Goal: Information Seeking & Learning: Learn about a topic

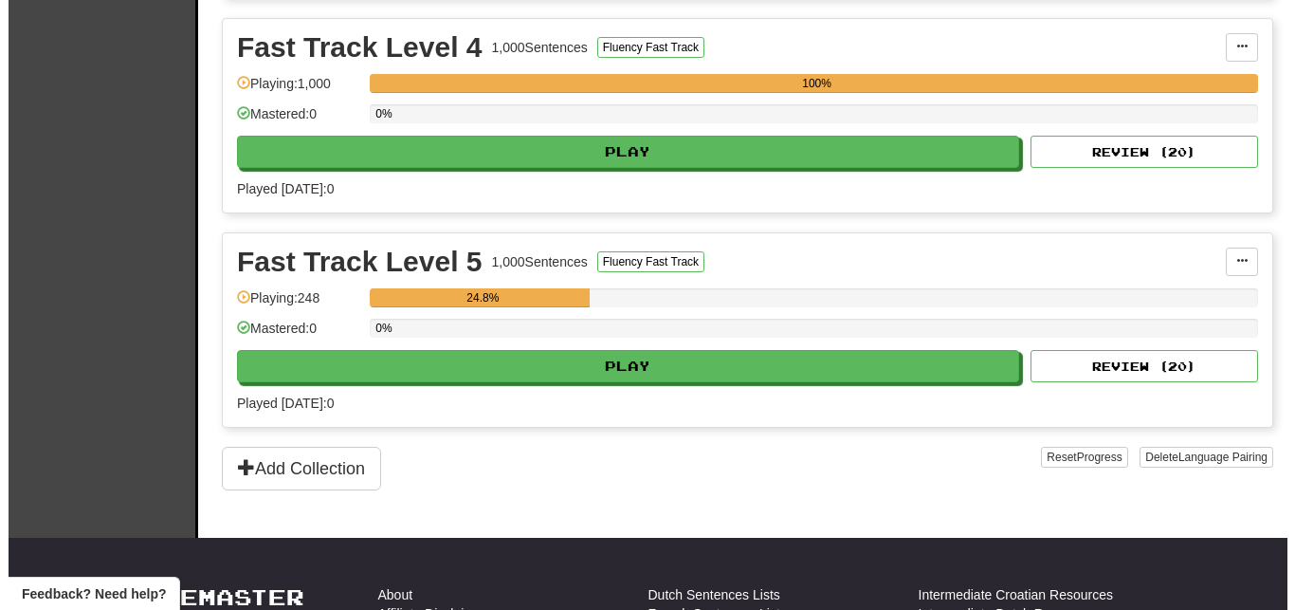
scroll to position [1288, 0]
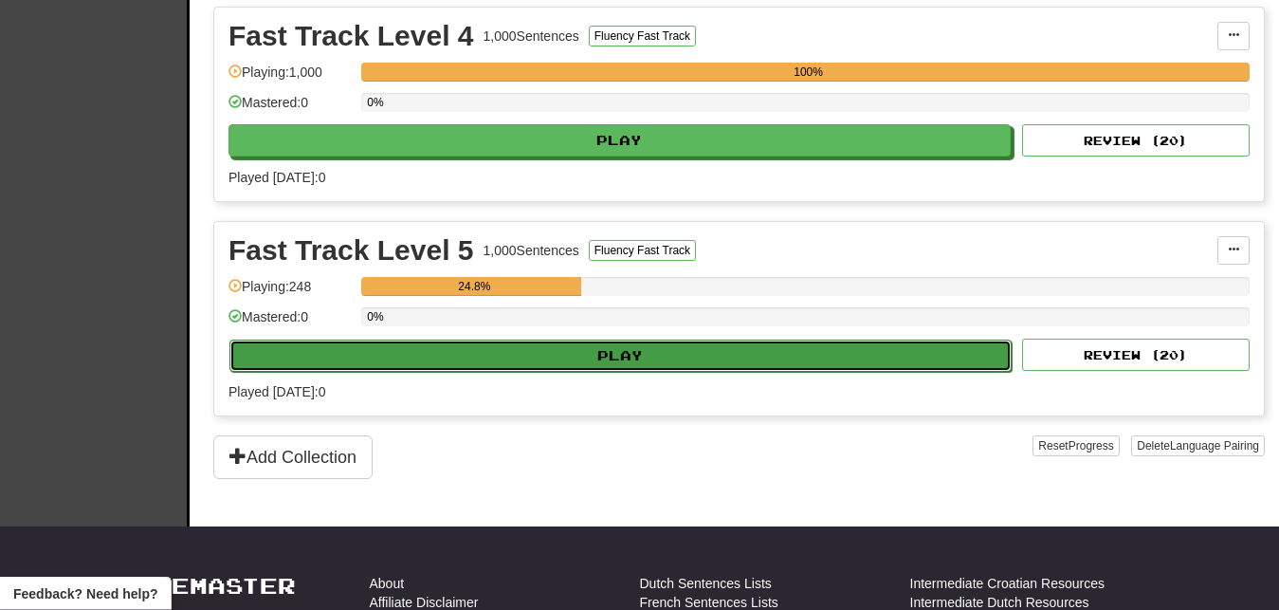
click at [756, 361] on button "Play" at bounding box center [620, 355] width 782 height 32
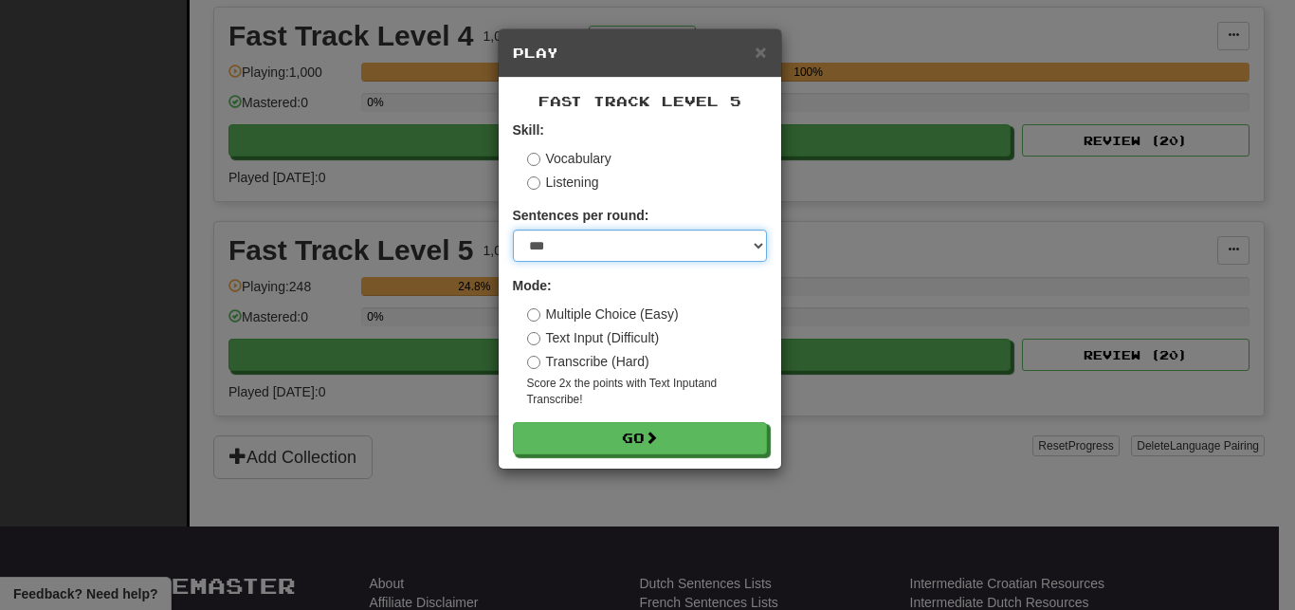
click at [513, 229] on select "* ** ** ** ** ** *** ********" at bounding box center [640, 245] width 254 height 32
select select "**"
click option "**" at bounding box center [0, 0] width 0 height 0
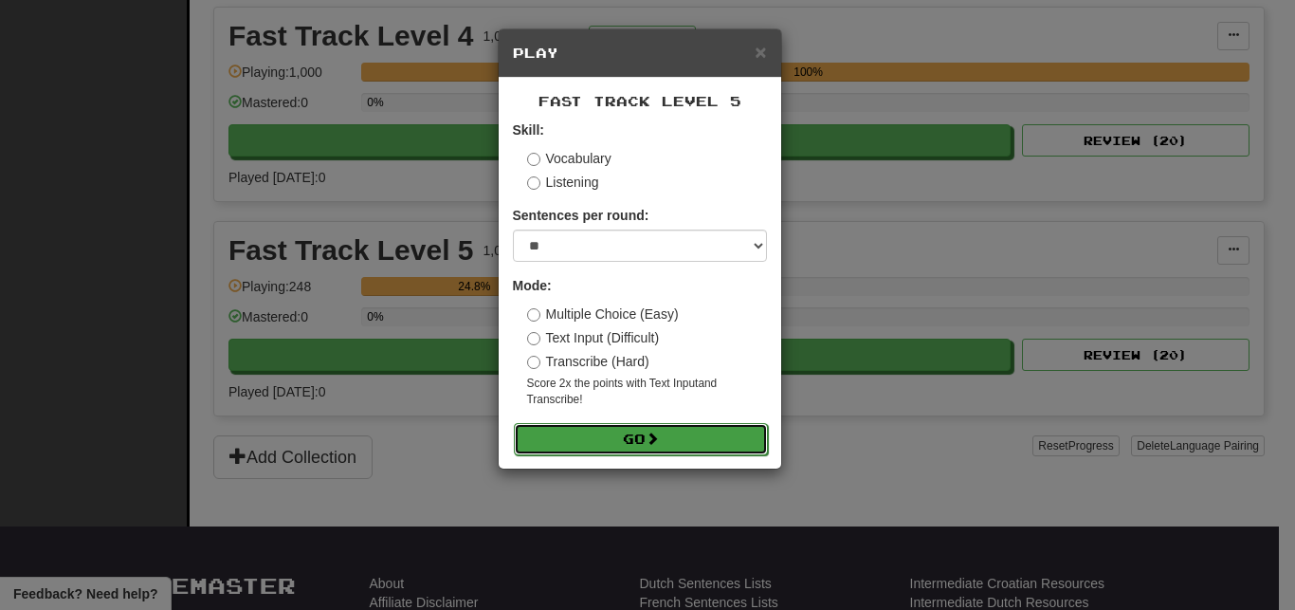
click at [607, 441] on button "Go" at bounding box center [641, 439] width 254 height 32
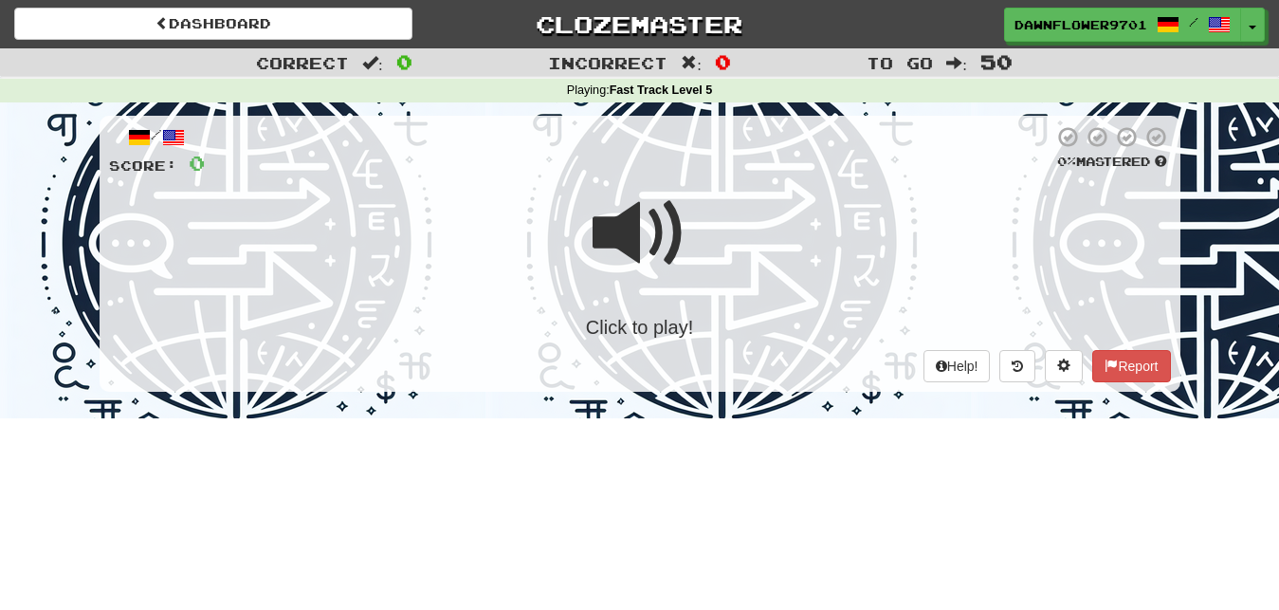
click at [641, 241] on span at bounding box center [640, 233] width 95 height 95
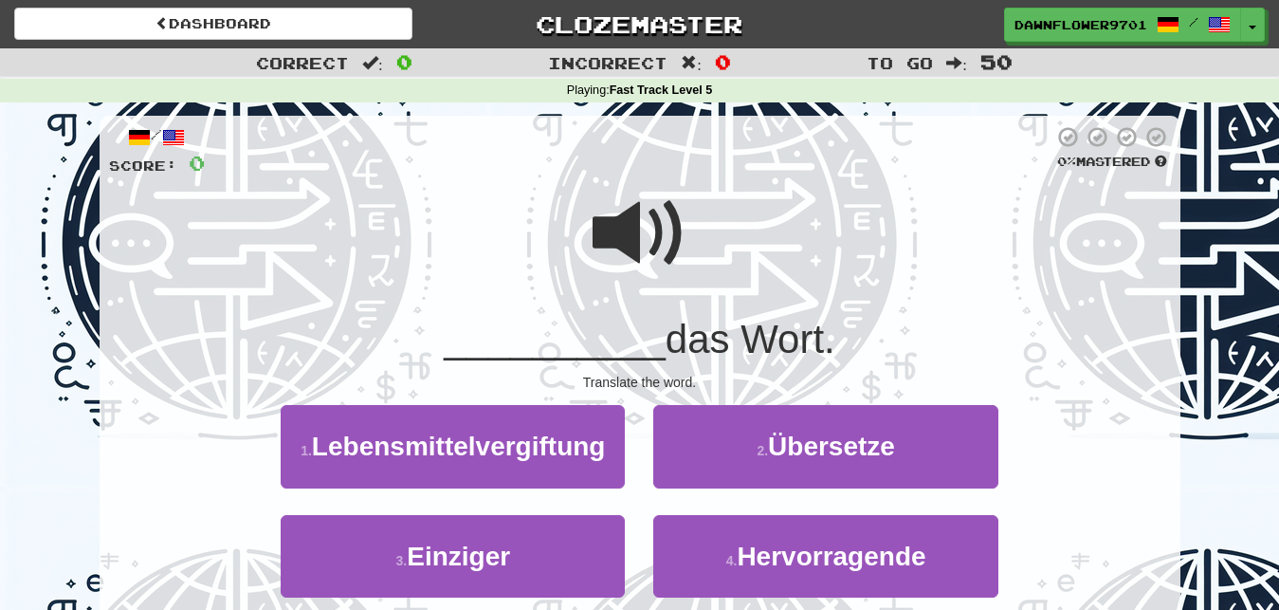
click at [670, 210] on span at bounding box center [640, 233] width 95 height 95
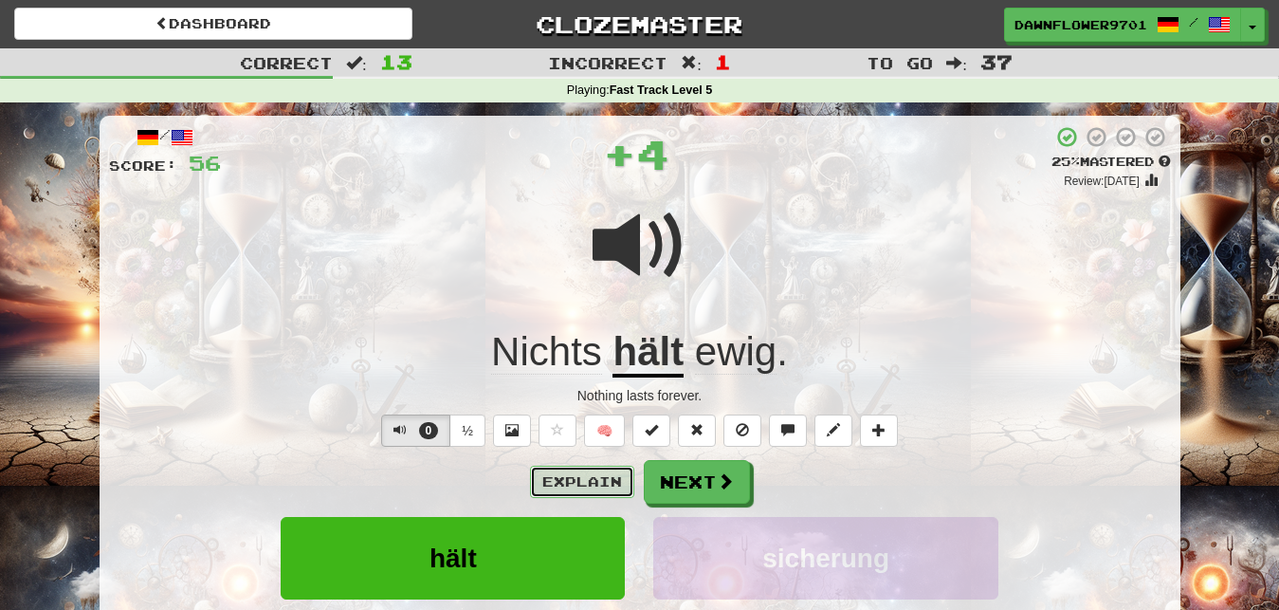
click at [557, 483] on button "Explain" at bounding box center [582, 482] width 104 height 32
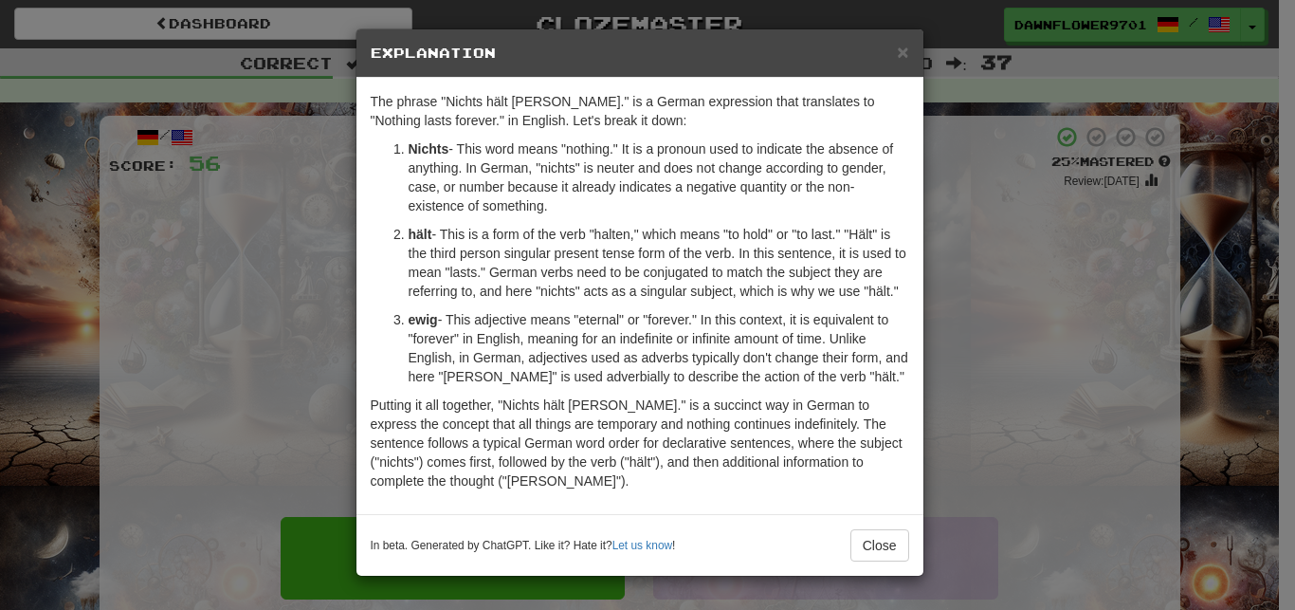
click at [1120, 338] on div "× Explanation The phrase "Nichts hält ewig." is a German expression that transl…" at bounding box center [647, 305] width 1295 height 610
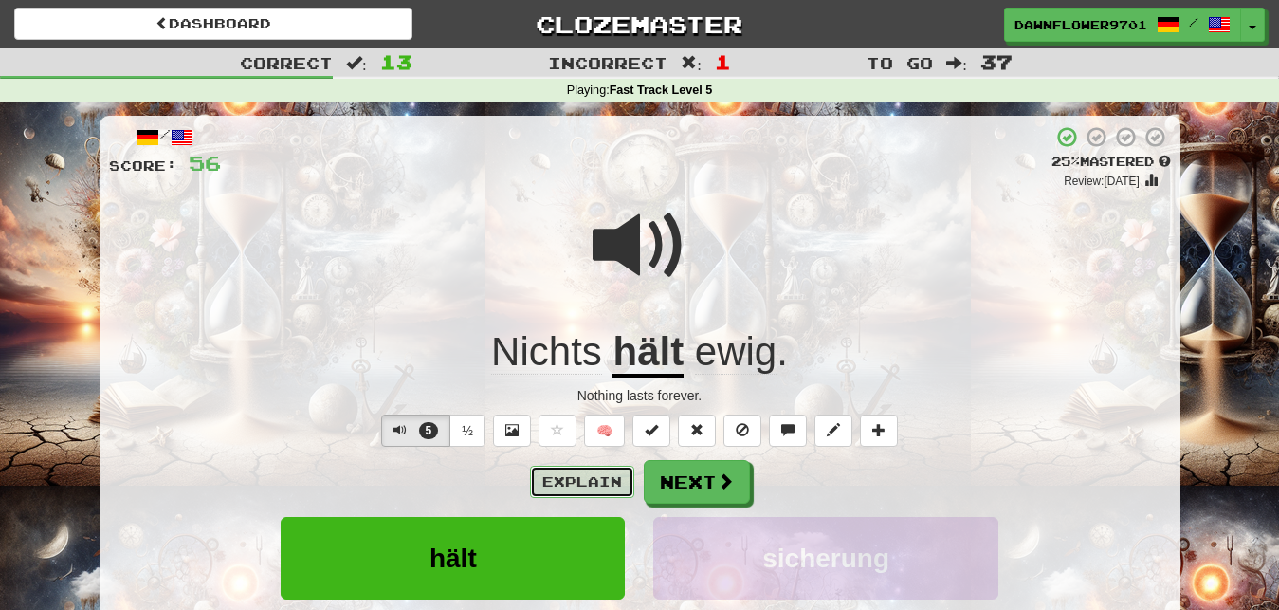
click at [570, 484] on button "Explain" at bounding box center [582, 482] width 104 height 32
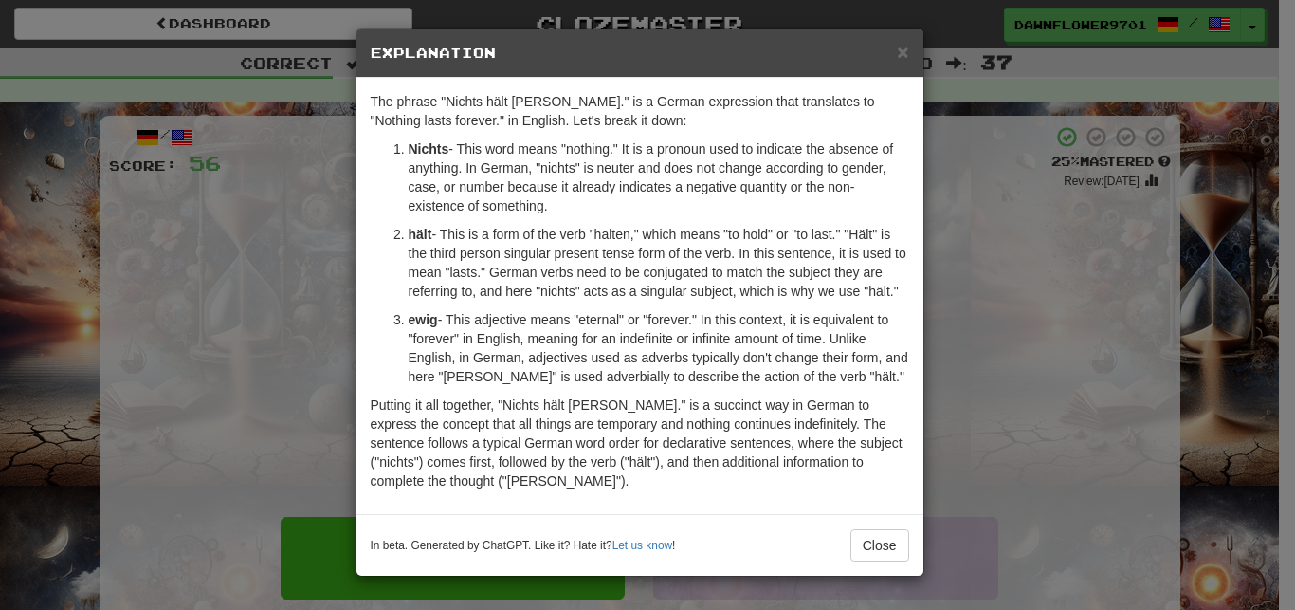
click at [984, 319] on div "× Explanation The phrase "Nichts hält ewig." is a German expression that transl…" at bounding box center [647, 305] width 1295 height 610
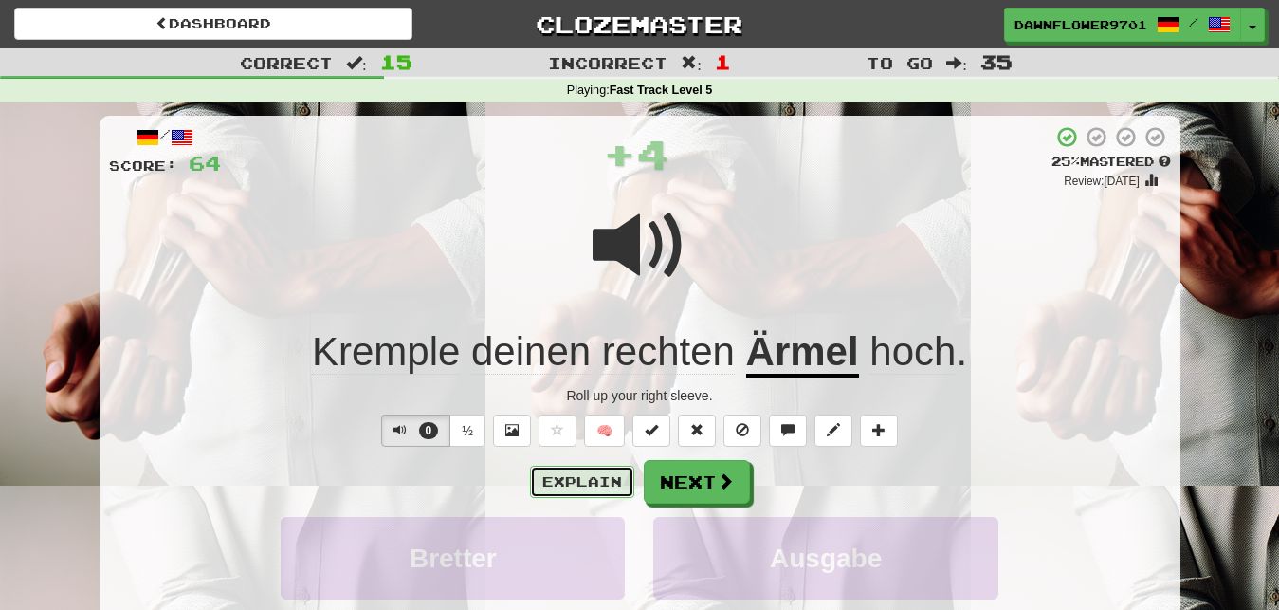
click at [596, 477] on button "Explain" at bounding box center [582, 482] width 104 height 32
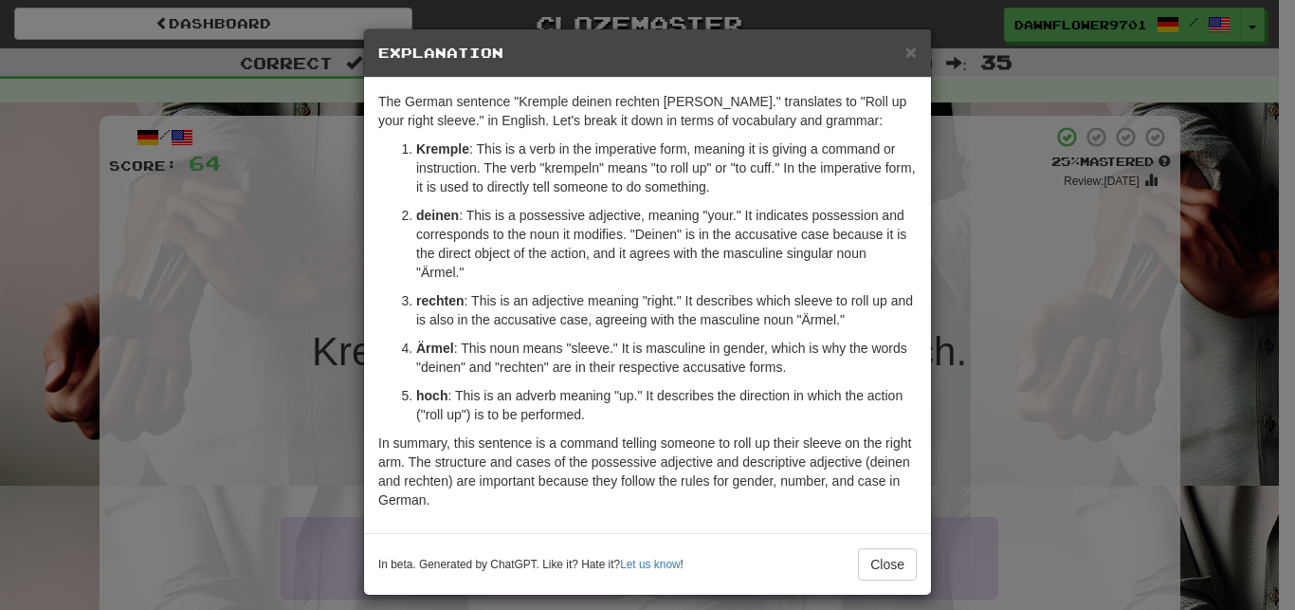
click at [937, 367] on div "× Explanation The German sentence "Kremple deinen rechten Ärmel hoch." translat…" at bounding box center [647, 305] width 1295 height 610
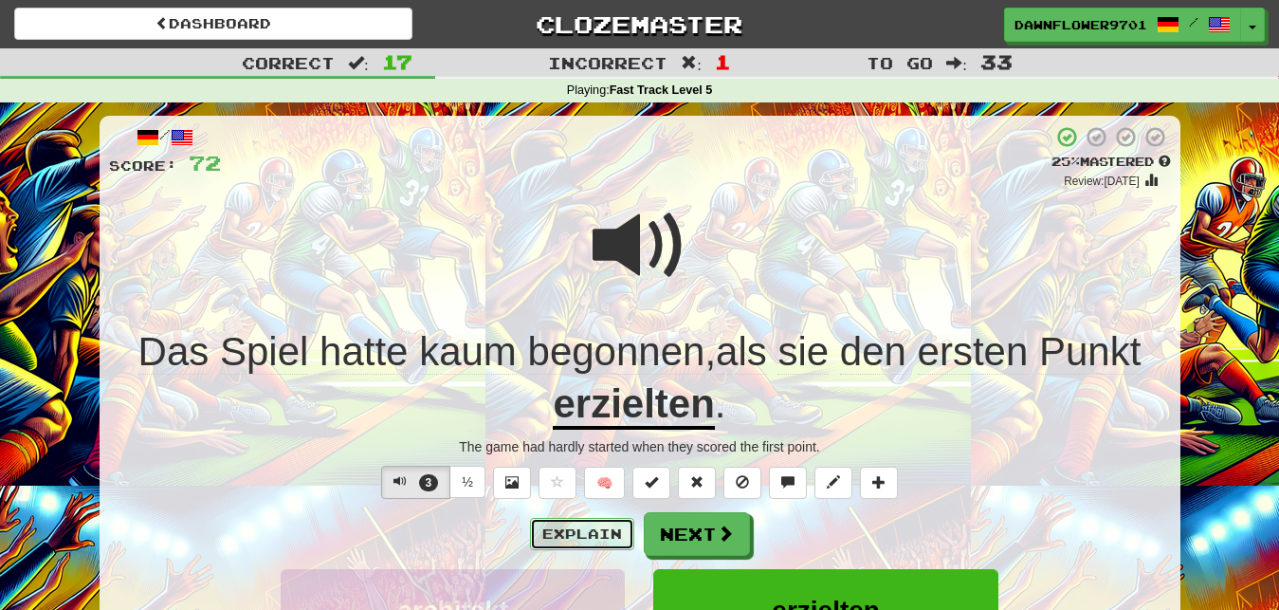
click at [548, 521] on button "Explain" at bounding box center [582, 534] width 104 height 32
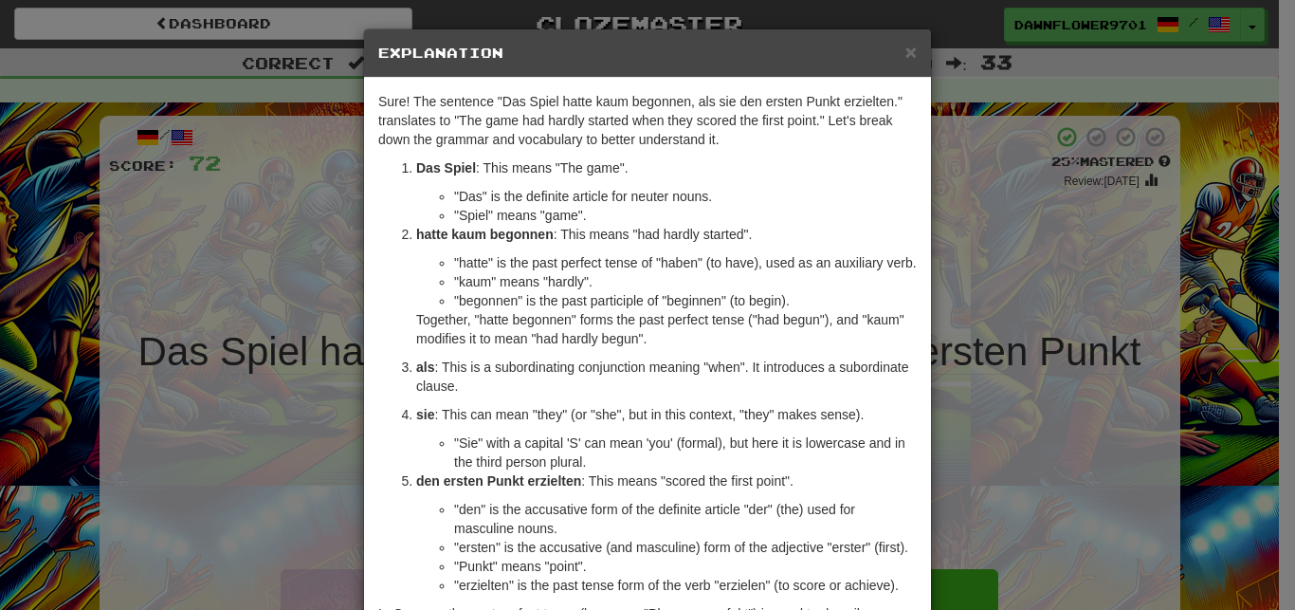
click at [603, 473] on p "den ersten Punkt erzielten : This means "scored the first point"." at bounding box center [666, 480] width 501 height 19
click at [970, 450] on div "× Explanation Sure! The sentence "Das Spiel hatte kaum begonnen, als sie den er…" at bounding box center [647, 305] width 1295 height 610
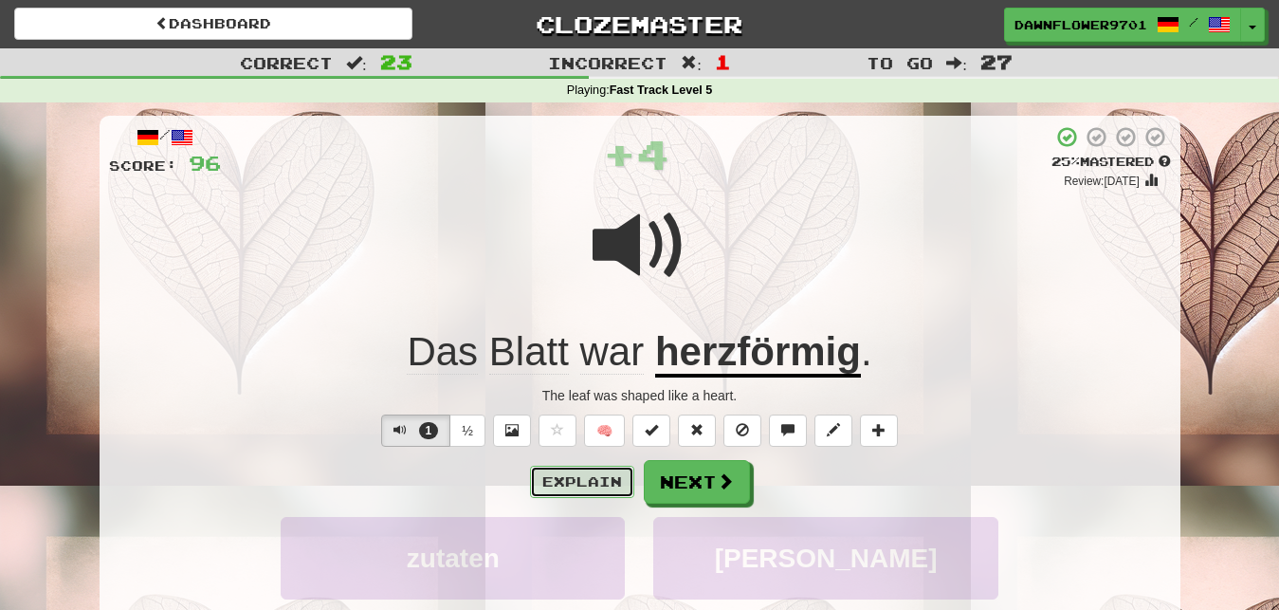
click at [583, 482] on button "Explain" at bounding box center [582, 482] width 104 height 32
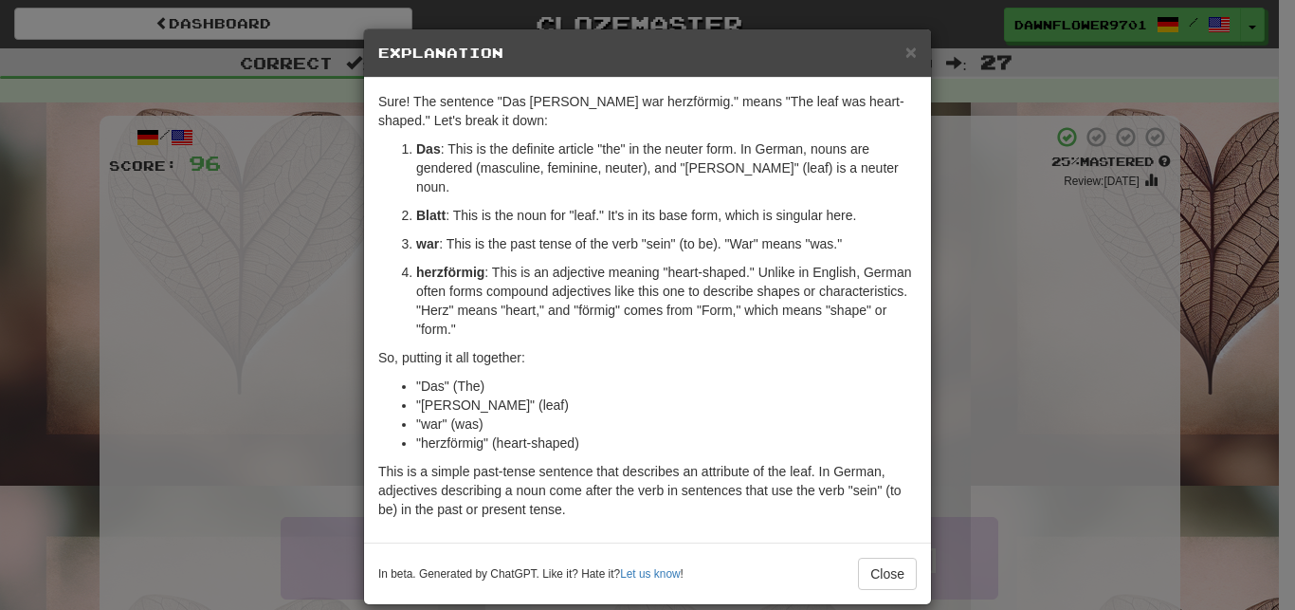
click at [973, 332] on div "× Explanation Sure! The sentence "Das Blatt war herzförmig." means "The leaf wa…" at bounding box center [647, 305] width 1295 height 610
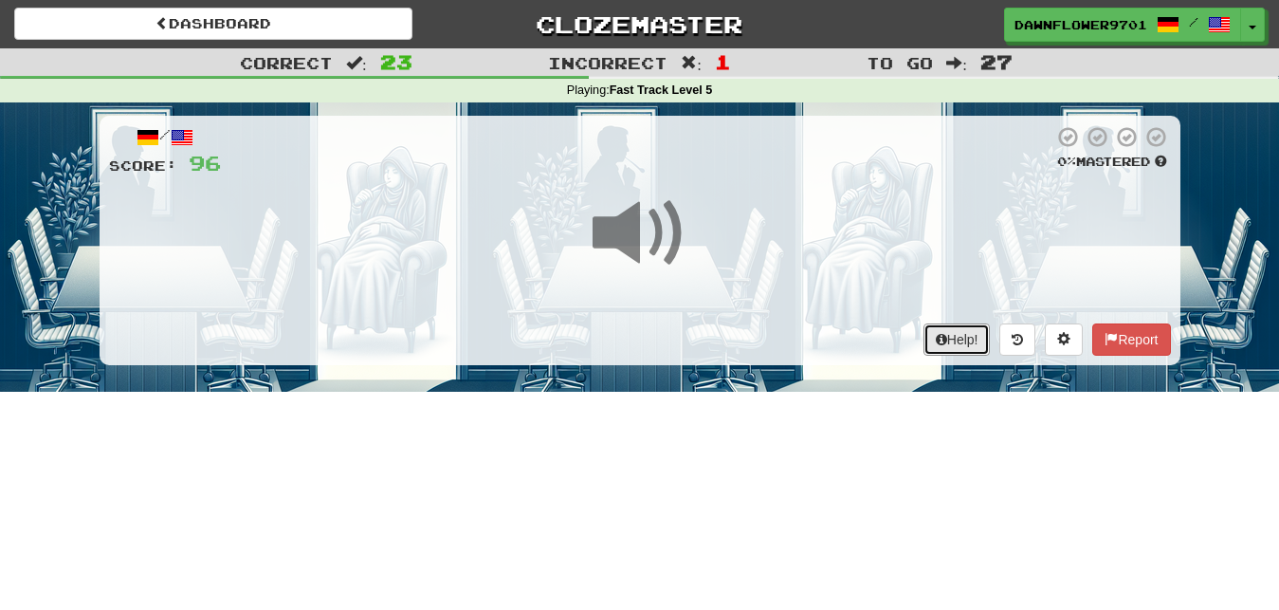
click at [973, 332] on button "Help!" at bounding box center [956, 339] width 67 height 32
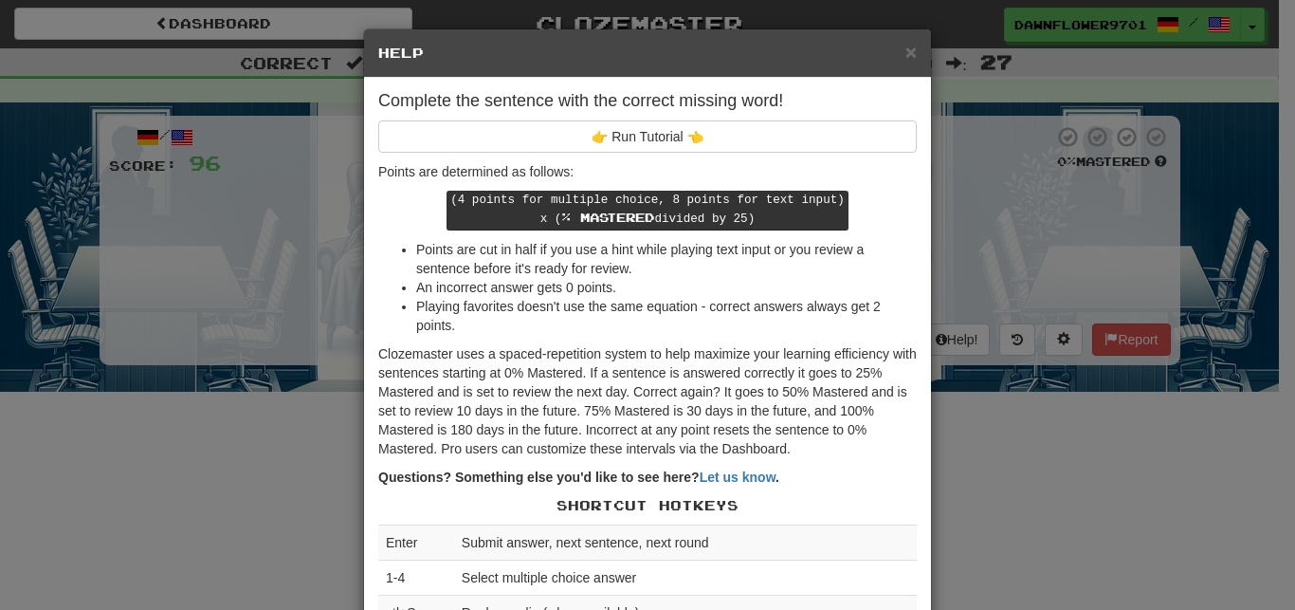
click at [1001, 258] on div "× Help Complete the sentence with the correct missing word! 👉 Run Tutorial 👈 Po…" at bounding box center [647, 305] width 1295 height 610
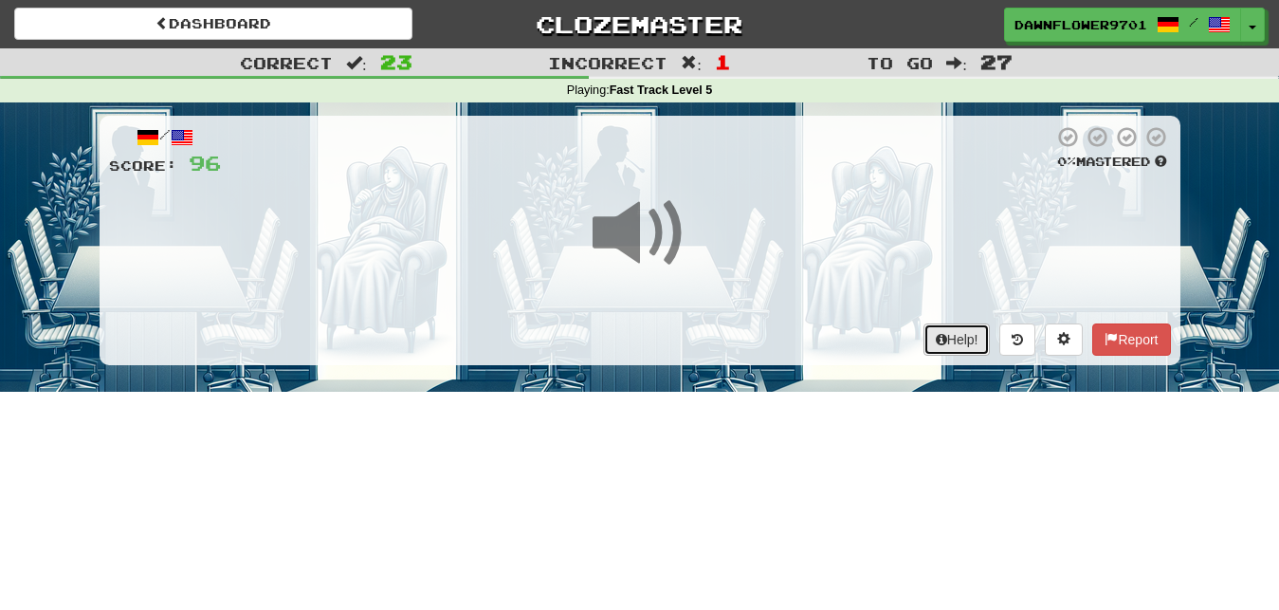
click at [967, 332] on button "Help!" at bounding box center [956, 339] width 67 height 32
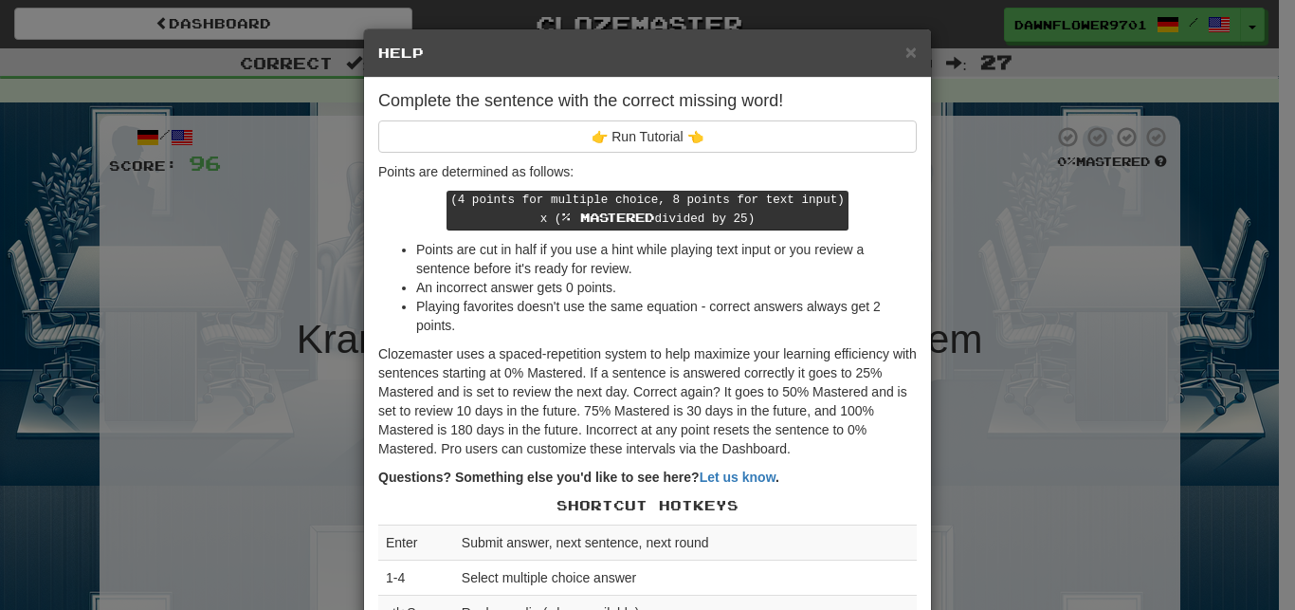
click at [1001, 228] on div "× Help Complete the sentence with the correct missing word! 👉 Run Tutorial 👈 Po…" at bounding box center [647, 305] width 1295 height 610
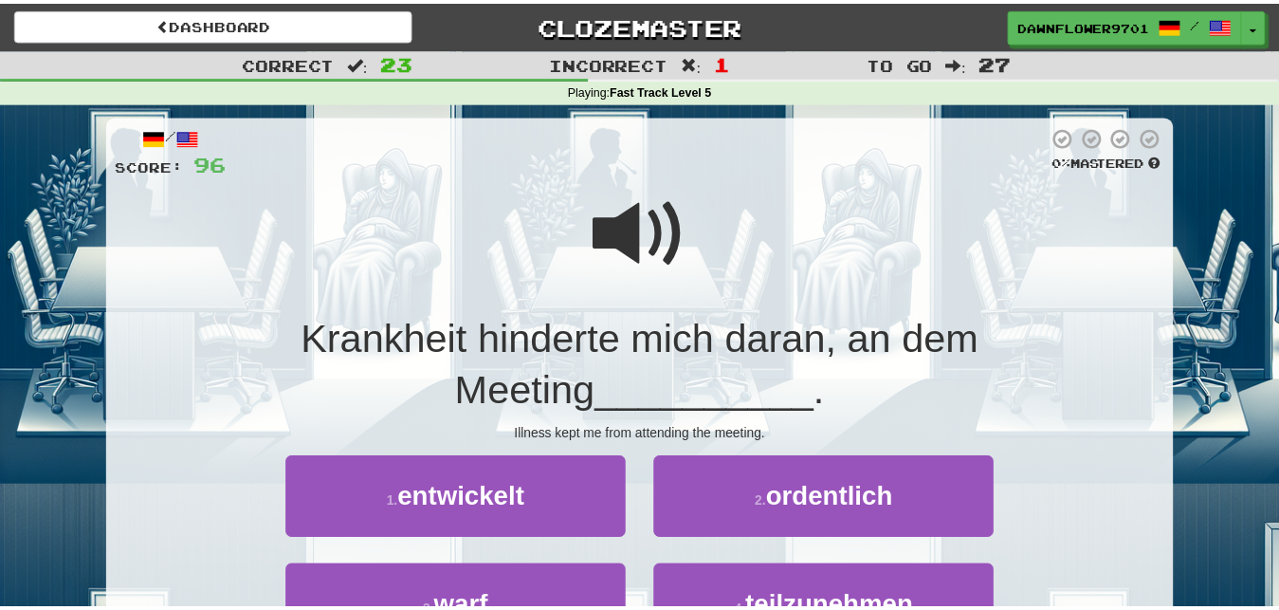
scroll to position [397, 0]
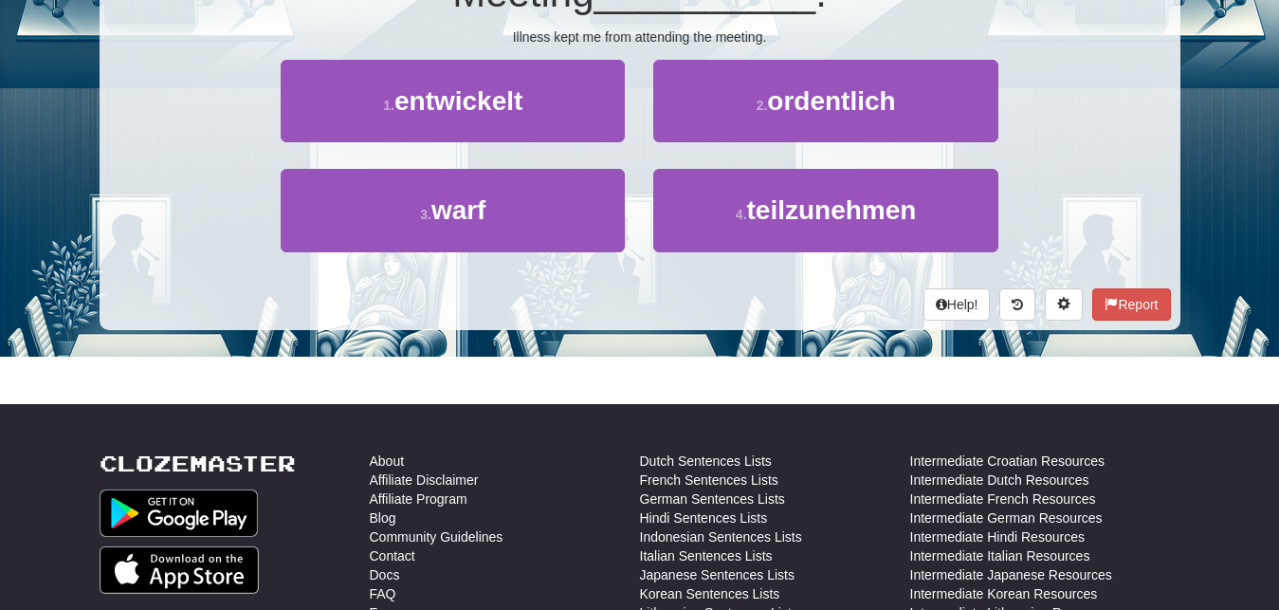
click at [1057, 149] on div "1 . entwickelt 2 . ordentlich" at bounding box center [640, 114] width 1119 height 109
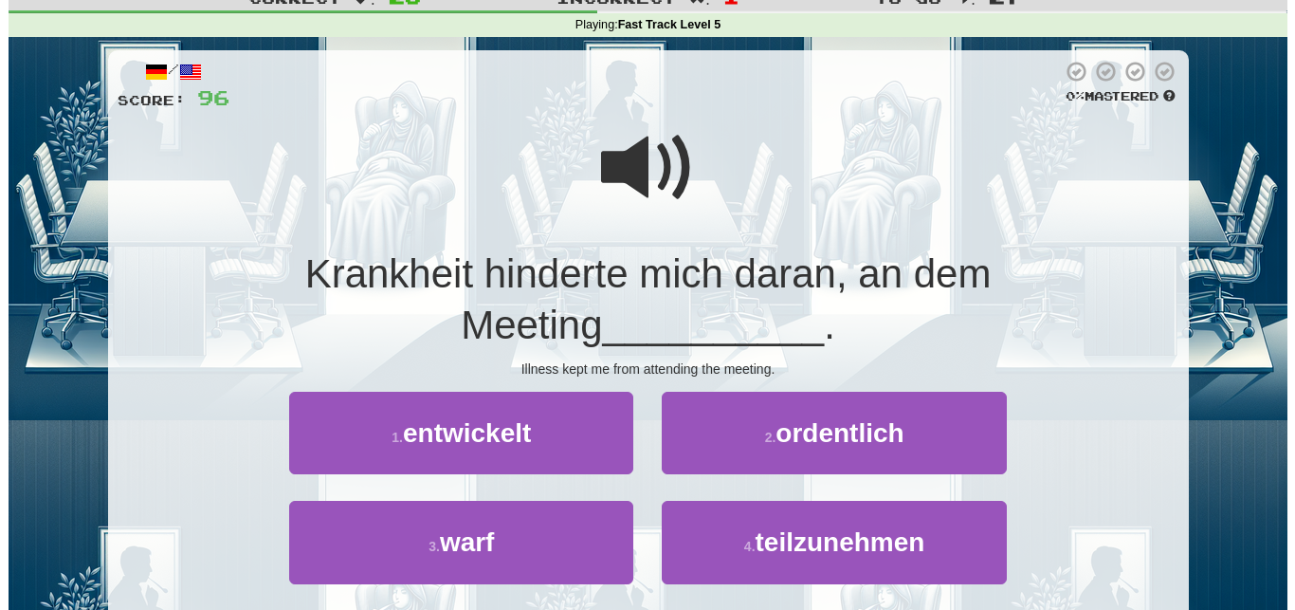
scroll to position [59, 0]
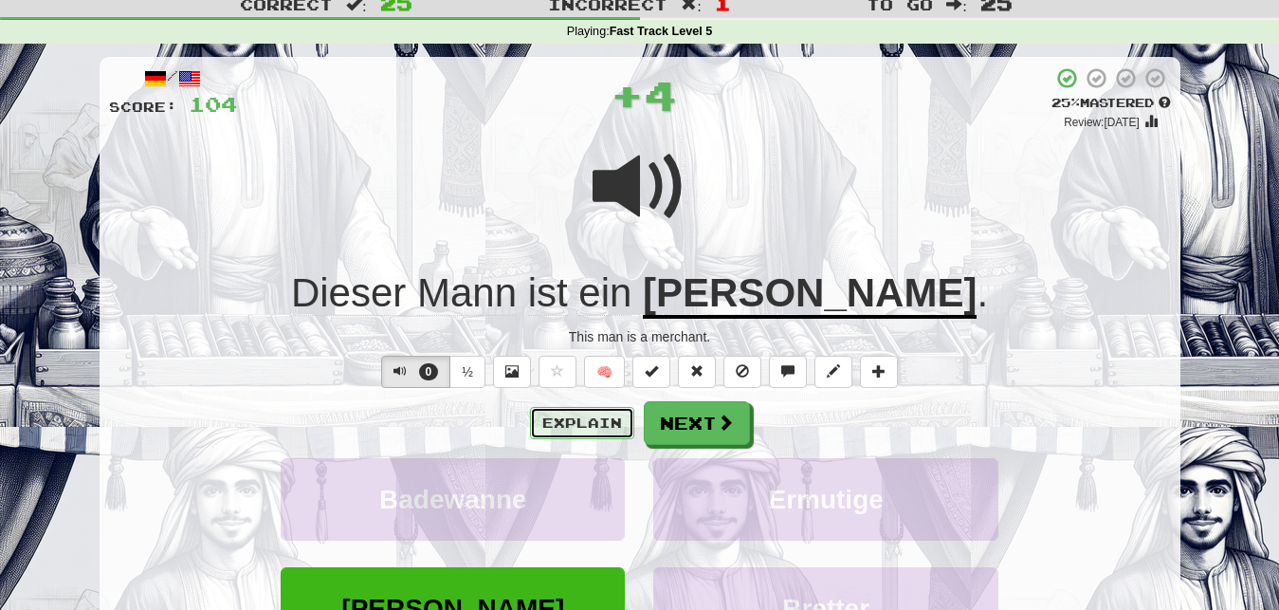
click at [595, 412] on button "Explain" at bounding box center [582, 423] width 104 height 32
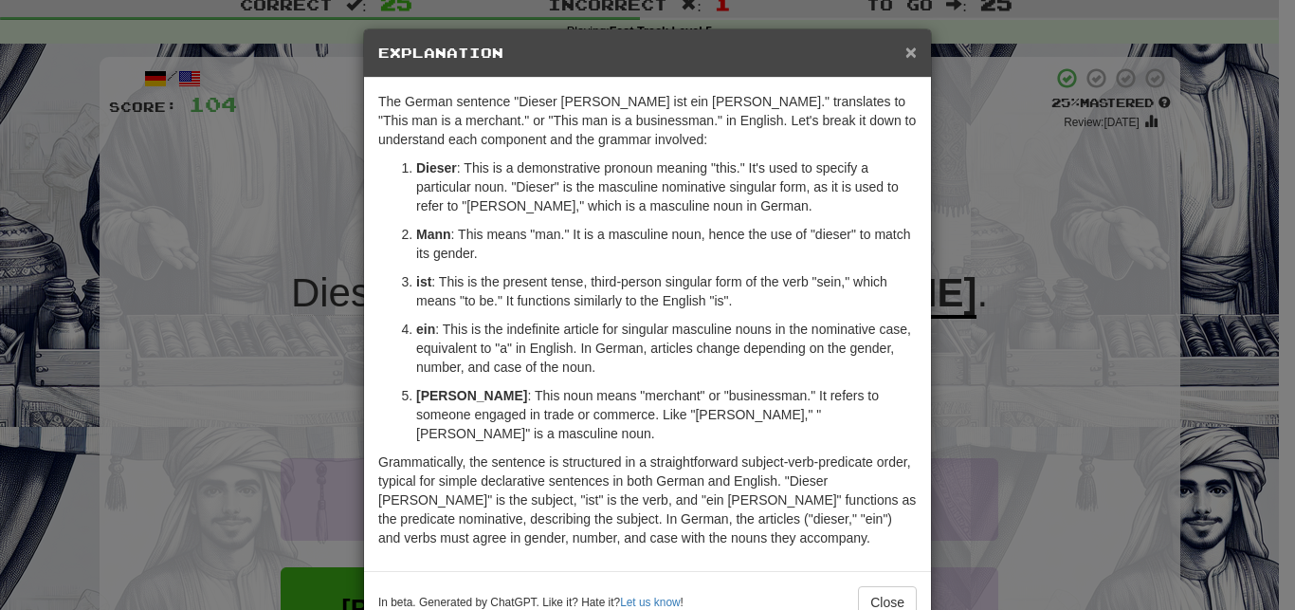
click at [905, 49] on span "×" at bounding box center [910, 52] width 11 height 22
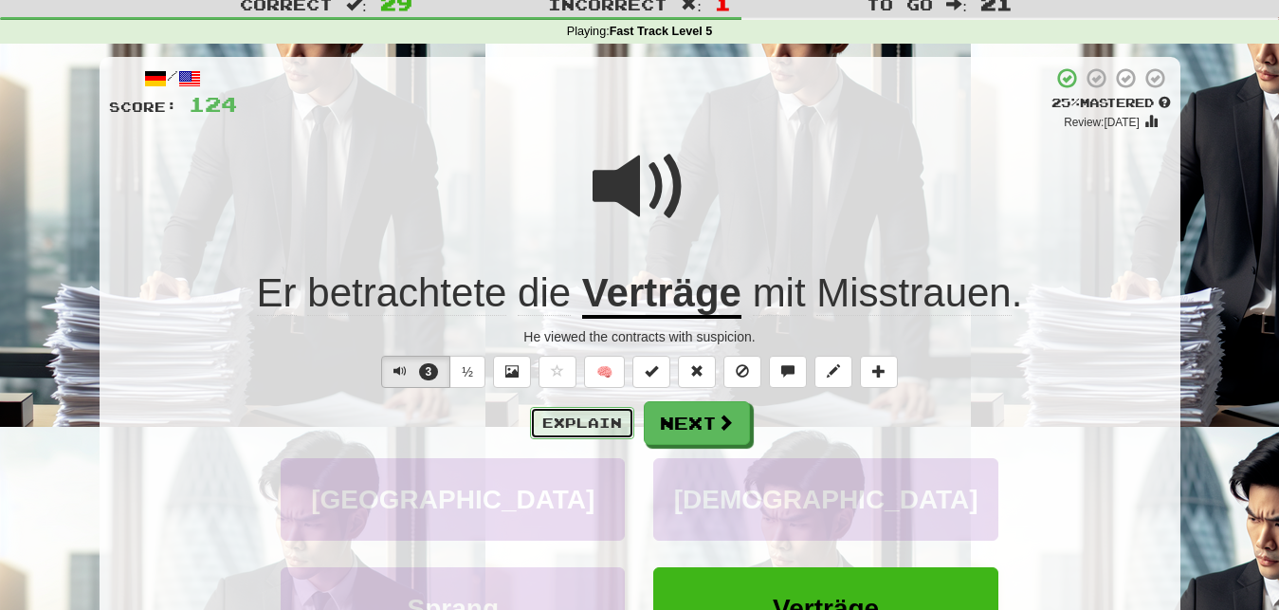
click at [588, 430] on button "Explain" at bounding box center [582, 423] width 104 height 32
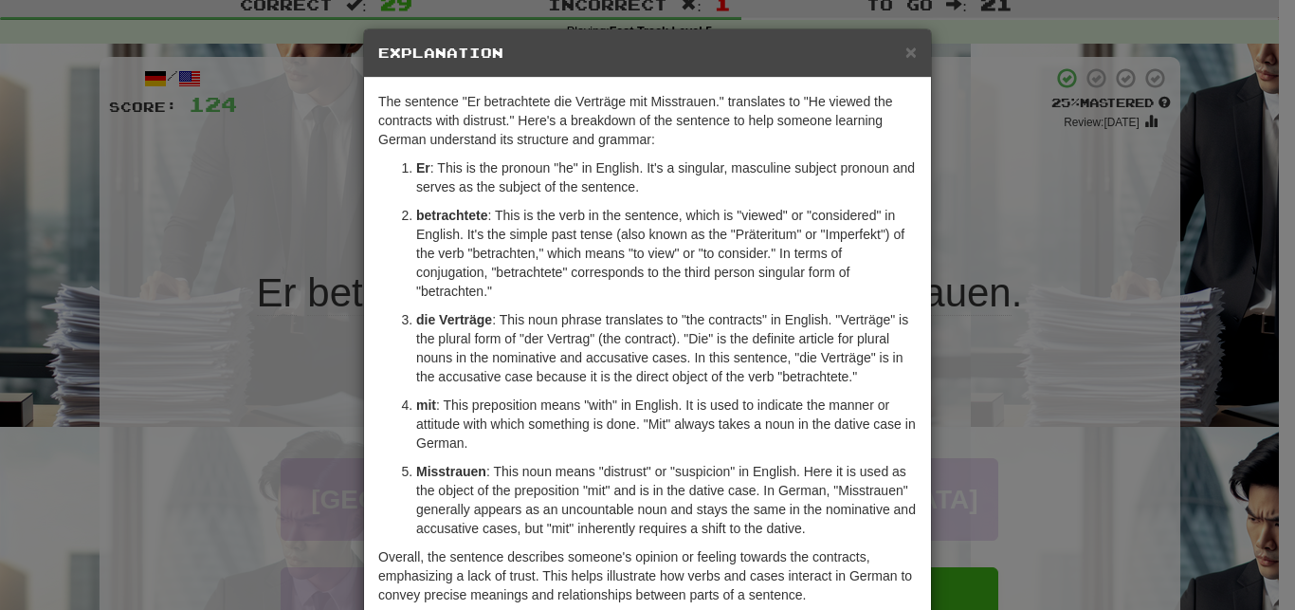
click at [666, 254] on p "betrachtete : This is the verb in the sentence, which is "viewed" or "considere…" at bounding box center [666, 253] width 501 height 95
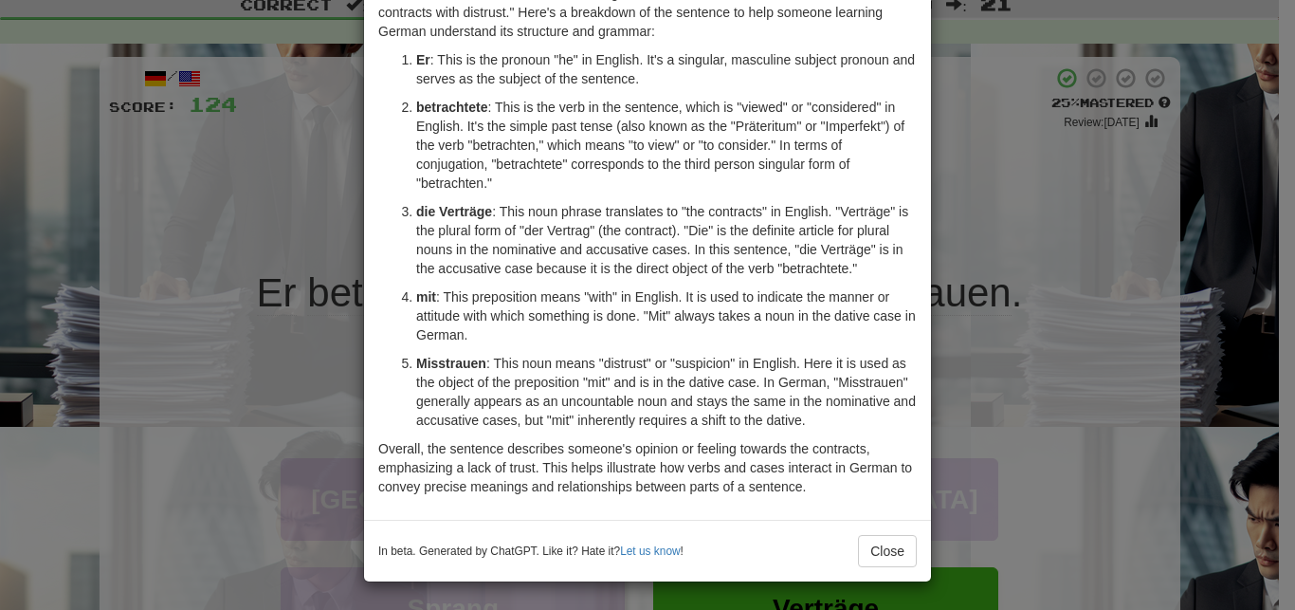
scroll to position [109, 0]
click at [923, 423] on div "× Explanation The sentence "Er betrachtete die Verträge mit Misstrauen." transl…" at bounding box center [647, 250] width 569 height 662
click at [959, 414] on div "× Explanation The sentence "Er betrachtete die Verträge mit Misstrauen." transl…" at bounding box center [647, 305] width 1295 height 610
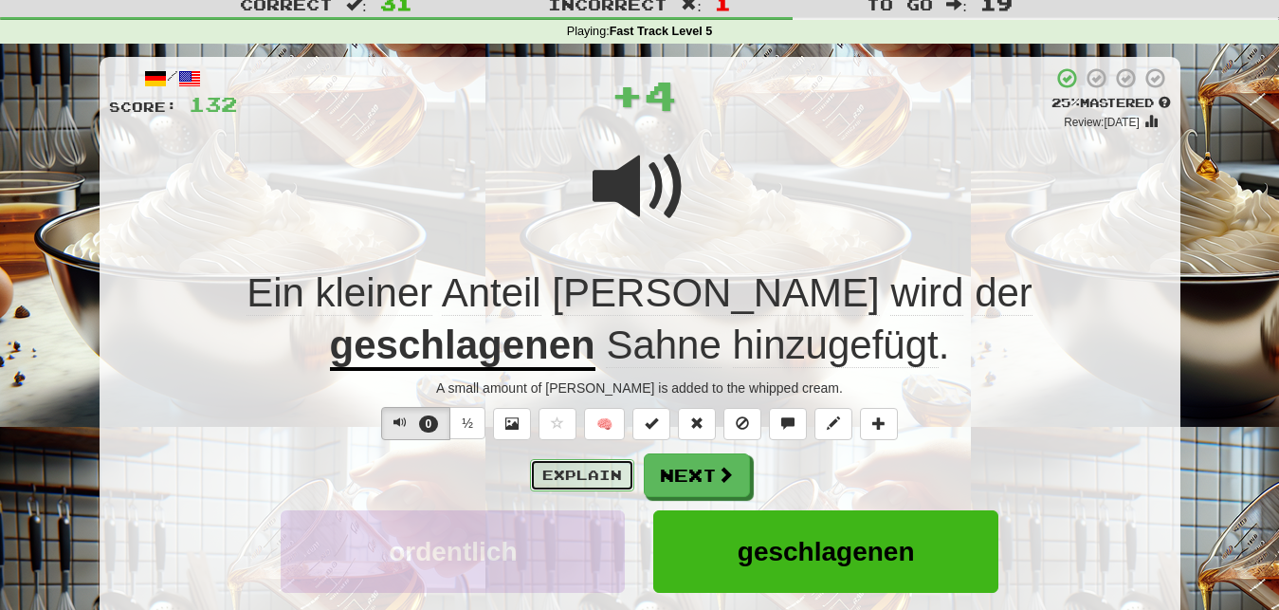
click at [582, 482] on button "Explain" at bounding box center [582, 475] width 104 height 32
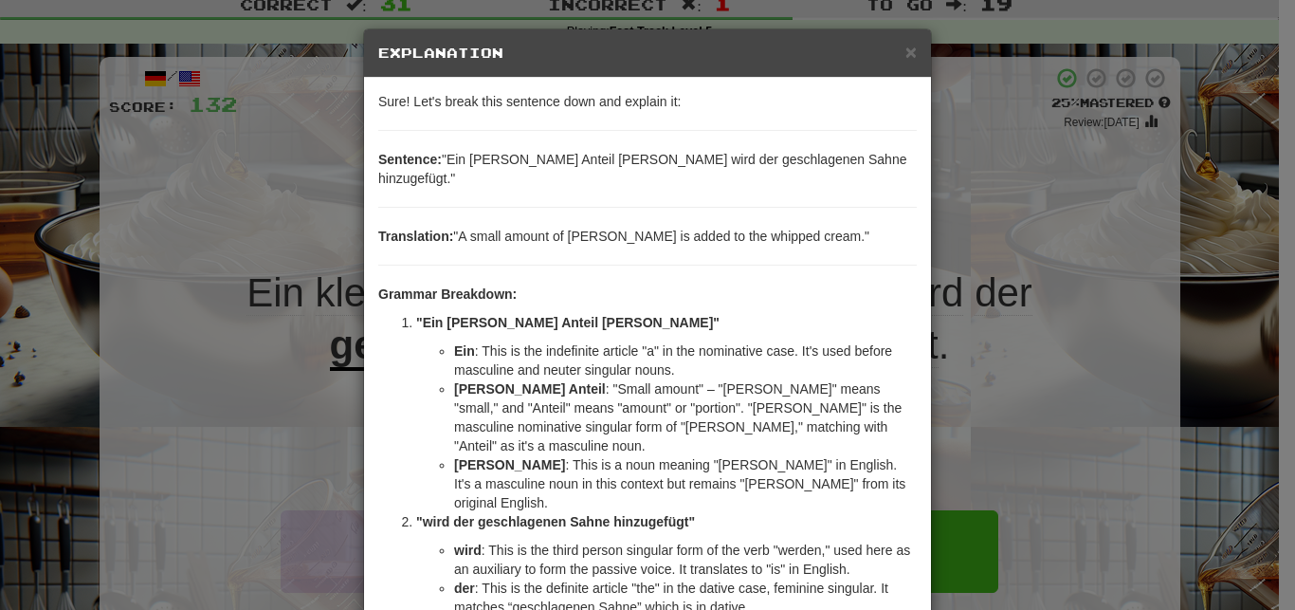
click at [822, 455] on li "Brandy : This is a noun meaning "brandy" in English. It's a masculine noun in t…" at bounding box center [685, 483] width 463 height 57
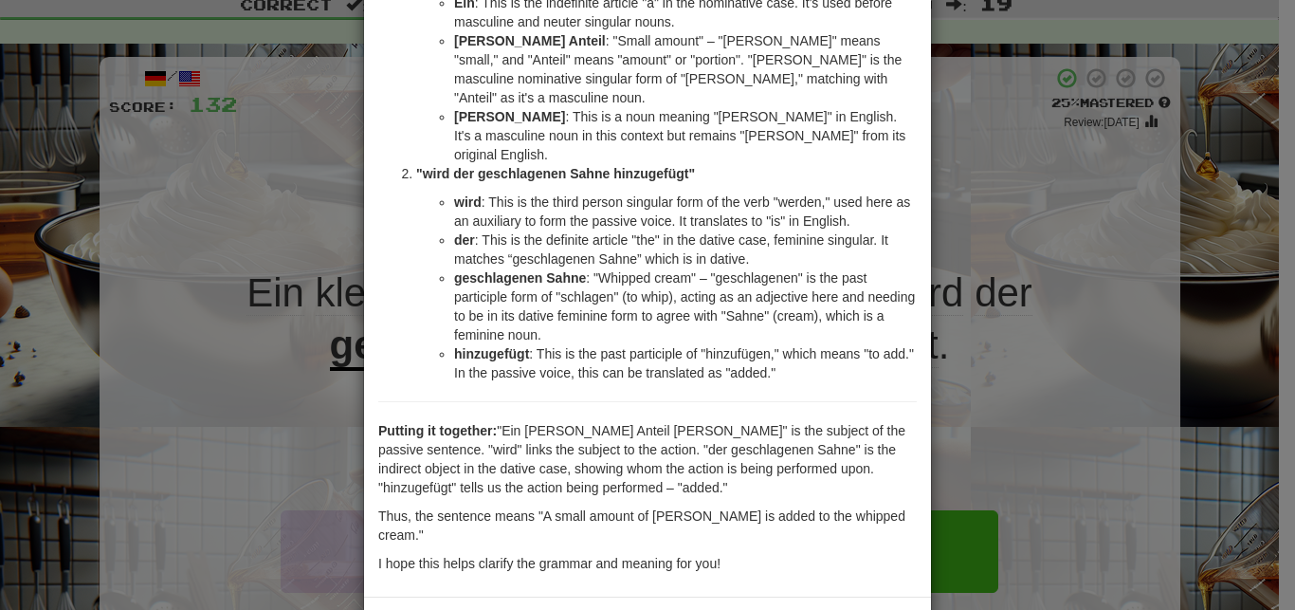
scroll to position [350, 0]
click at [776, 358] on div "Sure! Let's break this sentence down and explain it: Sentence: "Ein kleiner Ant…" at bounding box center [647, 161] width 567 height 867
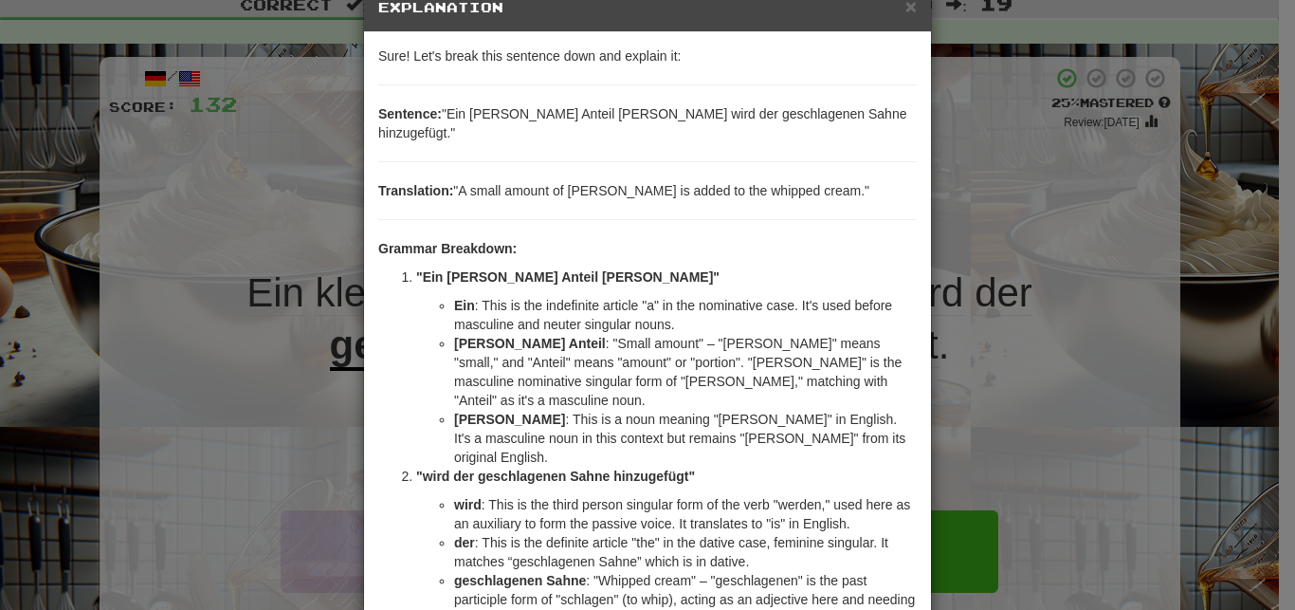
scroll to position [182, 0]
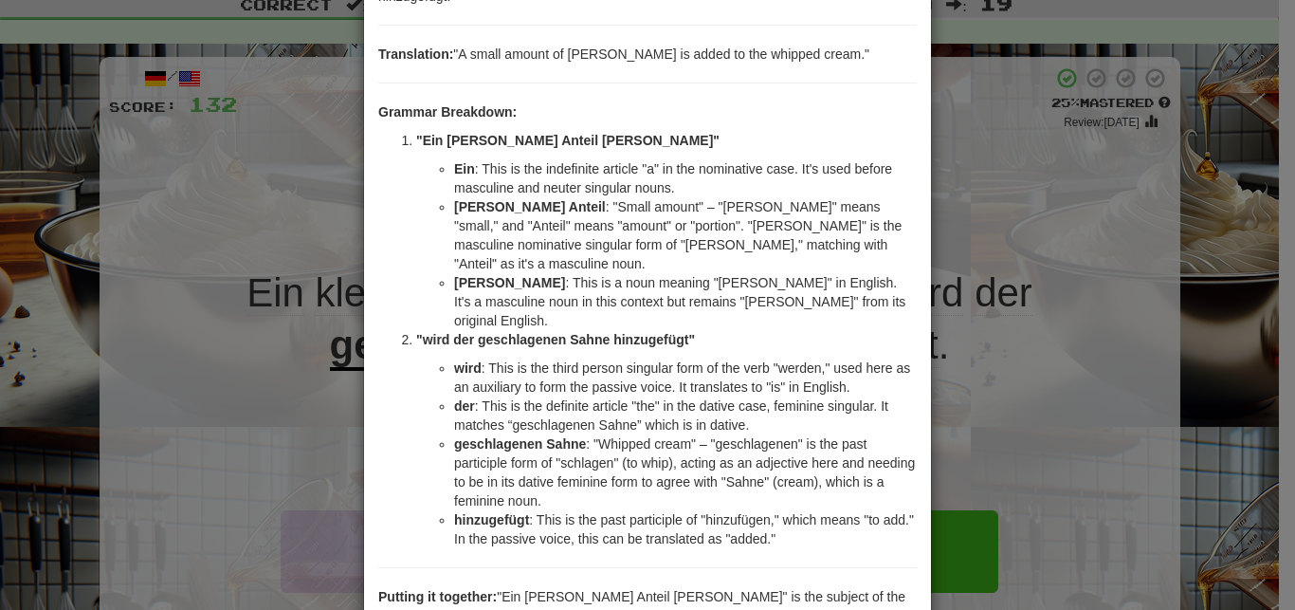
click at [1032, 409] on div "× Explanation Sure! Let's break this sentence down and explain it: Sentence: "E…" at bounding box center [647, 305] width 1295 height 610
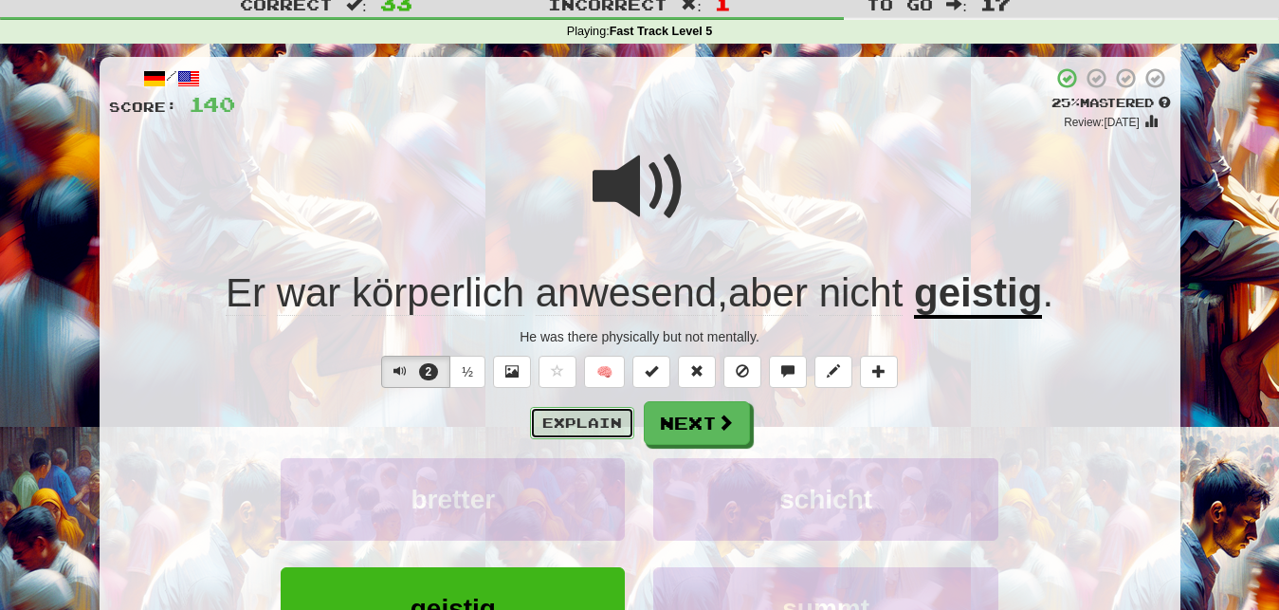
click at [583, 431] on button "Explain" at bounding box center [582, 423] width 104 height 32
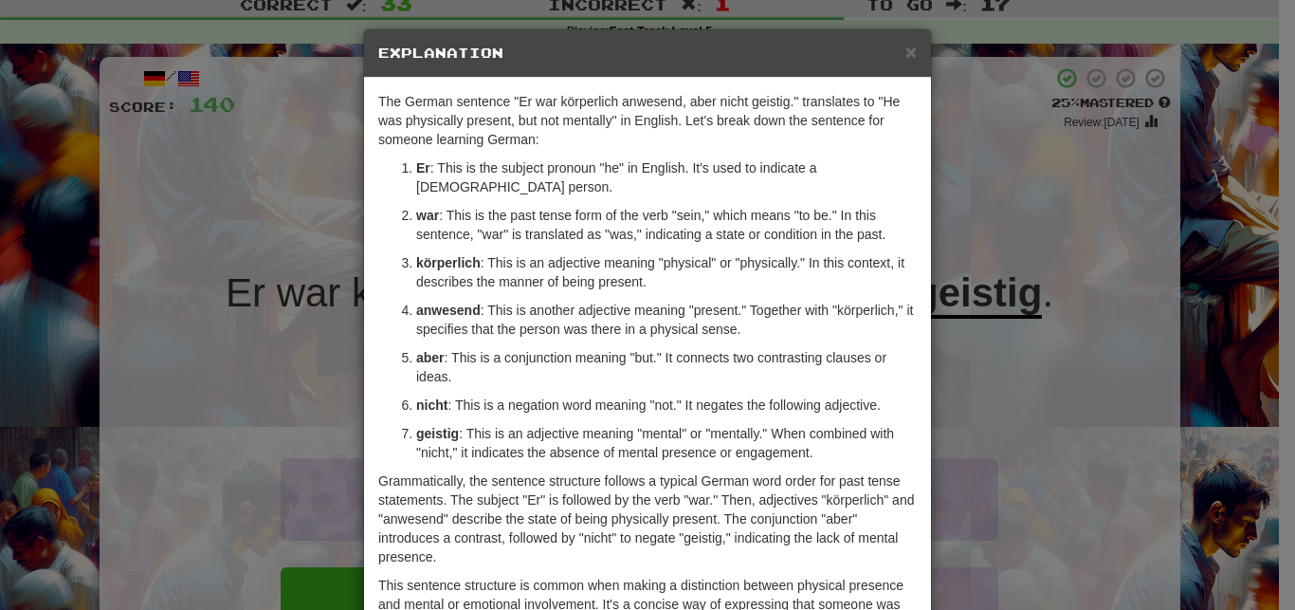
click at [677, 348] on p "aber : This is a conjunction meaning "but." It connects two contrasting clauses…" at bounding box center [666, 367] width 501 height 38
click at [996, 387] on div "× Explanation The German sentence "Er war körperlich anwesend, aber nicht geist…" at bounding box center [647, 305] width 1295 height 610
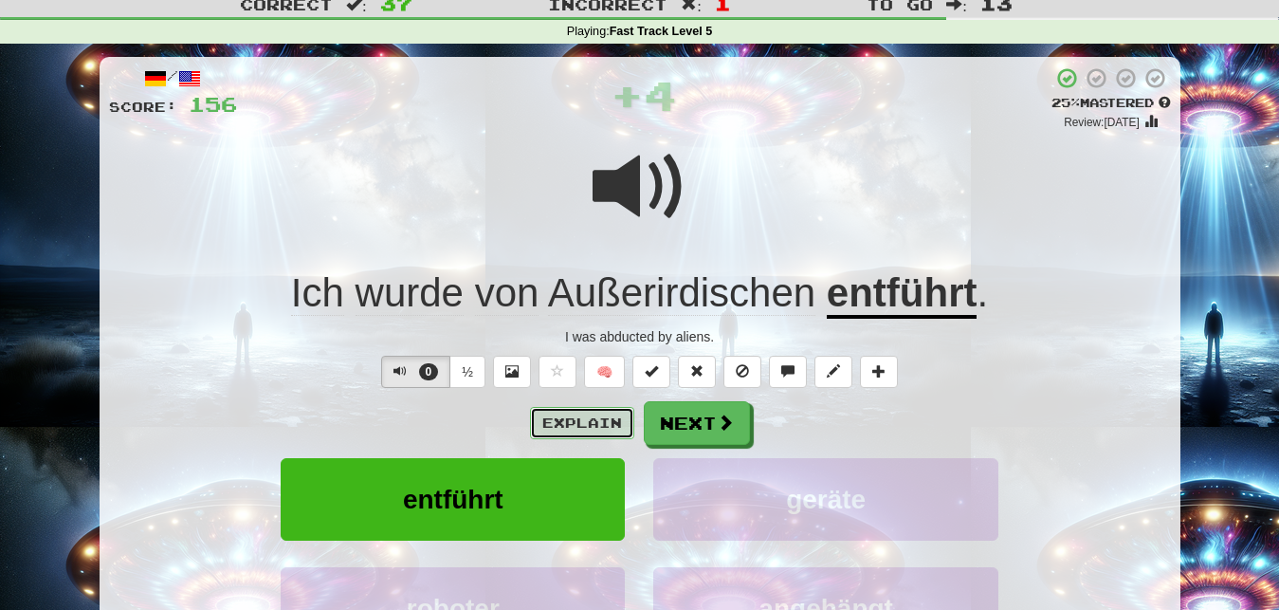
click at [602, 420] on button "Explain" at bounding box center [582, 423] width 104 height 32
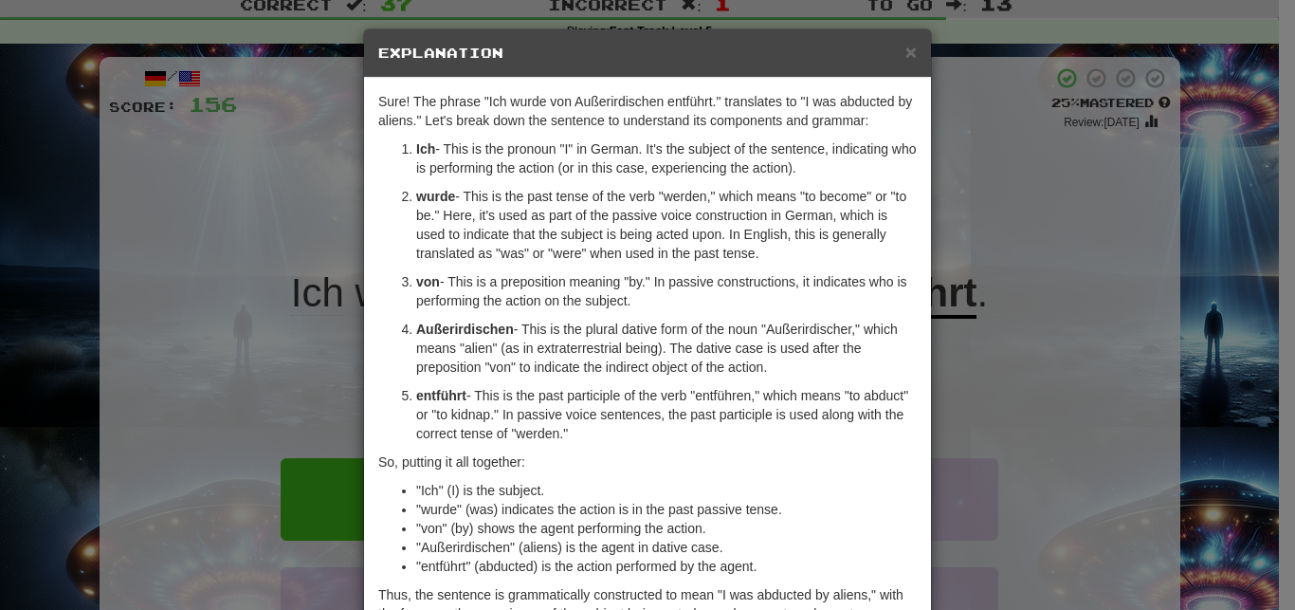
click at [949, 361] on div "× Explanation Sure! The phrase "Ich wurde von Außerirdischen entführt." transla…" at bounding box center [647, 305] width 1295 height 610
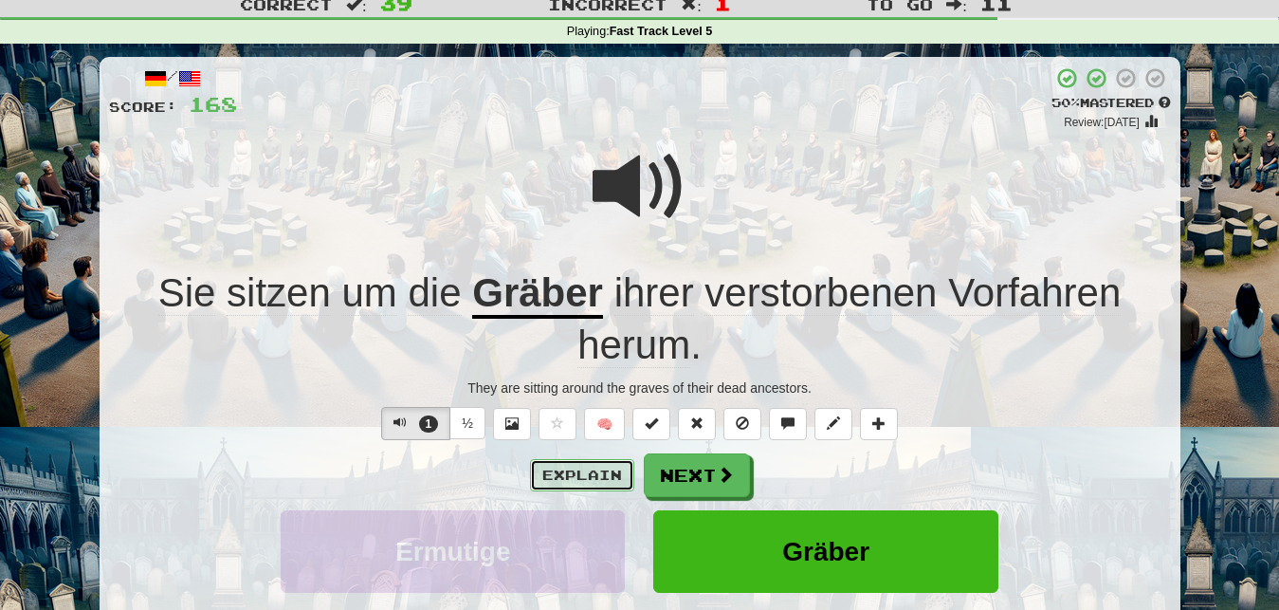
click at [578, 474] on button "Explain" at bounding box center [582, 475] width 104 height 32
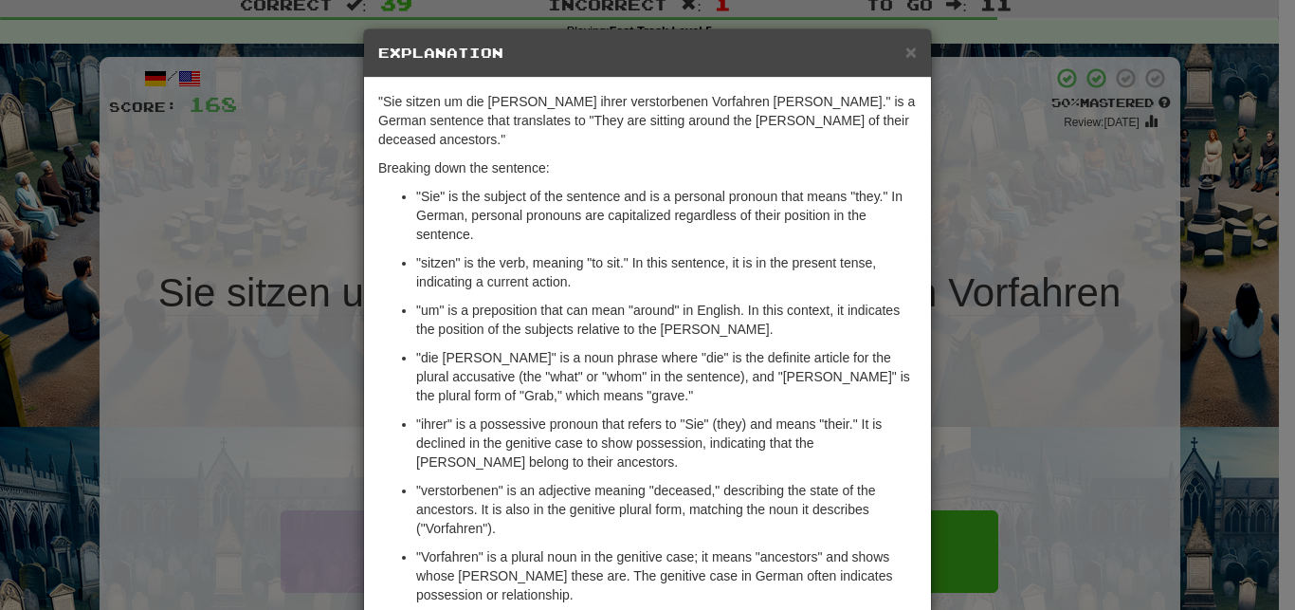
click at [578, 481] on p ""verstorbenen" is an adjective meaning "deceased," describing the state of the …" at bounding box center [666, 509] width 501 height 57
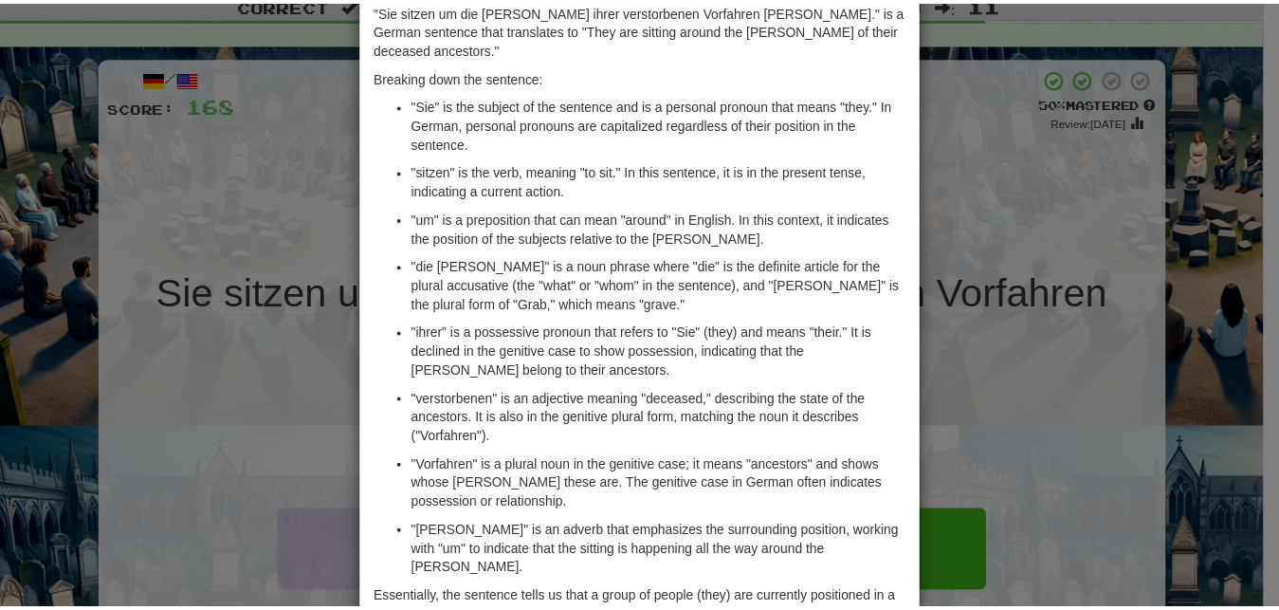
scroll to position [137, 0]
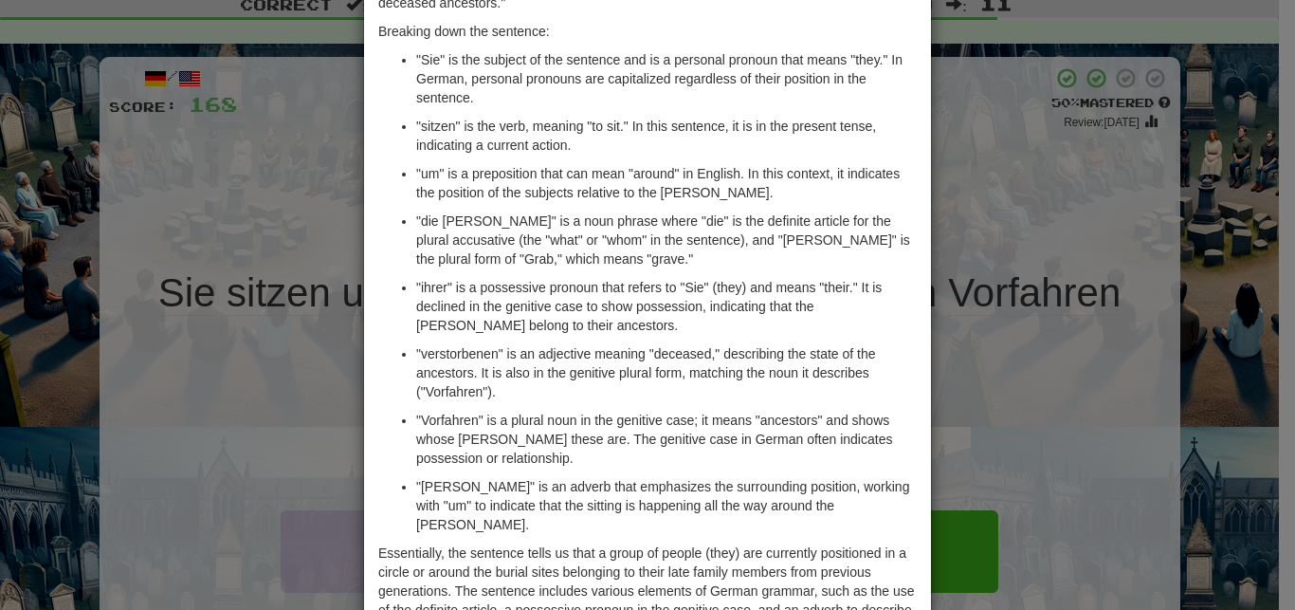
click at [1011, 397] on div "× Explanation "Sie sitzen um die Gräber ihrer verstorbenen Vorfahren herum." is…" at bounding box center [647, 305] width 1295 height 610
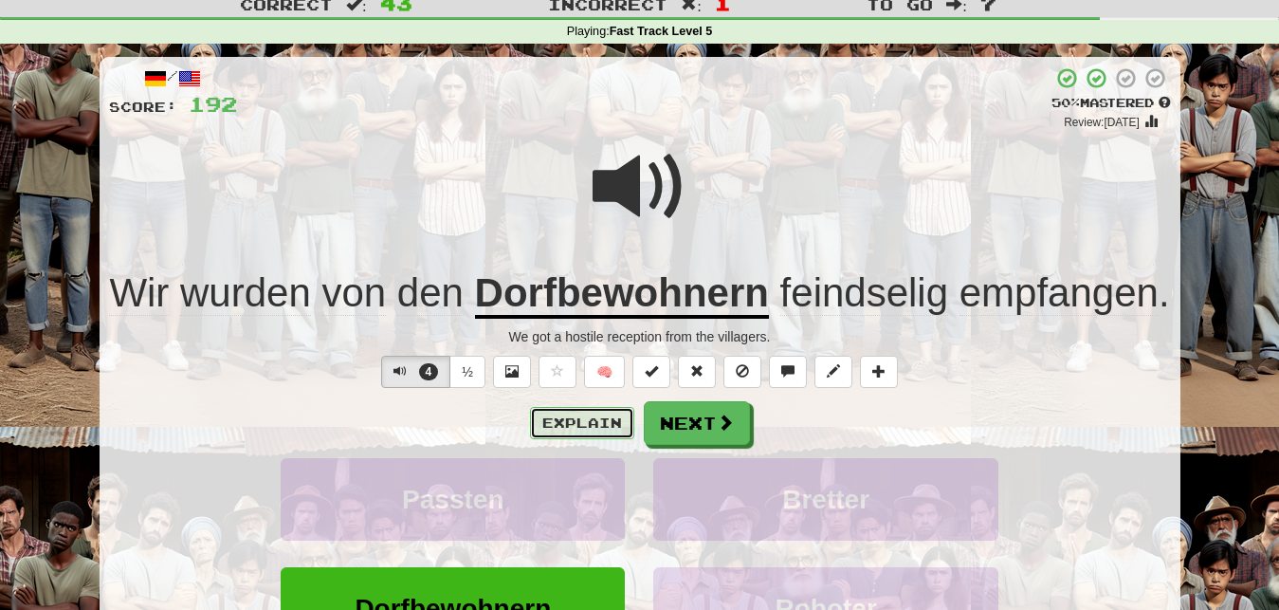
click at [602, 415] on button "Explain" at bounding box center [582, 423] width 104 height 32
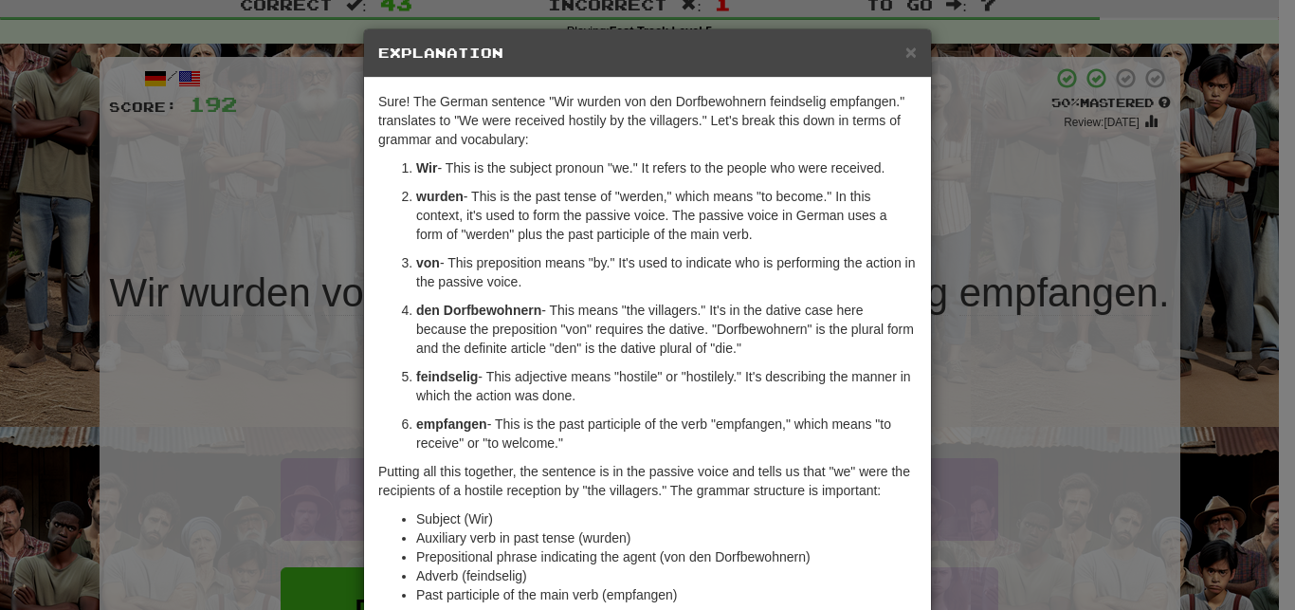
click at [967, 391] on div "× Explanation Sure! The German sentence "Wir wurden von den Dorfbewohnern feind…" at bounding box center [647, 305] width 1295 height 610
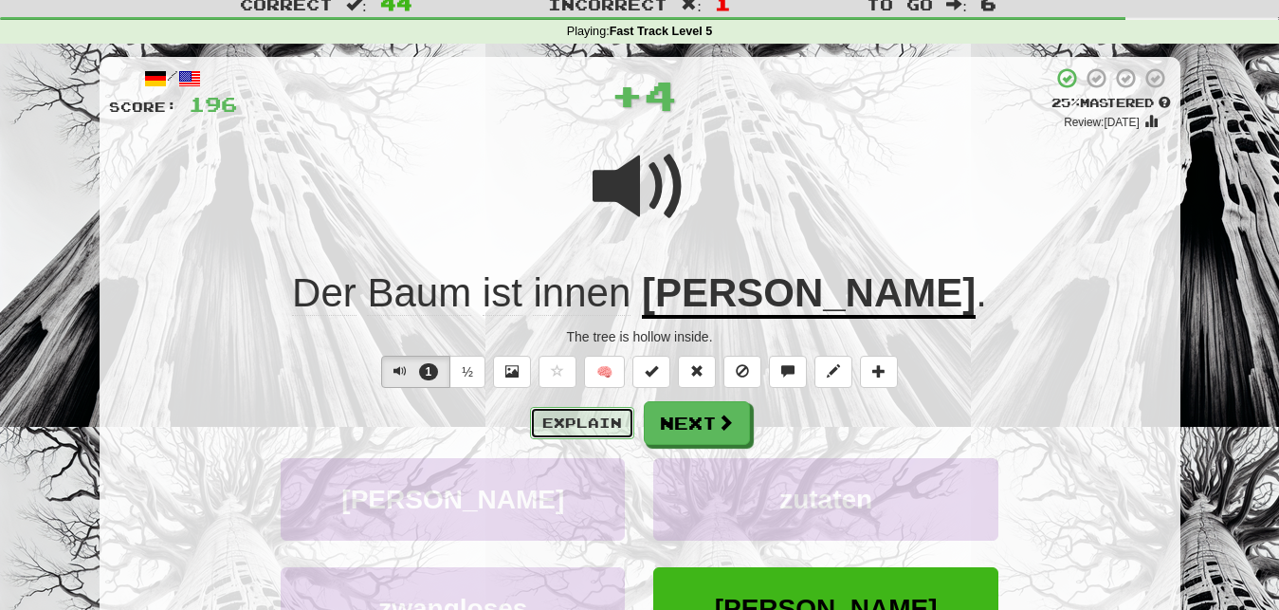
click at [605, 427] on button "Explain" at bounding box center [582, 423] width 104 height 32
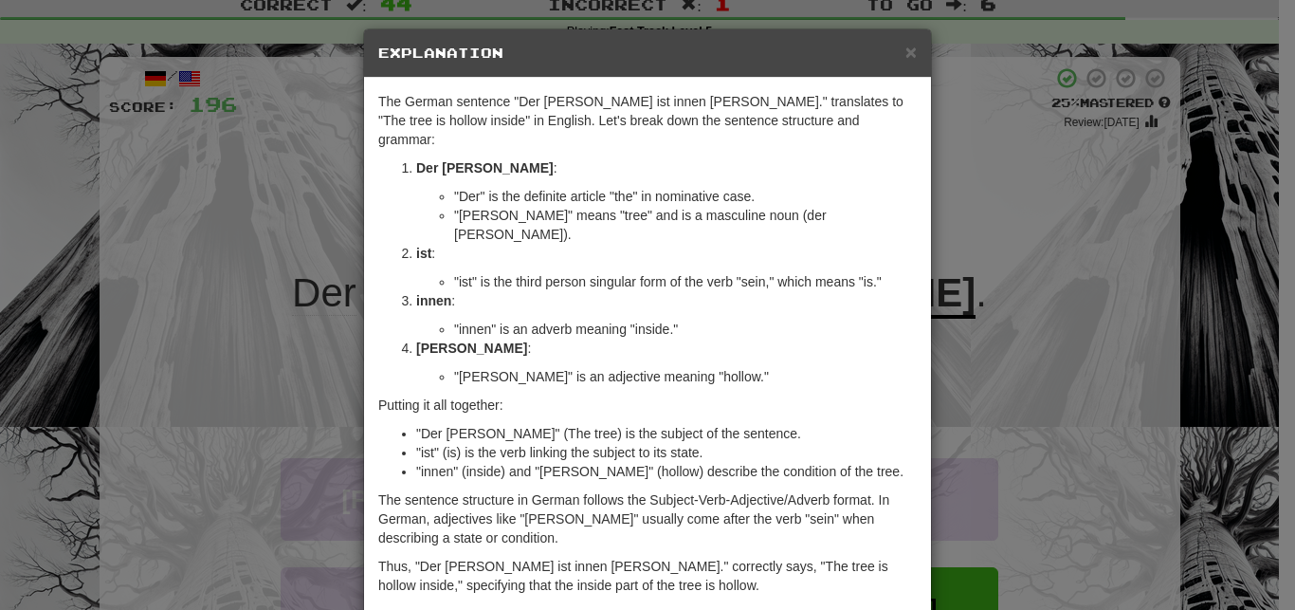
click at [726, 367] on li ""hohl" is an adjective meaning "hollow."" at bounding box center [685, 376] width 463 height 19
click at [788, 367] on li ""hohl" is an adjective meaning "hollow."" at bounding box center [685, 376] width 463 height 19
click at [1014, 315] on div "× Explanation The German sentence "Der Baum ist innen hohl." translates to "The…" at bounding box center [647, 305] width 1295 height 610
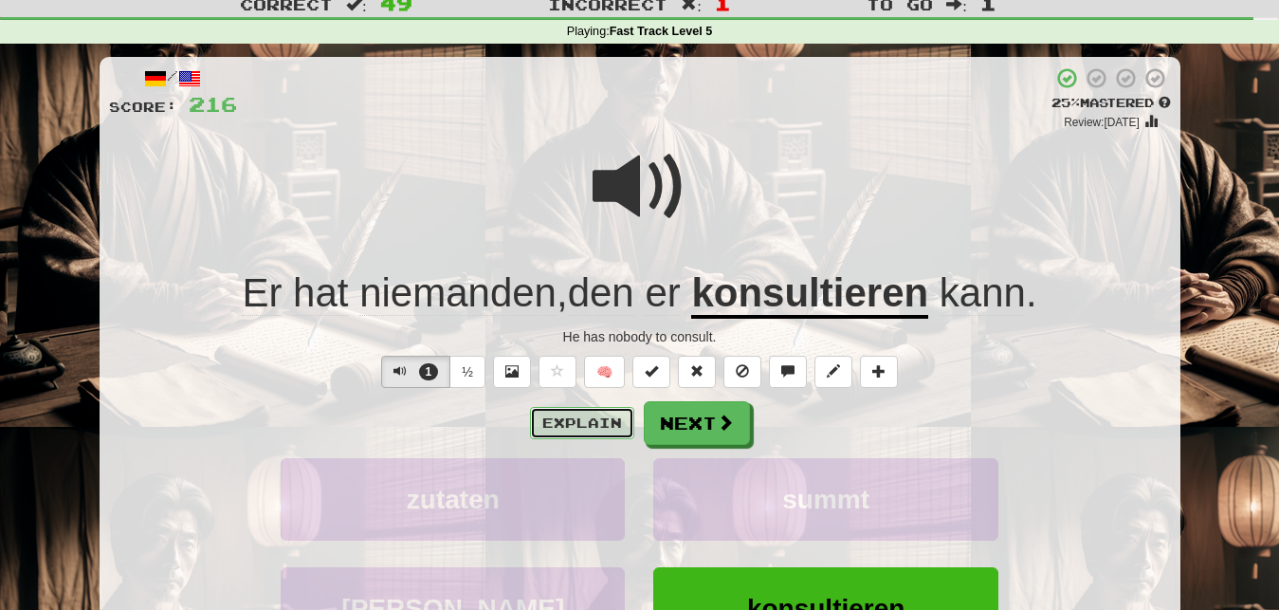
click at [573, 426] on button "Explain" at bounding box center [582, 423] width 104 height 32
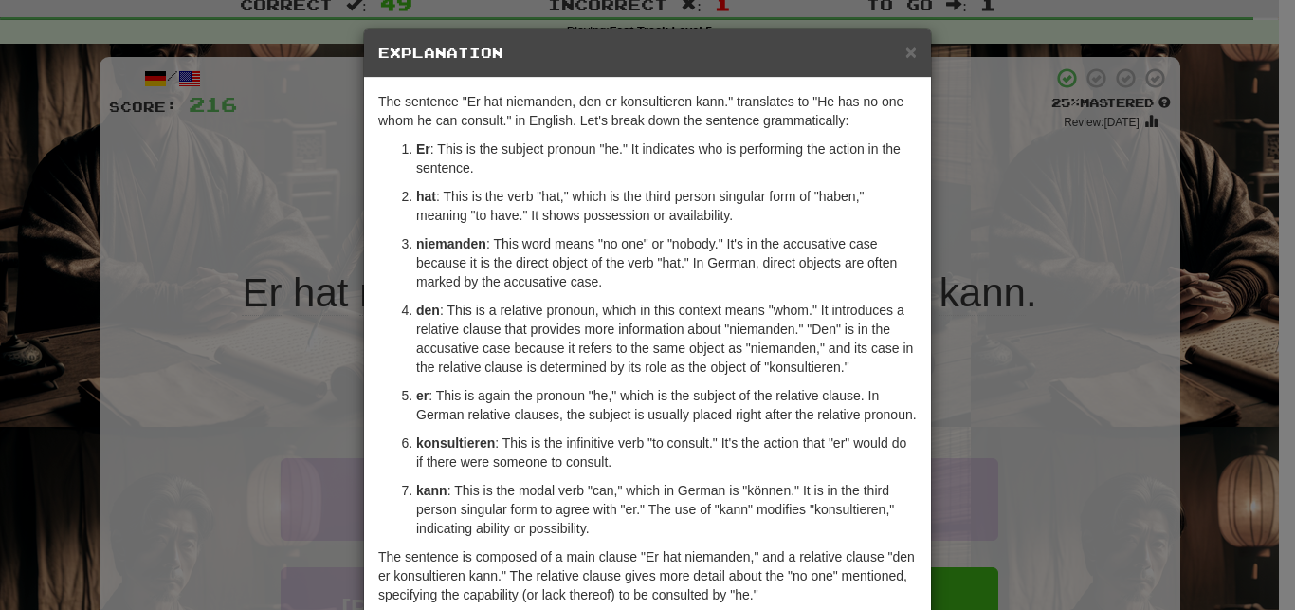
click at [690, 325] on p "den : This is a relative pronoun, which in this context means "whom." It introd…" at bounding box center [666, 339] width 501 height 76
click at [967, 247] on div "× Explanation The sentence "Er hat niemanden, den er konsultieren kann." transl…" at bounding box center [647, 305] width 1295 height 610
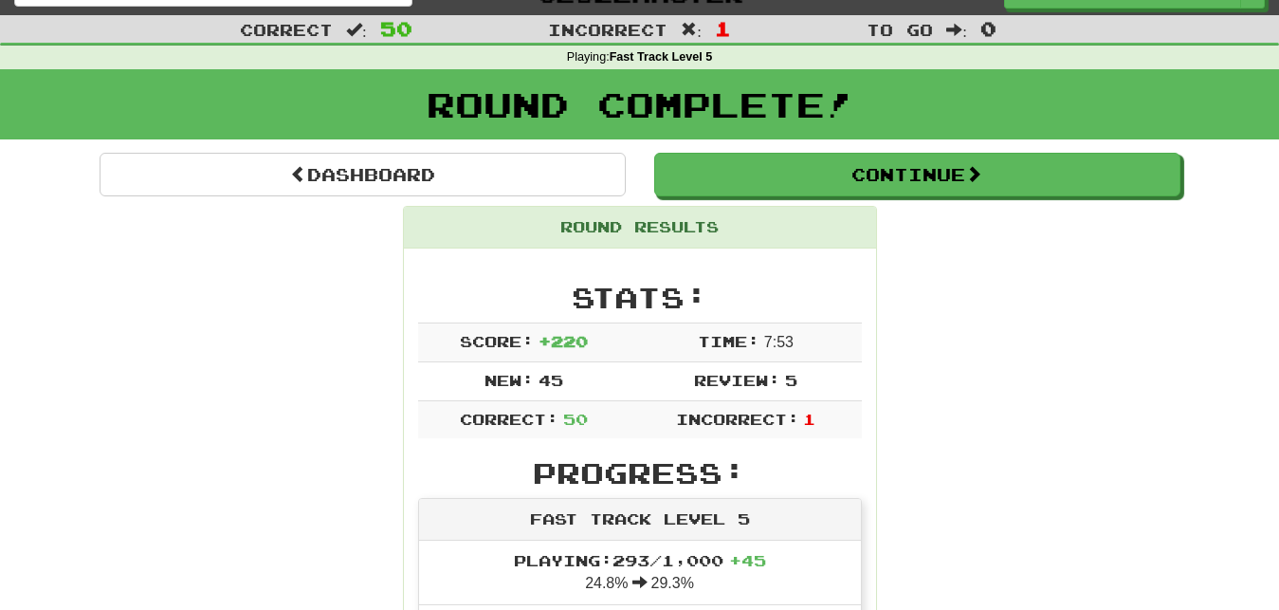
scroll to position [0, 0]
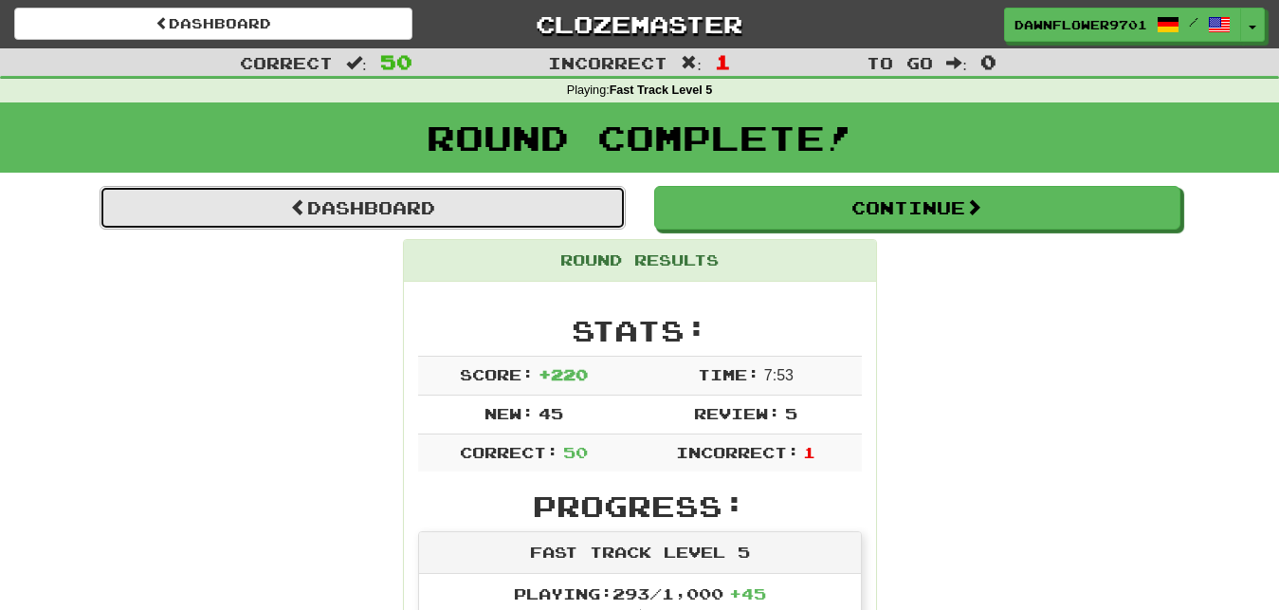
click at [535, 209] on link "Dashboard" at bounding box center [363, 208] width 526 height 44
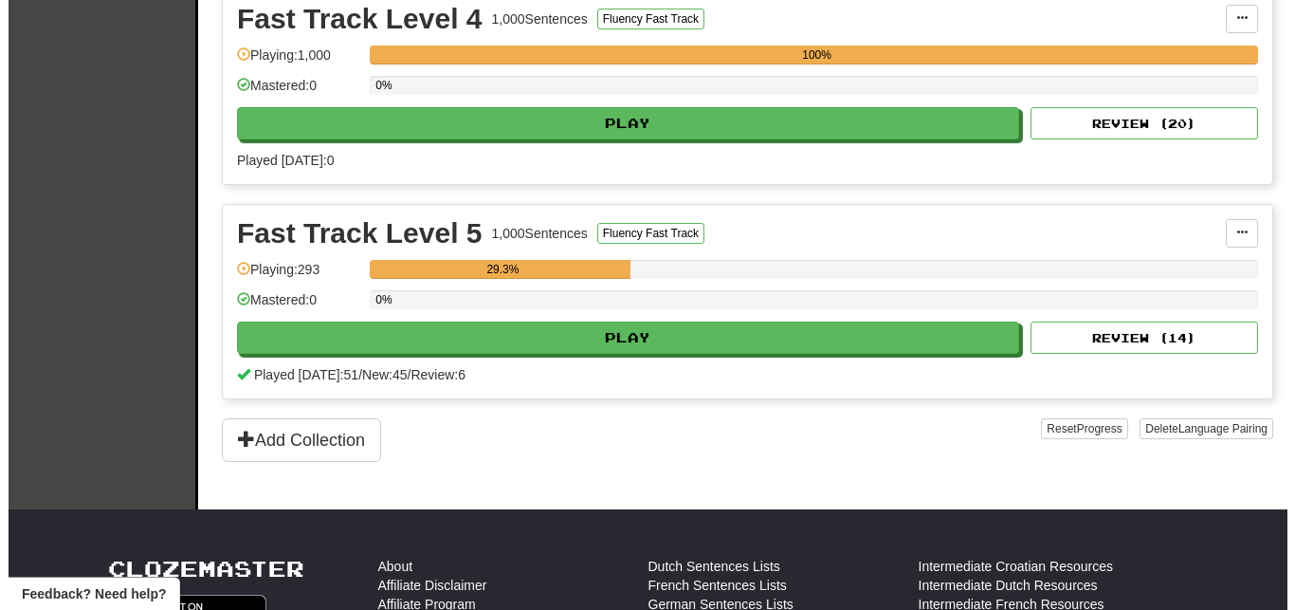
scroll to position [1298, 0]
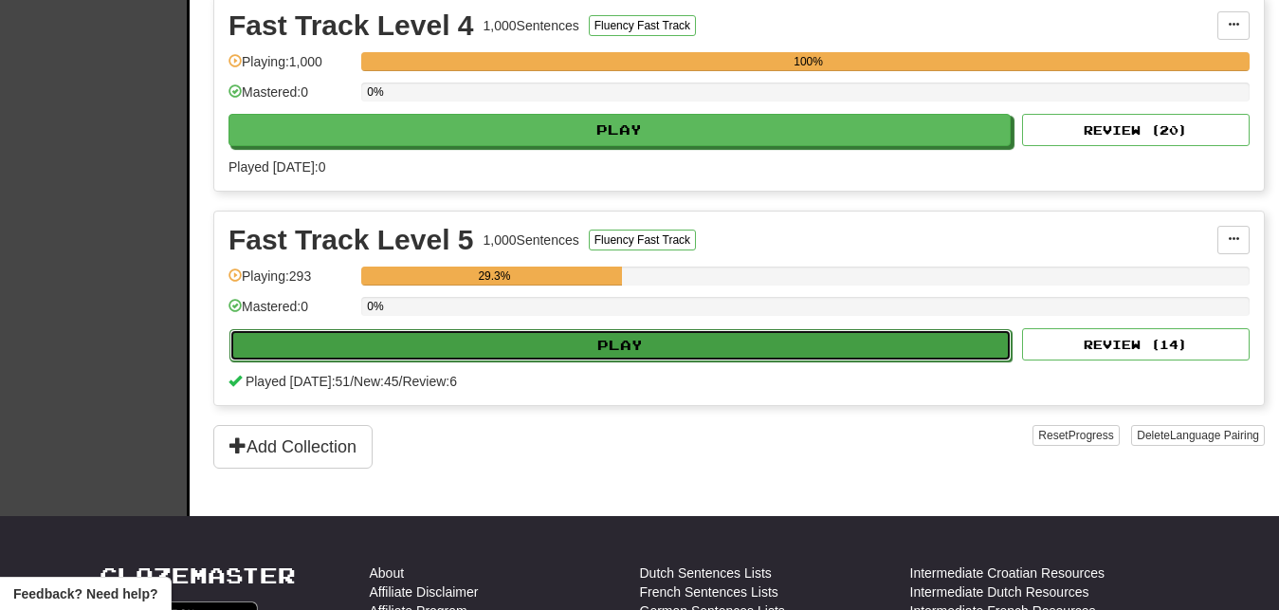
click at [356, 347] on button "Play" at bounding box center [620, 345] width 782 height 32
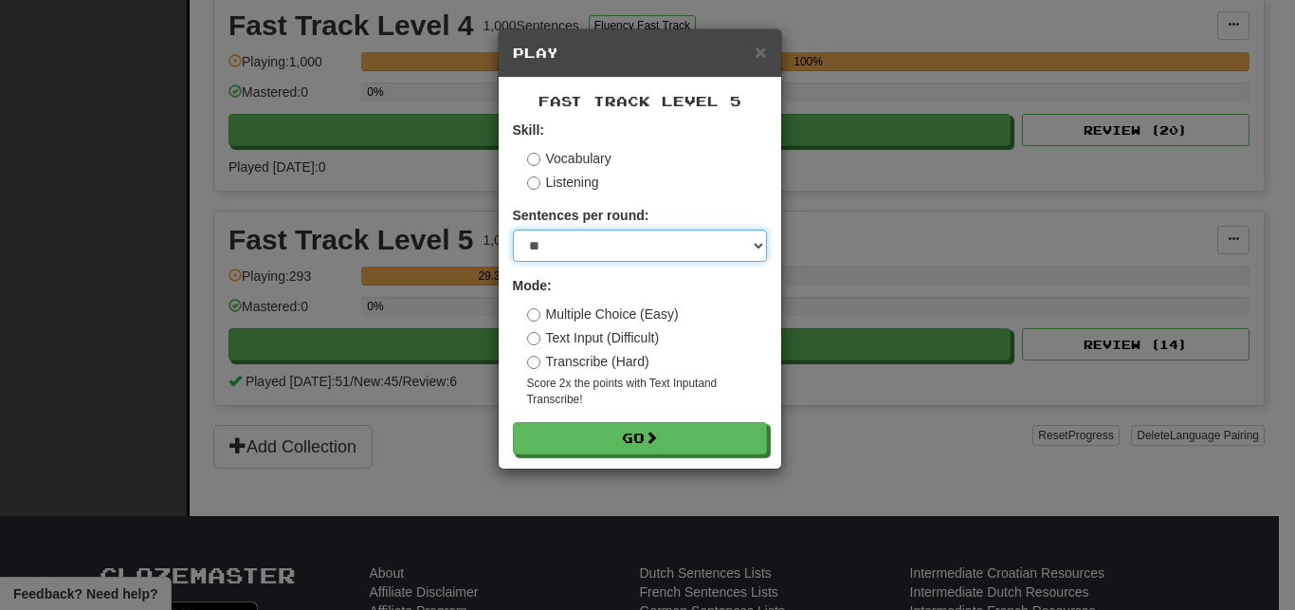
click at [513, 229] on select "* ** ** ** ** ** *** ********" at bounding box center [640, 245] width 254 height 32
select select "***"
click option "***" at bounding box center [0, 0] width 0 height 0
click at [535, 419] on form "Skill: Vocabulary Listening Sentences per round: * ** ** ** ** ** *** ******** …" at bounding box center [640, 287] width 254 height 334
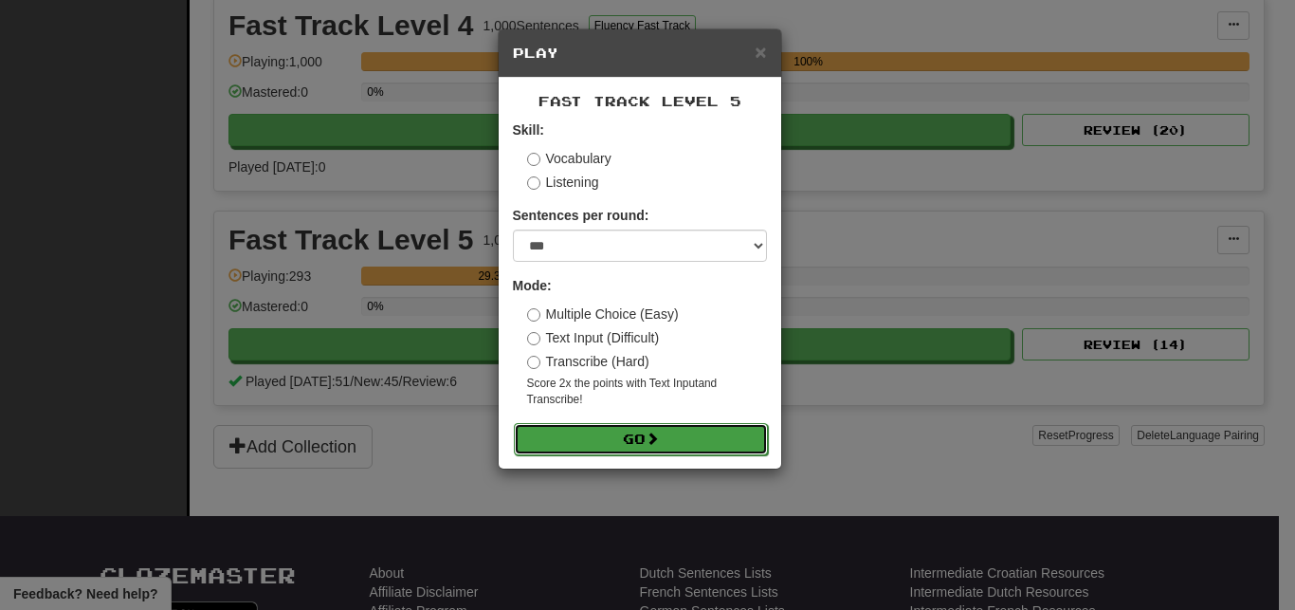
click at [562, 431] on button "Go" at bounding box center [641, 439] width 254 height 32
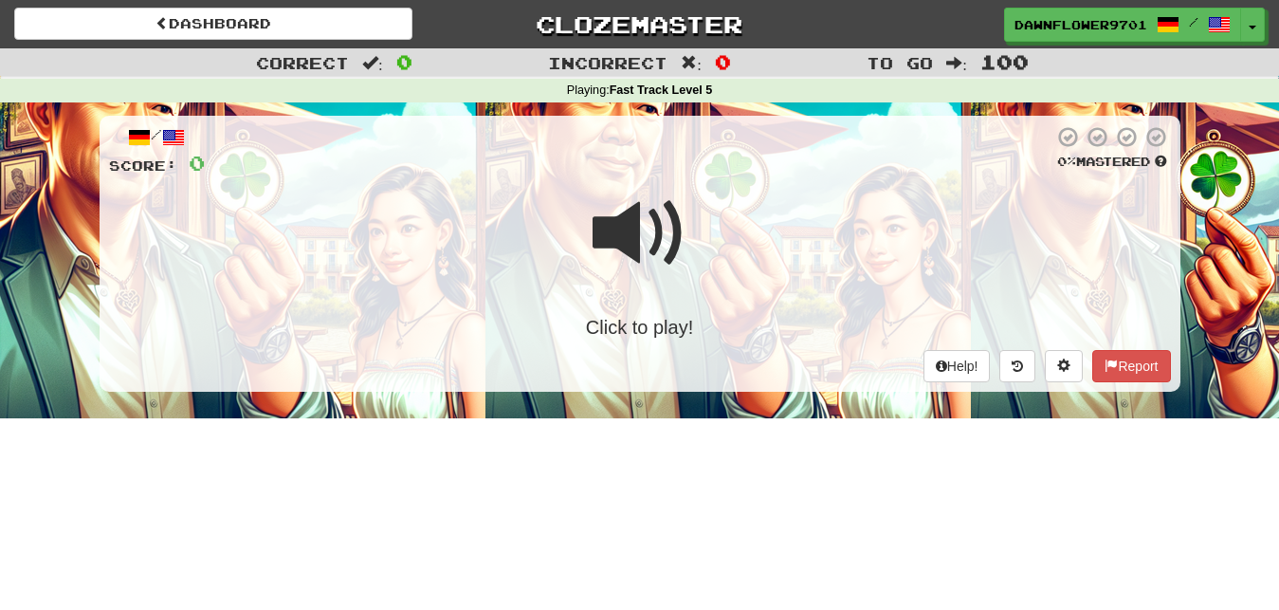
click at [597, 281] on span at bounding box center [640, 233] width 95 height 95
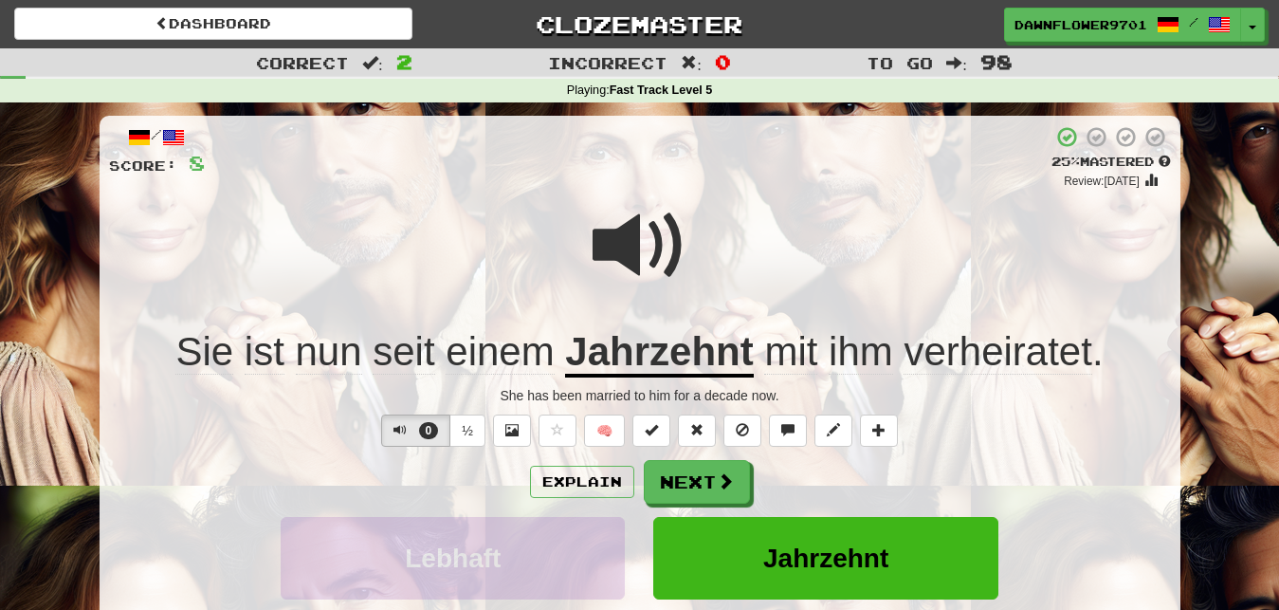
click at [592, 466] on div "Explain Next" at bounding box center [640, 482] width 1062 height 44
click at [591, 470] on button "Explain" at bounding box center [582, 482] width 104 height 32
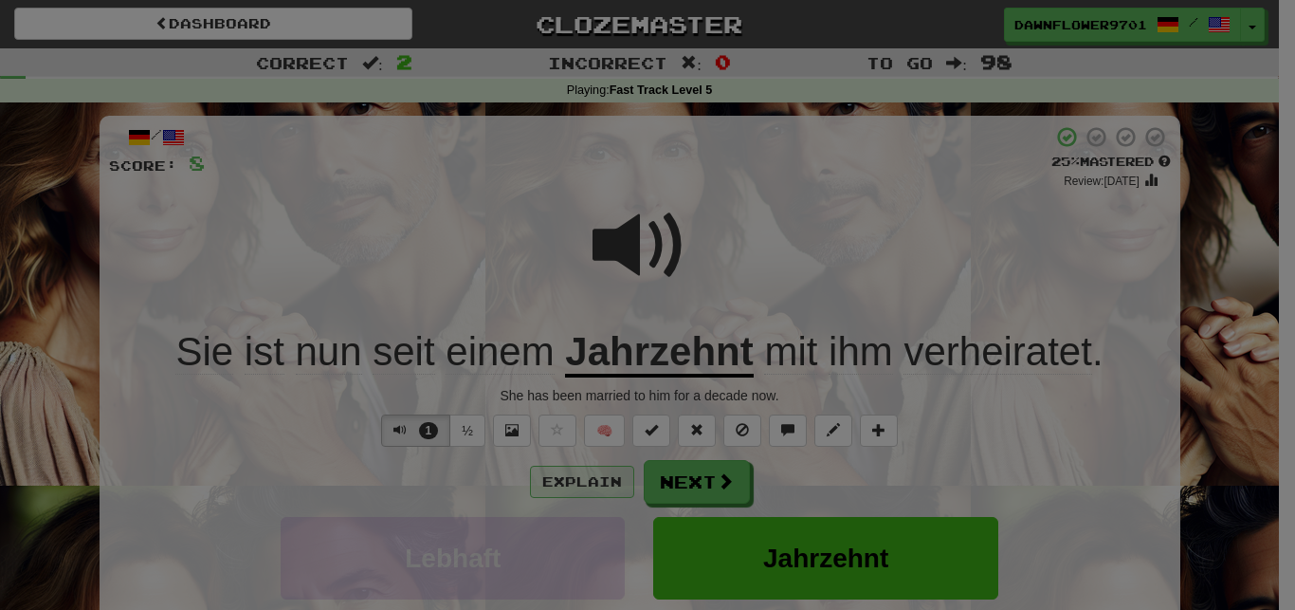
click at [591, 470] on div at bounding box center [647, 305] width 1295 height 610
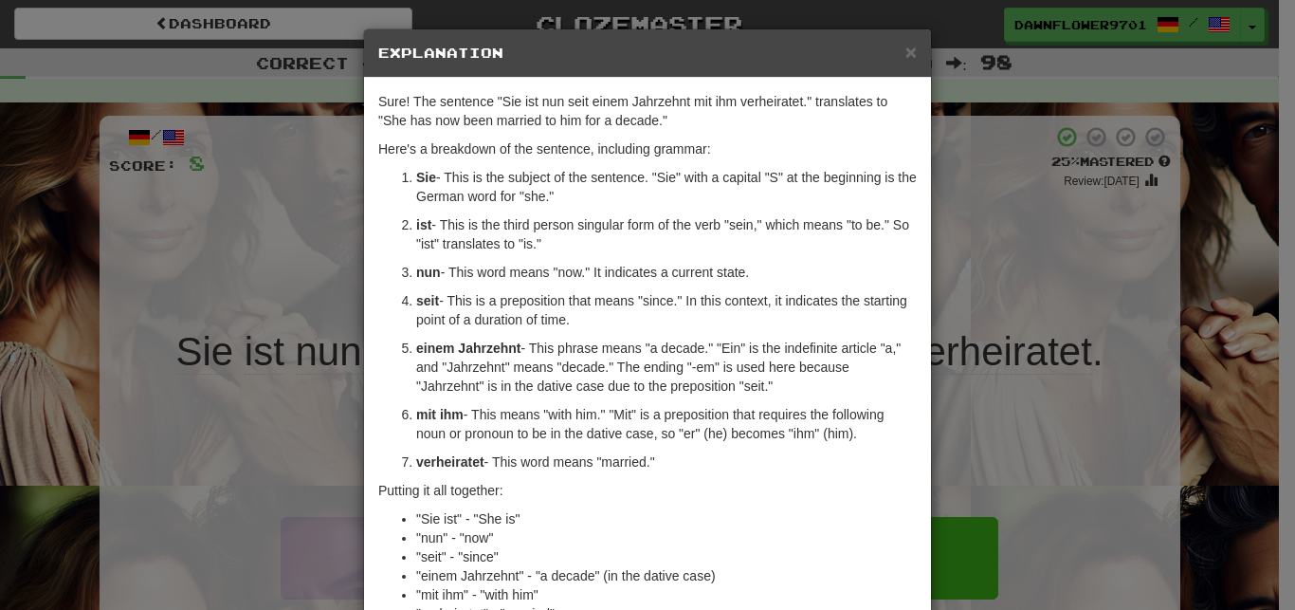
click at [973, 448] on div "× Explanation Sure! The sentence "Sie ist nun seit einem Jahrzehnt mit ihm verh…" at bounding box center [647, 305] width 1295 height 610
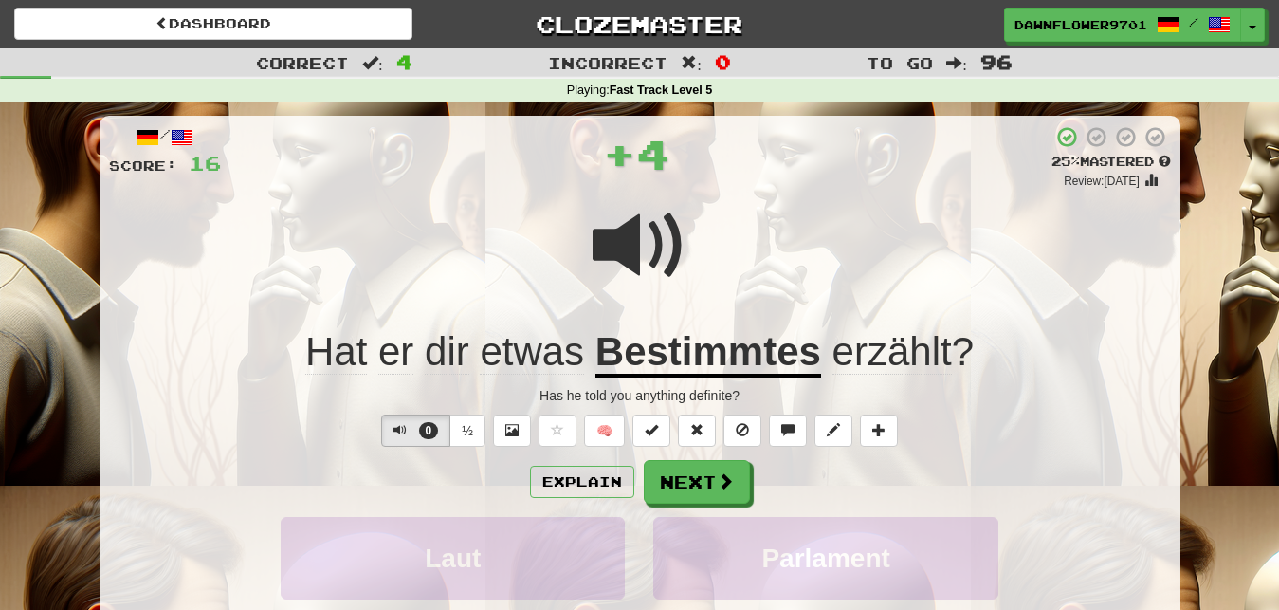
click at [885, 468] on div "Explain Next" at bounding box center [640, 482] width 1062 height 44
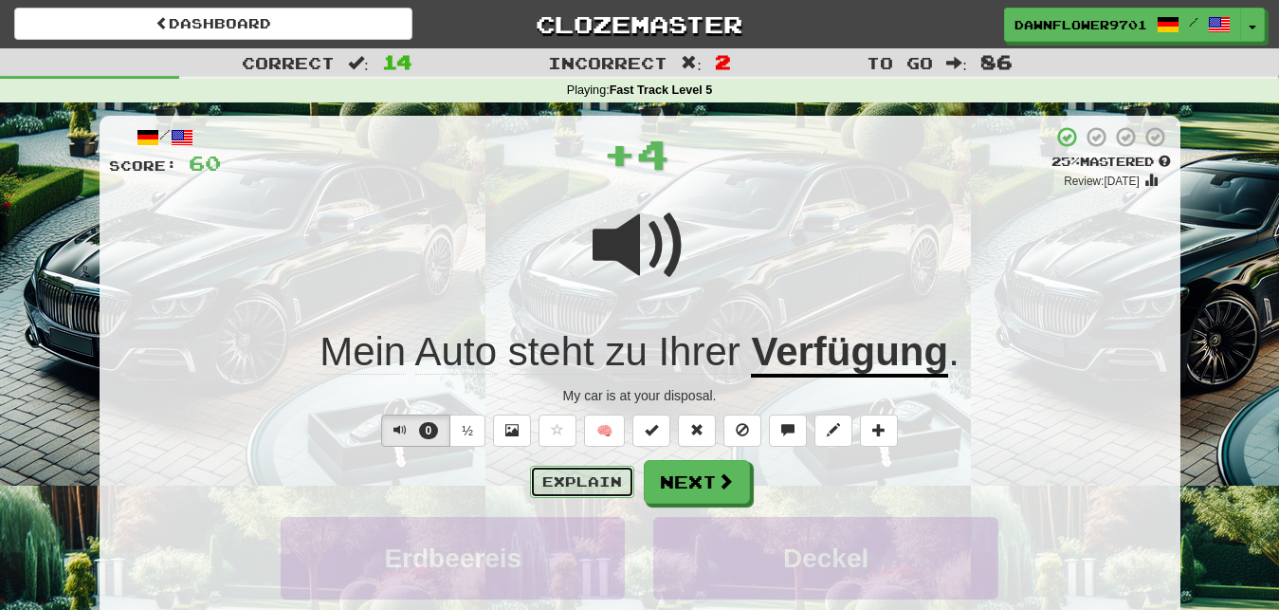
click at [606, 483] on button "Explain" at bounding box center [582, 482] width 104 height 32
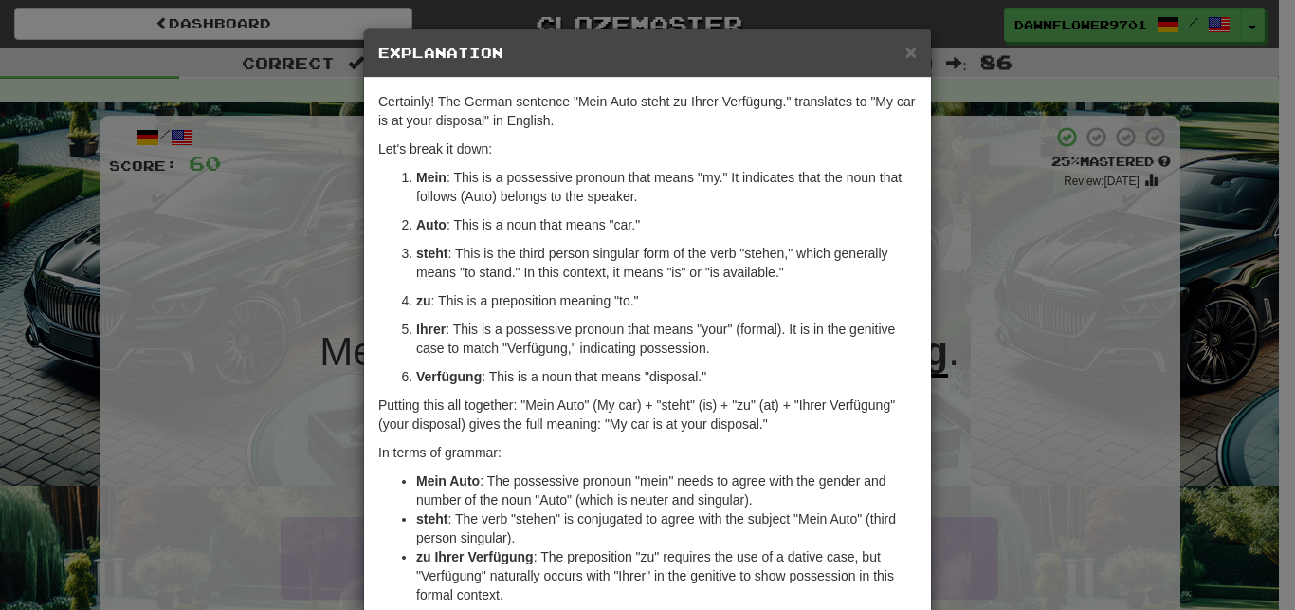
click at [971, 321] on div "× Explanation Certainly! The German sentence "Mein Auto steht zu Ihrer Verfügun…" at bounding box center [647, 305] width 1295 height 610
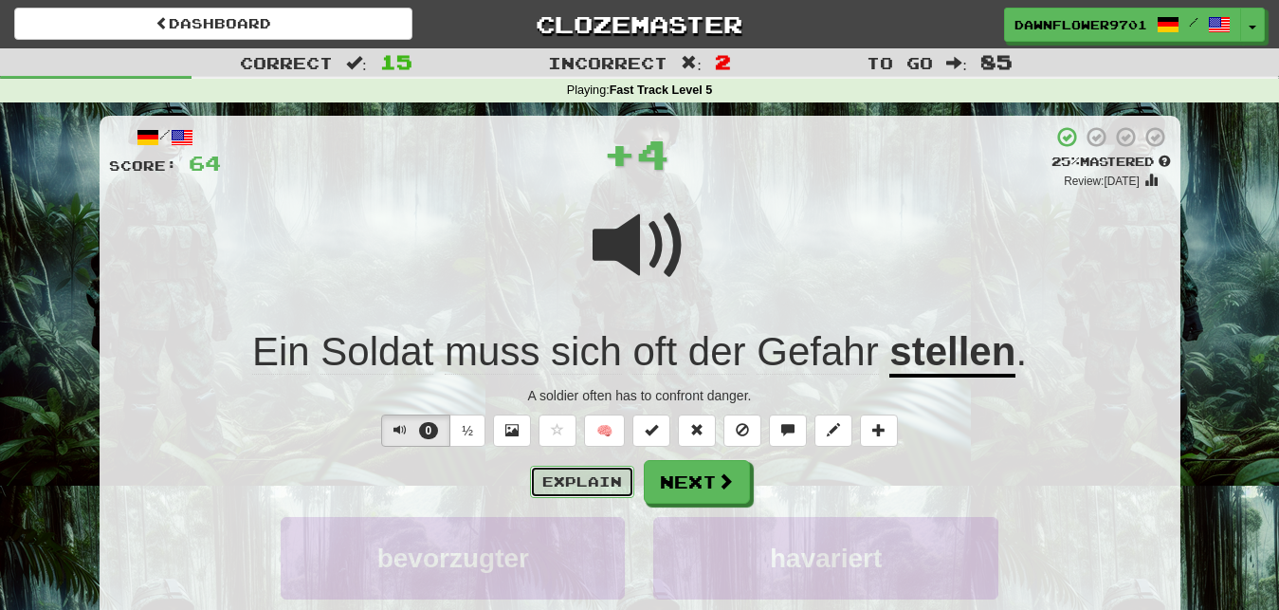
click at [590, 477] on button "Explain" at bounding box center [582, 482] width 104 height 32
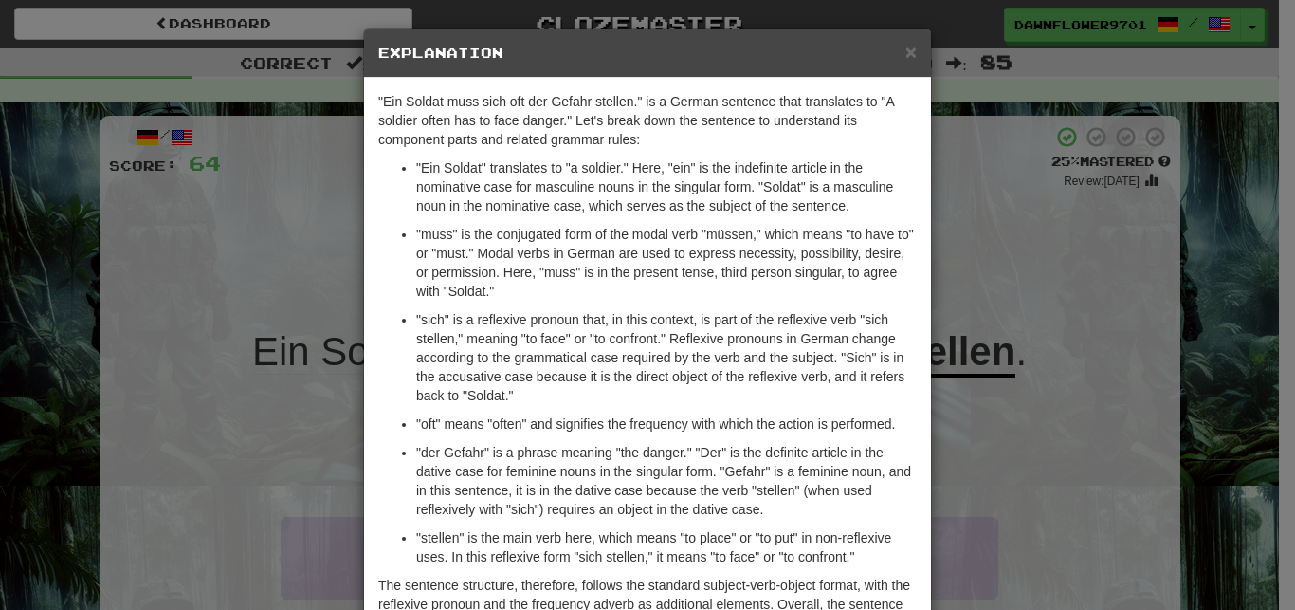
click at [645, 393] on p ""sich" is a reflexive pronoun that, in this context, is part of the reflexive v…" at bounding box center [666, 357] width 501 height 95
click at [830, 472] on p ""der Gefahr" is a phrase meaning "the danger." "Der" is the definite article in…" at bounding box center [666, 481] width 501 height 76
click at [1203, 567] on div "× Explanation "Ein Soldat muss sich oft der Gefahr stellen." is a German senten…" at bounding box center [647, 305] width 1295 height 610
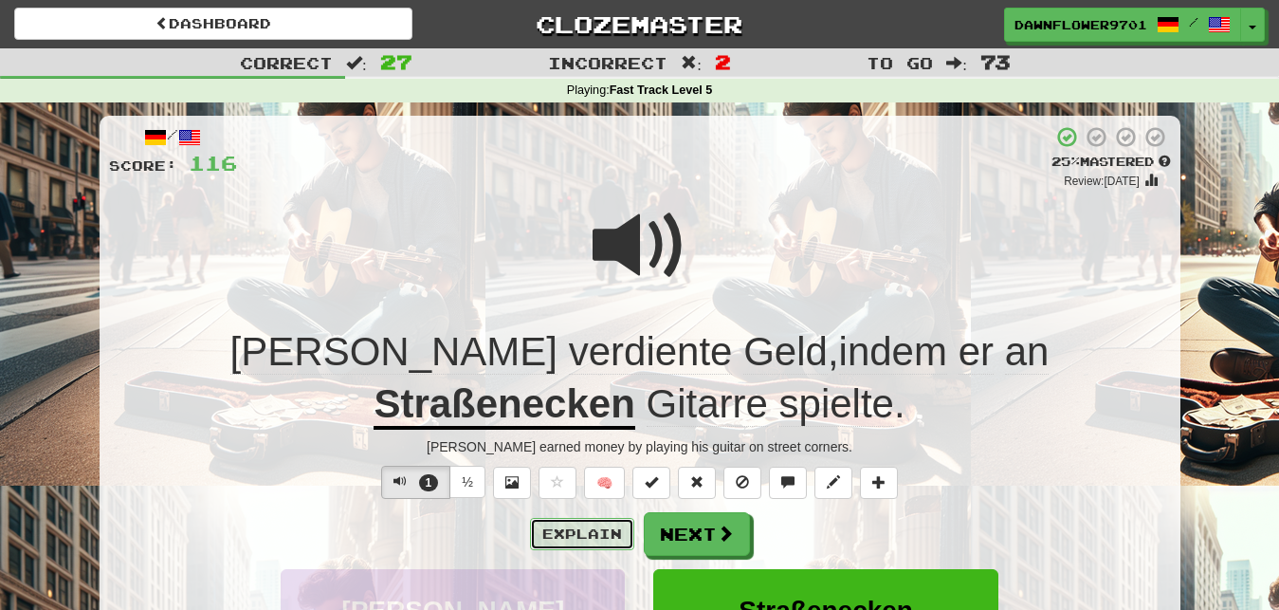
click at [617, 534] on button "Explain" at bounding box center [582, 534] width 104 height 32
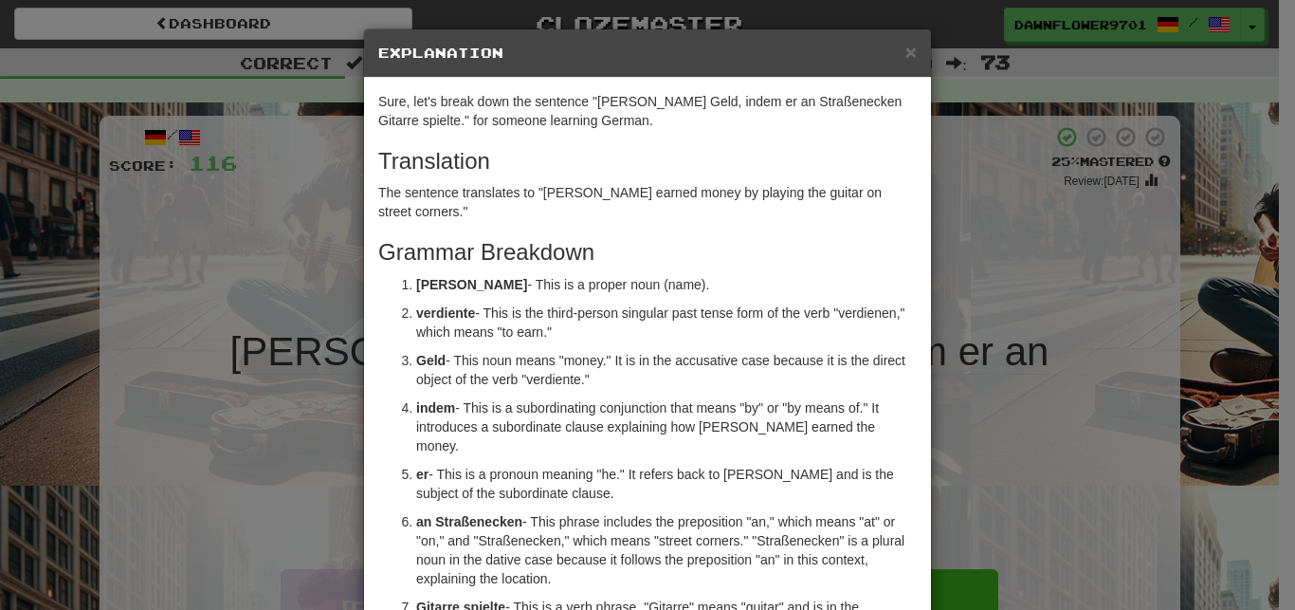
click at [657, 512] on p "an Straßenecken - This phrase includes the preposition "an," which means "at" o…" at bounding box center [666, 550] width 501 height 76
click at [1046, 449] on div "× Explanation Sure, let's break down the sentence "Tom verdiente Geld, indem er…" at bounding box center [647, 305] width 1295 height 610
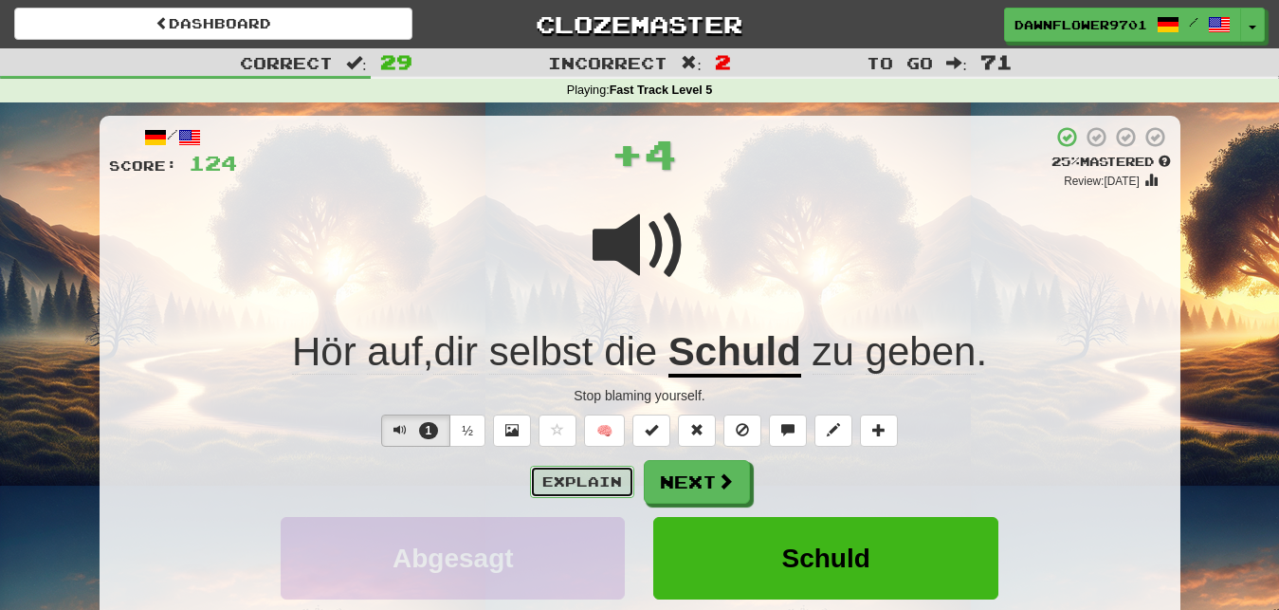
click at [602, 487] on button "Explain" at bounding box center [582, 482] width 104 height 32
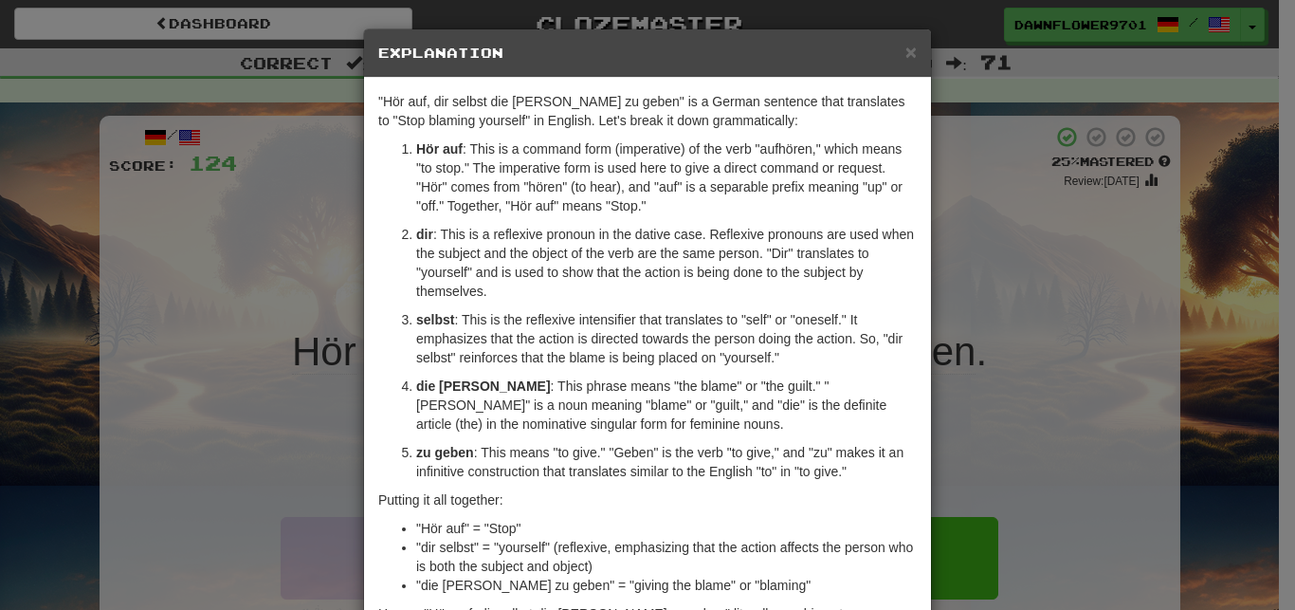
click at [948, 443] on div "× Explanation "Hör auf, dir selbst die Schuld zu geben" is a German sentence th…" at bounding box center [647, 305] width 1295 height 610
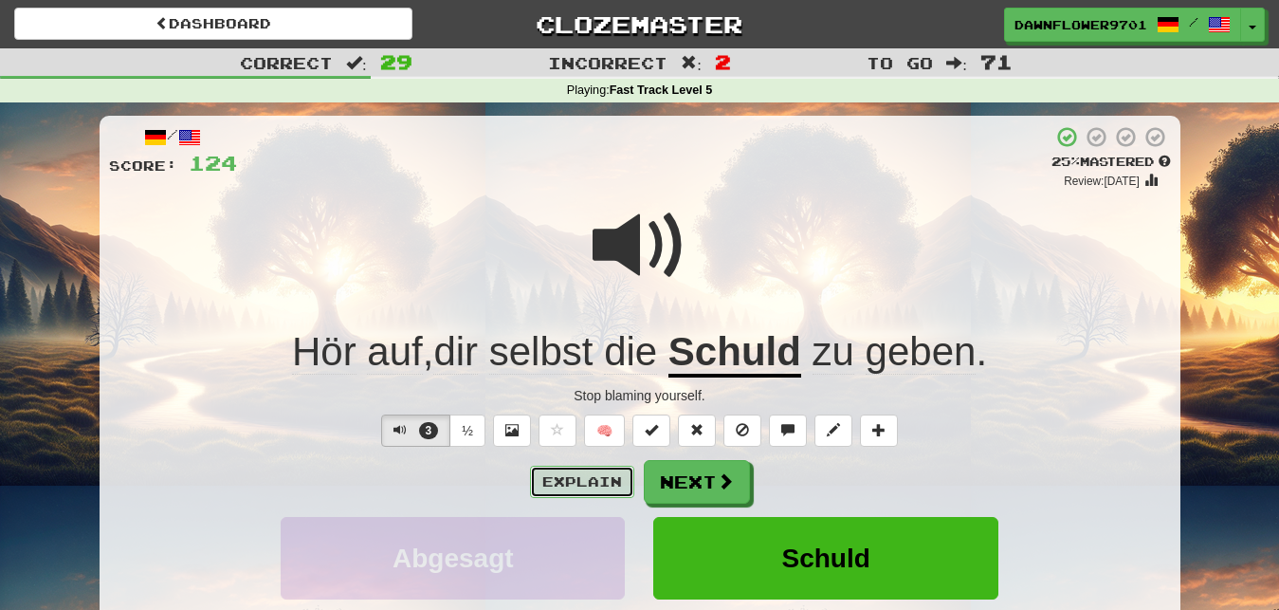
click at [612, 474] on button "Explain" at bounding box center [582, 482] width 104 height 32
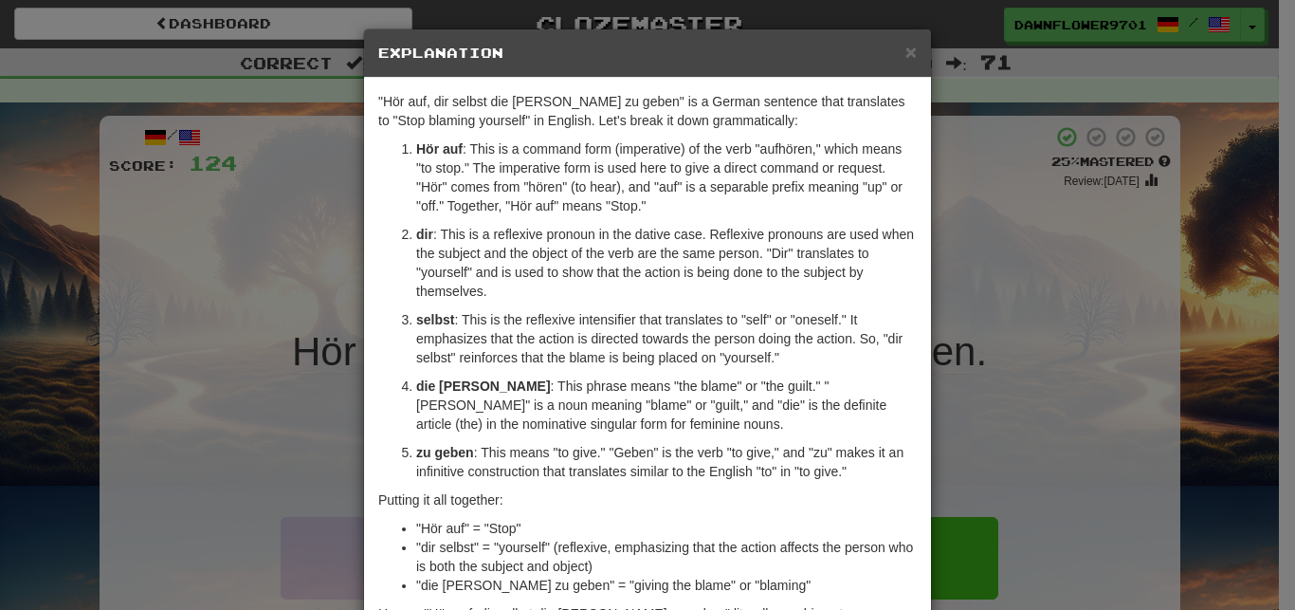
click at [612, 474] on p "zu geben : This means "to give." "Geben" is the verb "to give," and "zu" makes …" at bounding box center [666, 462] width 501 height 38
click at [908, 450] on p "zu geben : This means "to give." "Geben" is the verb "to give," and "zu" makes …" at bounding box center [666, 462] width 501 height 38
click at [933, 454] on div "× Explanation "Hör auf, dir selbst die Schuld zu geben" is a German sentence th…" at bounding box center [647, 305] width 1295 height 610
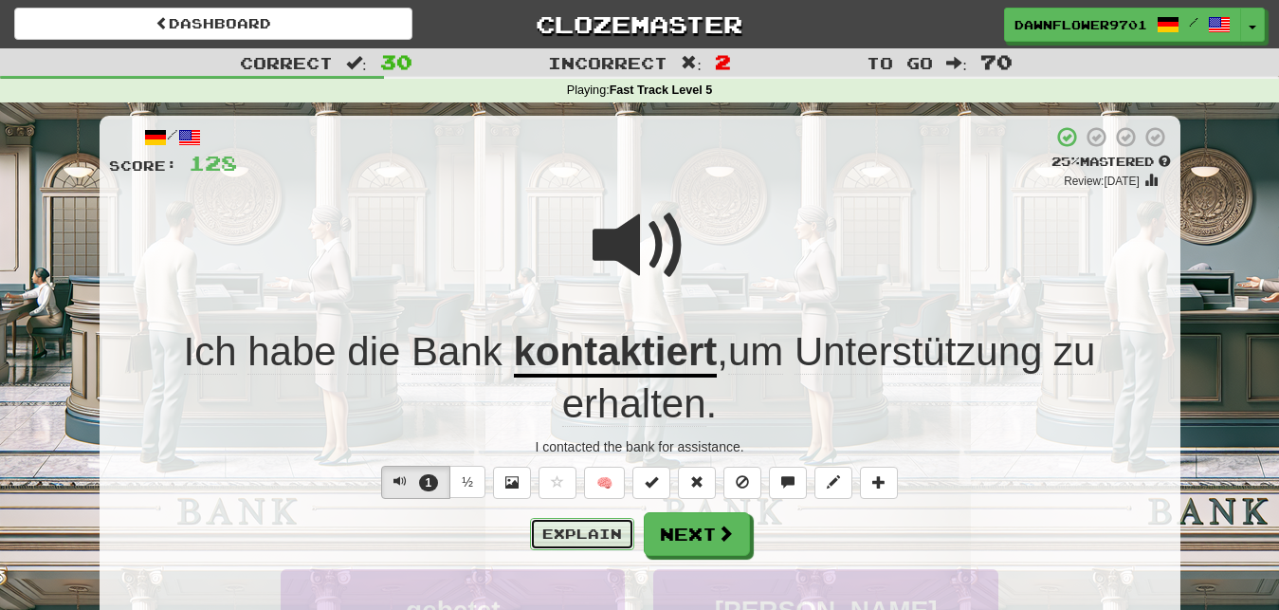
click at [607, 539] on button "Explain" at bounding box center [582, 534] width 104 height 32
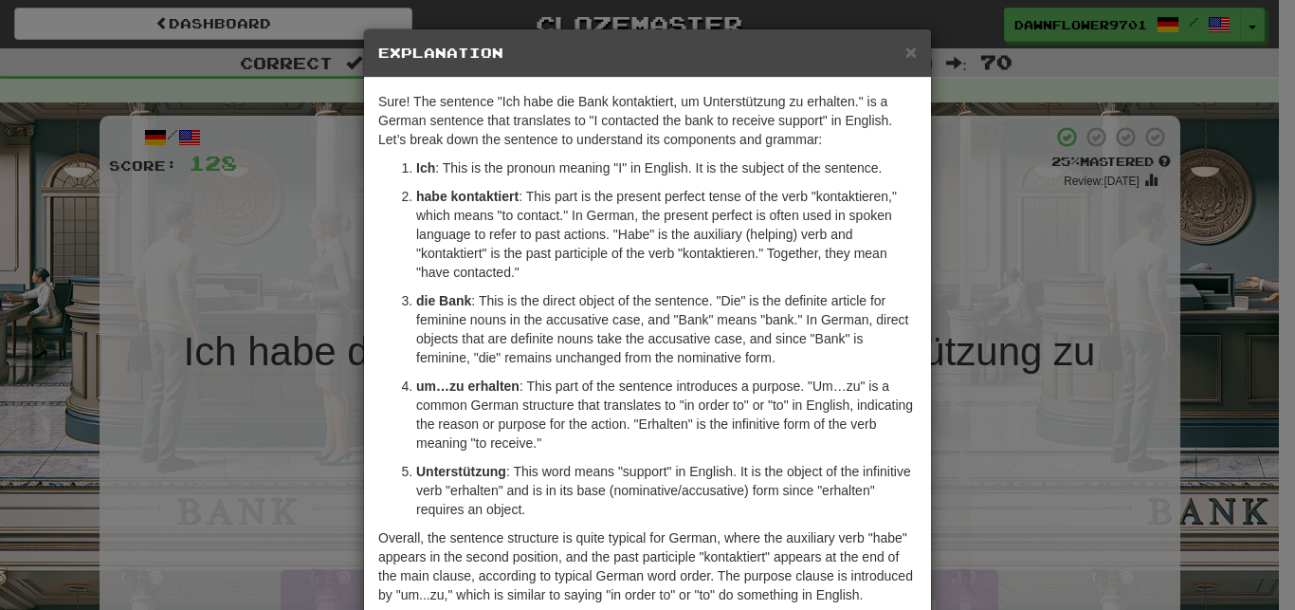
click at [729, 410] on p "um…zu erhalten : This part of the sentence introduces a purpose. "Um…zu" is a c…" at bounding box center [666, 414] width 501 height 76
click at [971, 454] on div "× Explanation Sure! The sentence "Ich habe die Bank kontaktiert, um Unterstützu…" at bounding box center [647, 305] width 1295 height 610
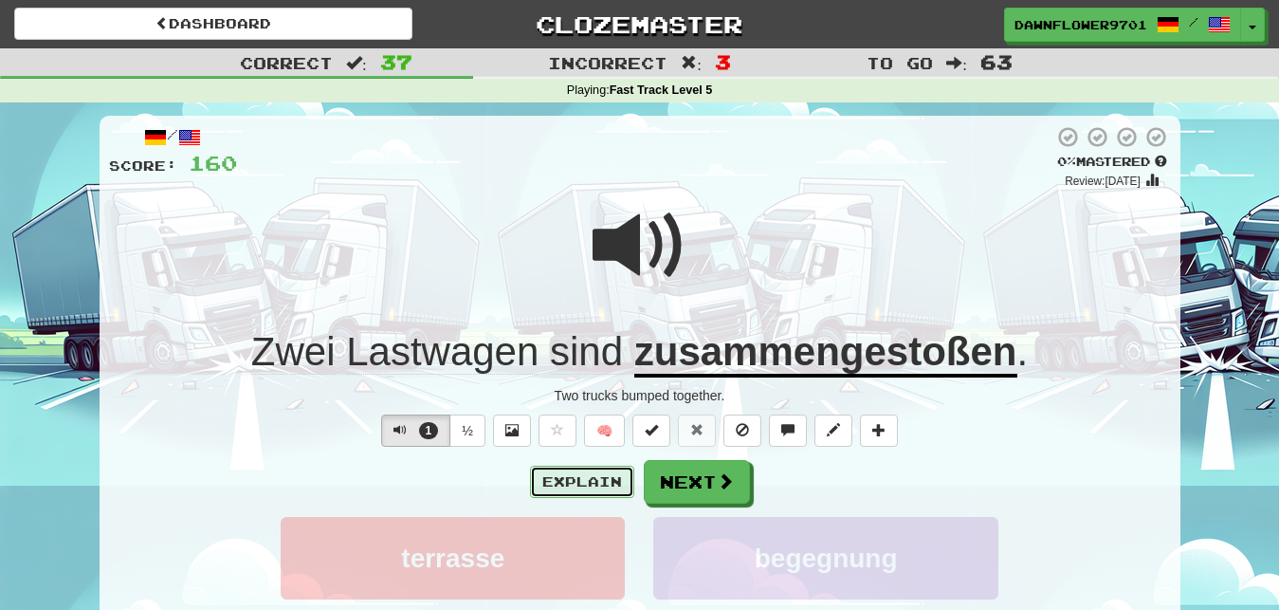
click at [613, 489] on button "Explain" at bounding box center [582, 482] width 104 height 32
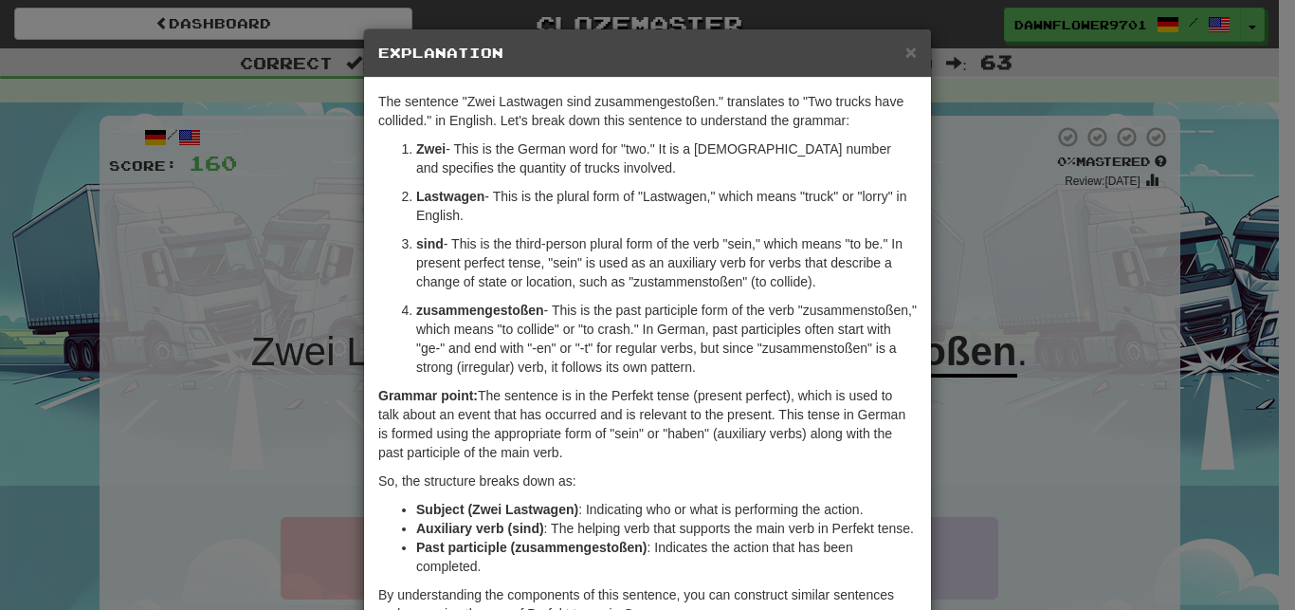
click at [1013, 424] on div "× Explanation The sentence "Zwei Lastwagen sind zusammengestoßen." translates t…" at bounding box center [647, 305] width 1295 height 610
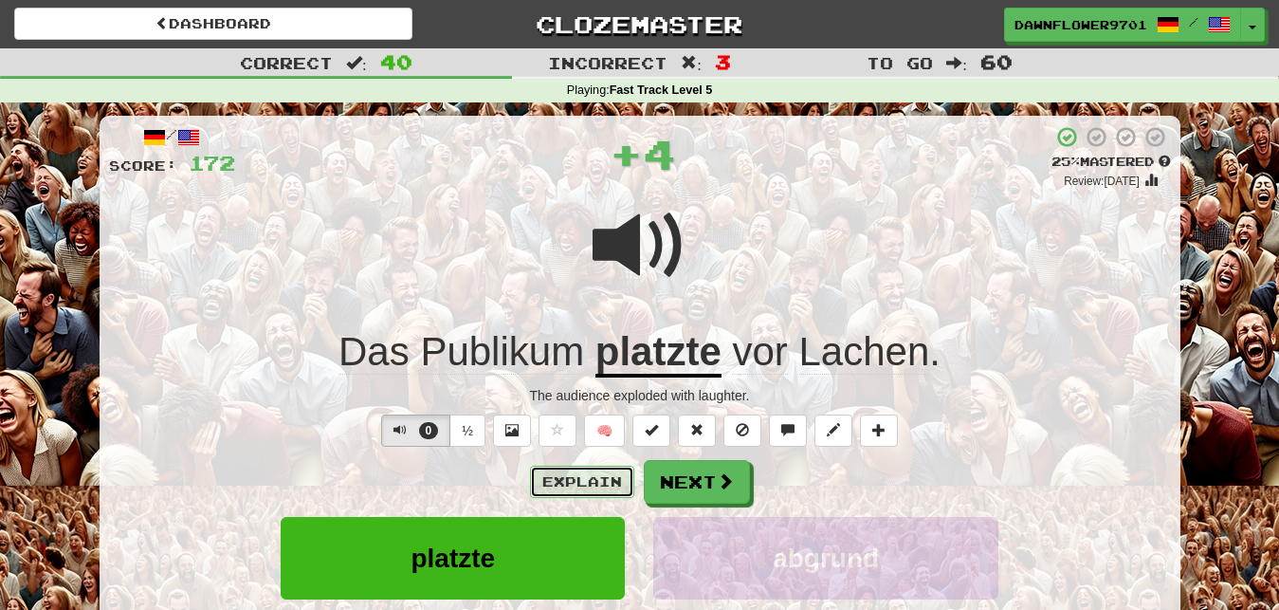
click at [608, 481] on button "Explain" at bounding box center [582, 482] width 104 height 32
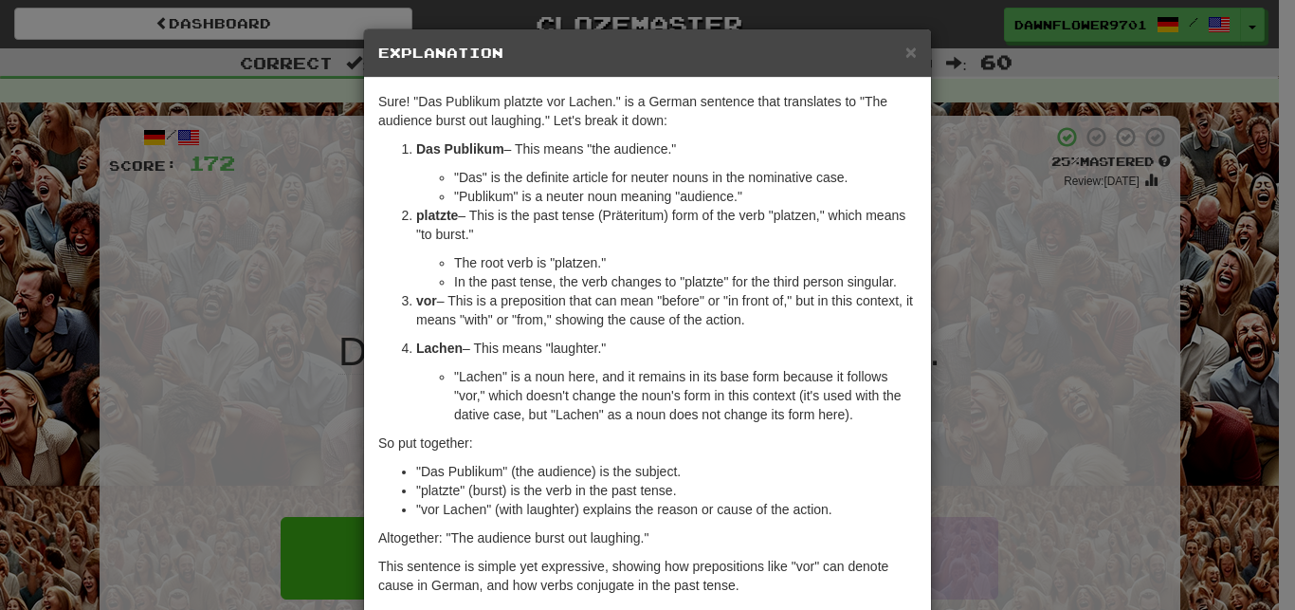
click at [1048, 407] on div "× Explanation Sure! "Das Publikum platzte vor Lachen." is a German sentence tha…" at bounding box center [647, 305] width 1295 height 610
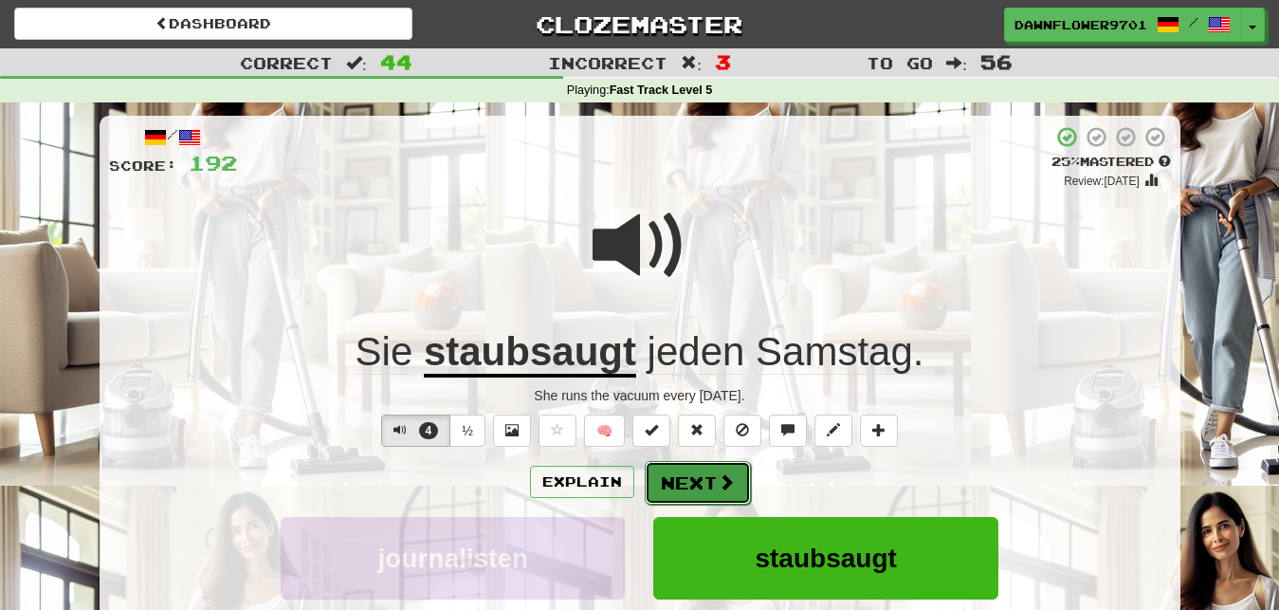
click at [718, 466] on button "Next" at bounding box center [698, 483] width 106 height 44
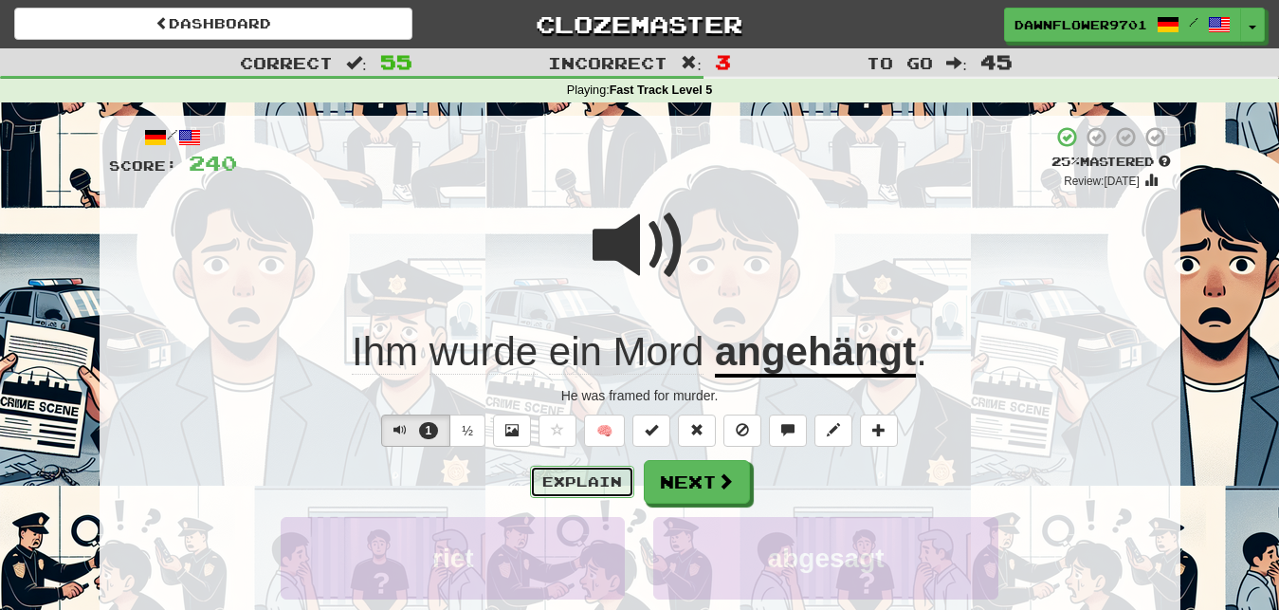
click at [611, 483] on button "Explain" at bounding box center [582, 482] width 104 height 32
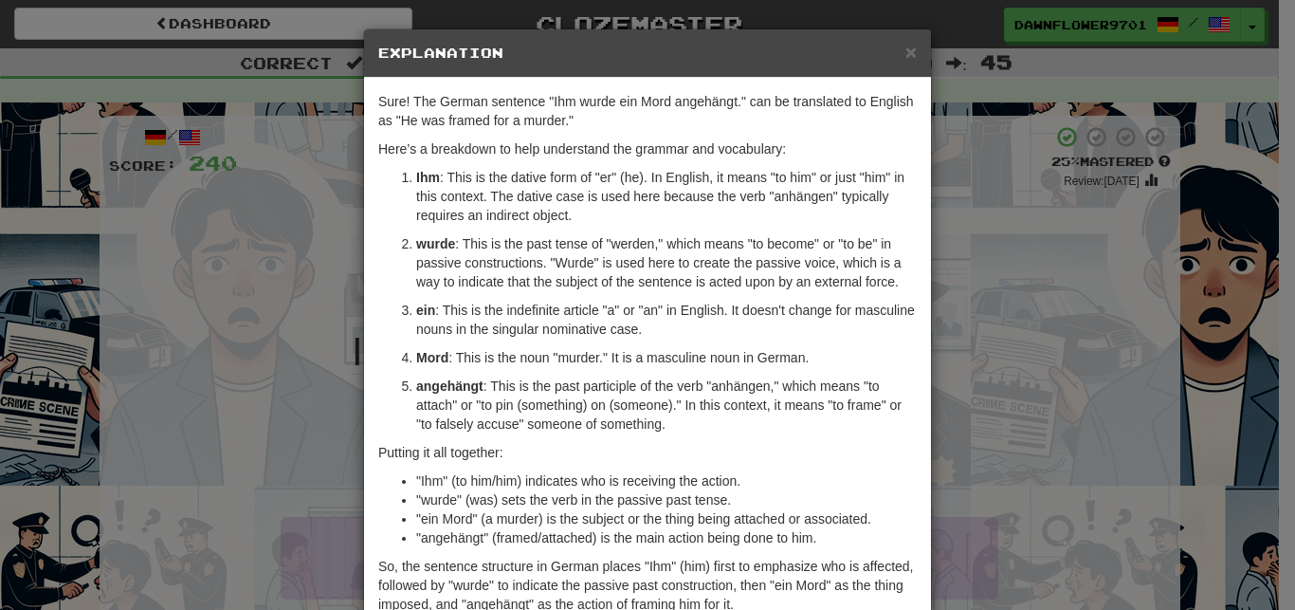
click at [995, 448] on div "× Explanation Sure! The German sentence "Ihm wurde ein Mord angehängt." can be …" at bounding box center [647, 305] width 1295 height 610
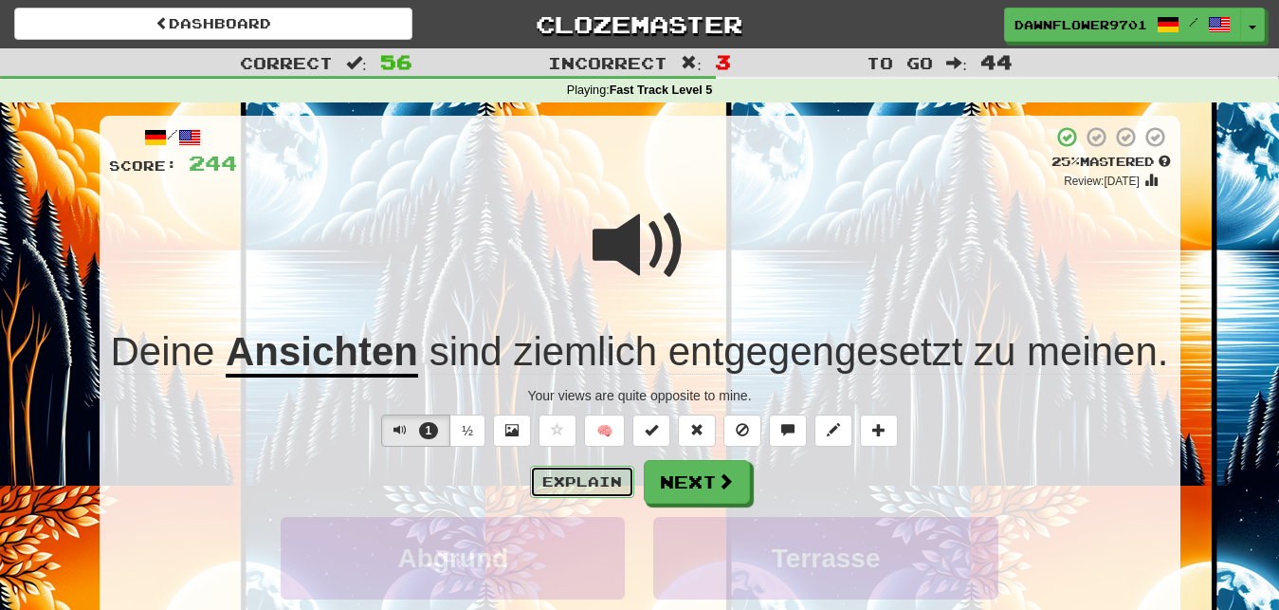
click at [563, 471] on button "Explain" at bounding box center [582, 482] width 104 height 32
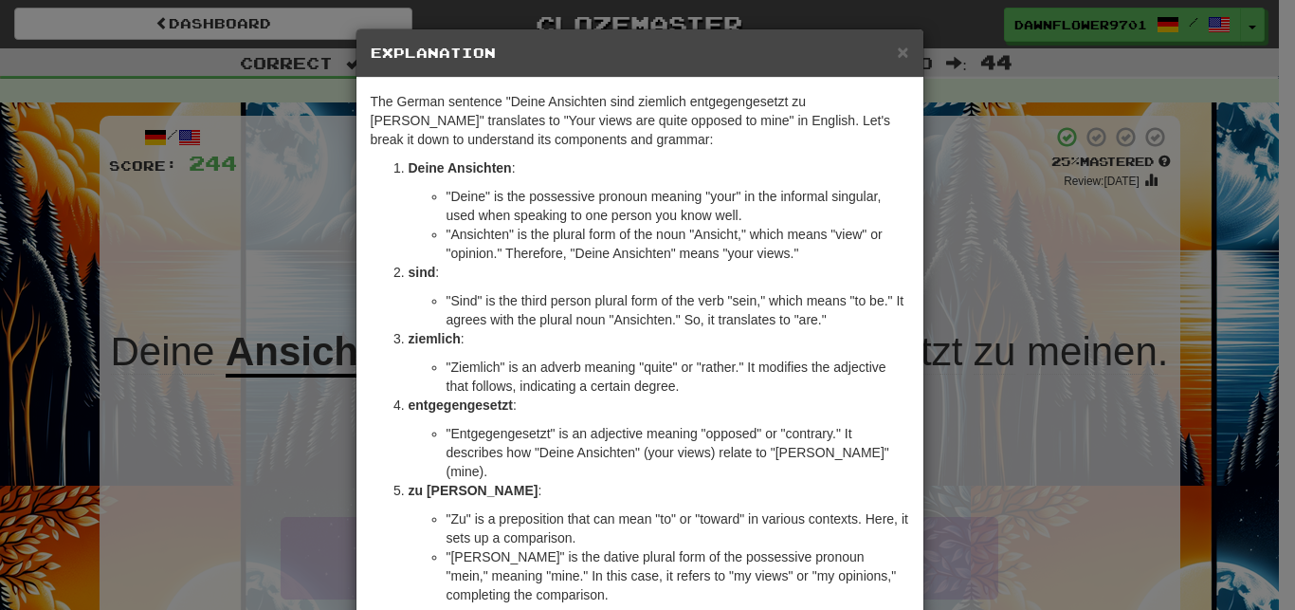
click at [946, 445] on div "× Explanation The German sentence "Deine Ansichten sind ziemlich entgegengesetz…" at bounding box center [647, 305] width 1295 height 610
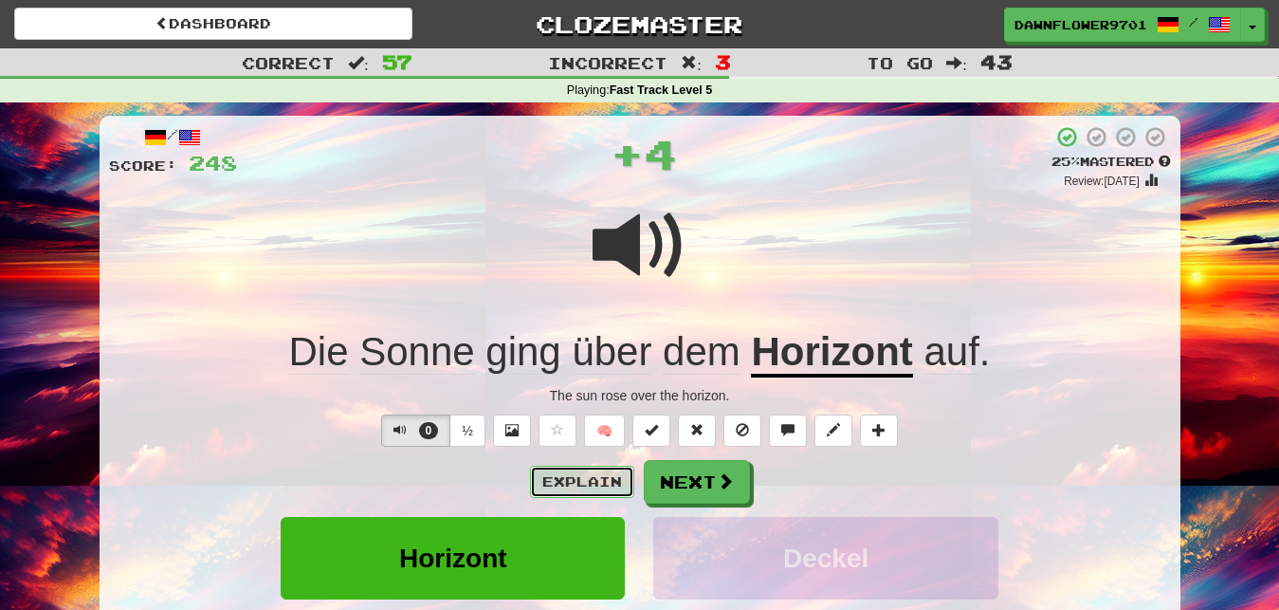
click at [610, 481] on button "Explain" at bounding box center [582, 482] width 104 height 32
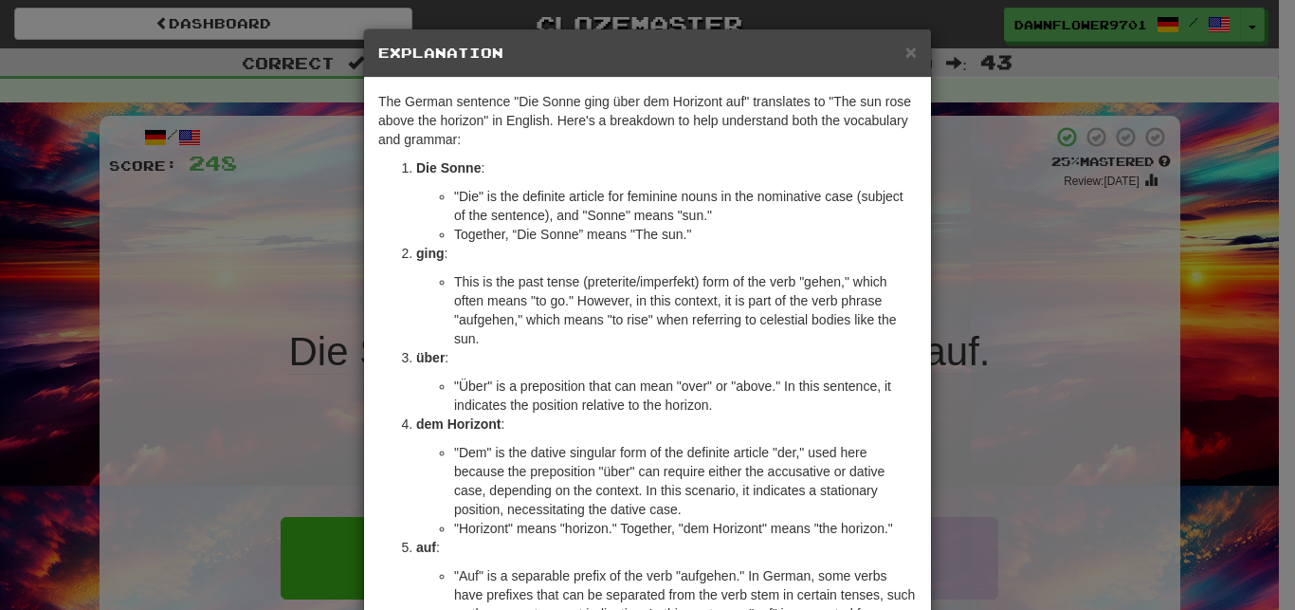
click at [644, 498] on li ""Dem" is the dative singular form of the definite article "der," used here beca…" at bounding box center [685, 481] width 463 height 76
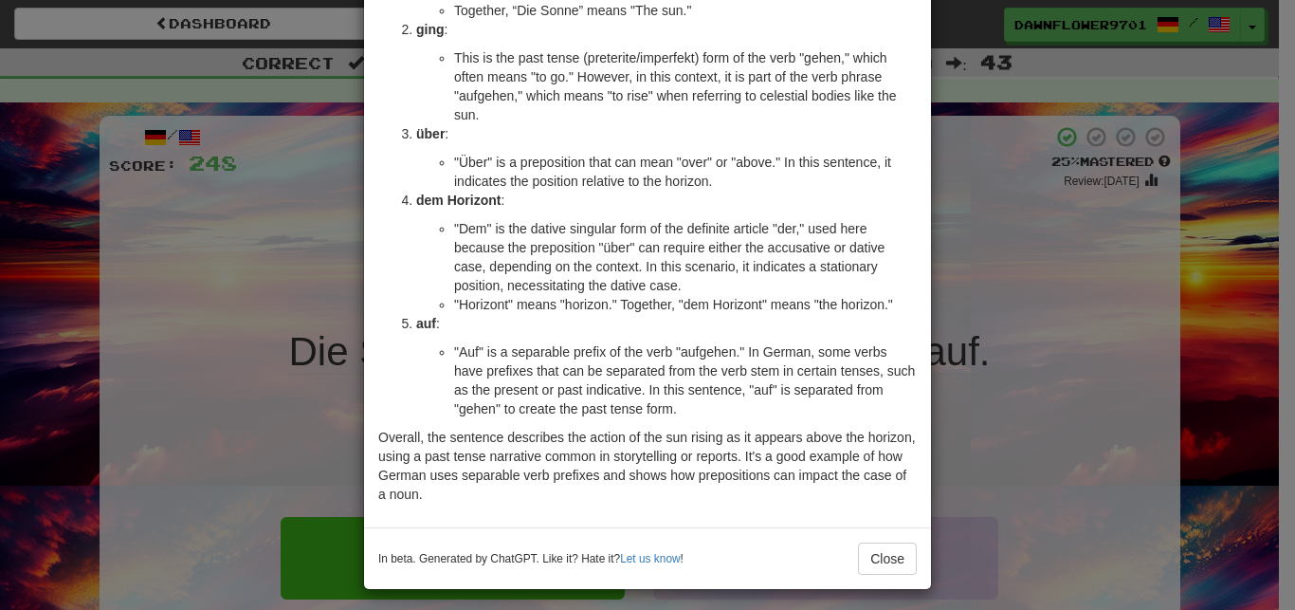
scroll to position [228, 0]
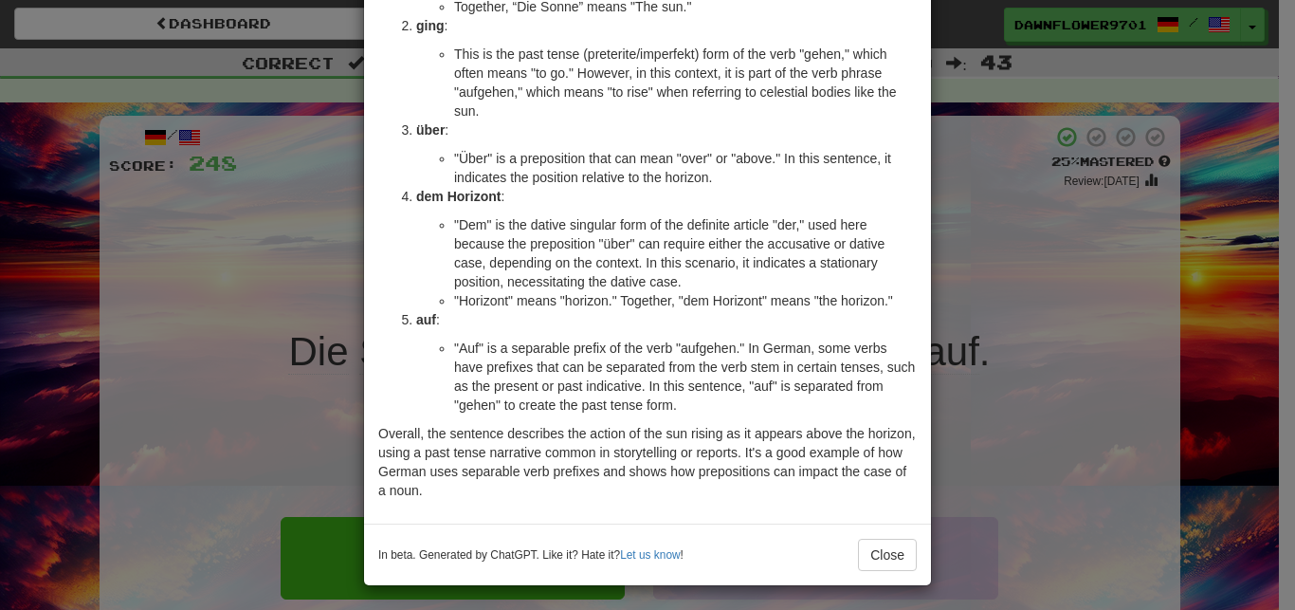
click at [1069, 448] on div "× Explanation The German sentence "Die Sonne ging über dem Horizont auf" transl…" at bounding box center [647, 305] width 1295 height 610
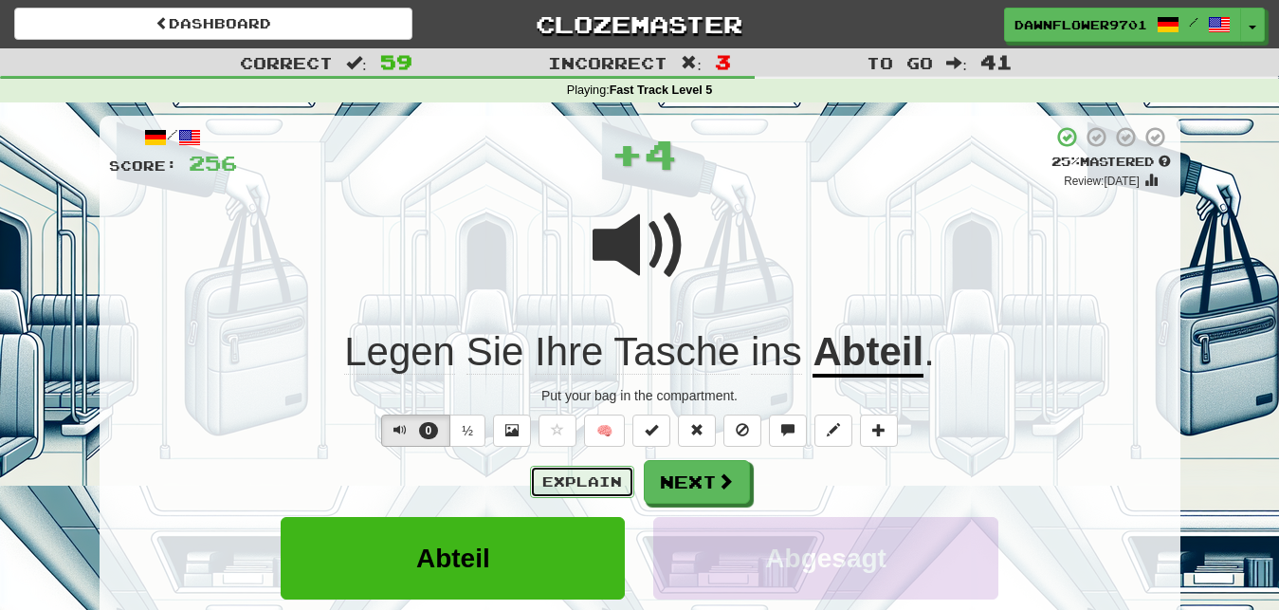
click at [570, 470] on button "Explain" at bounding box center [582, 482] width 104 height 32
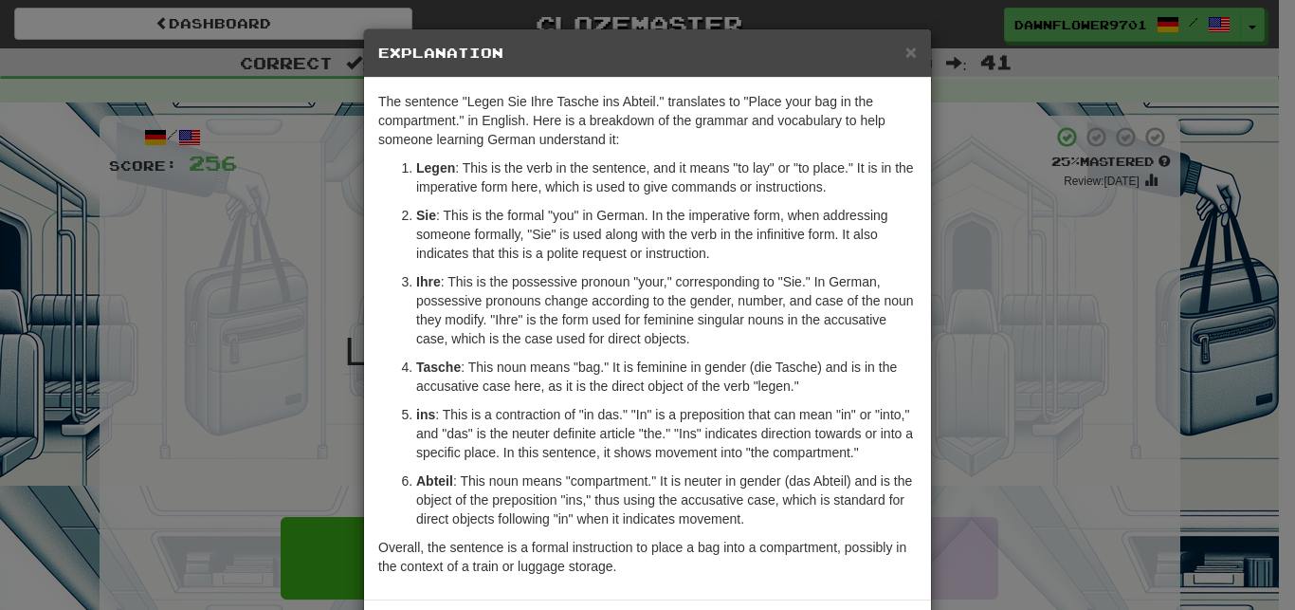
click at [982, 398] on div "× Explanation The sentence "Legen Sie Ihre Tasche ins Abteil." translates to "P…" at bounding box center [647, 305] width 1295 height 610
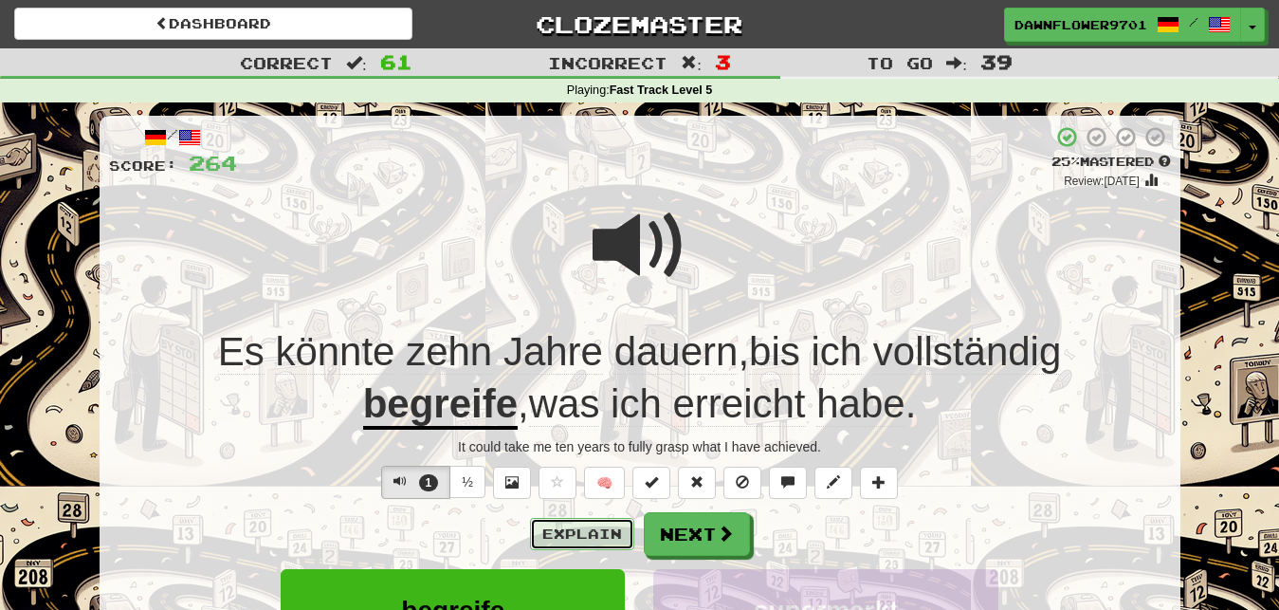
click at [615, 537] on button "Explain" at bounding box center [582, 534] width 104 height 32
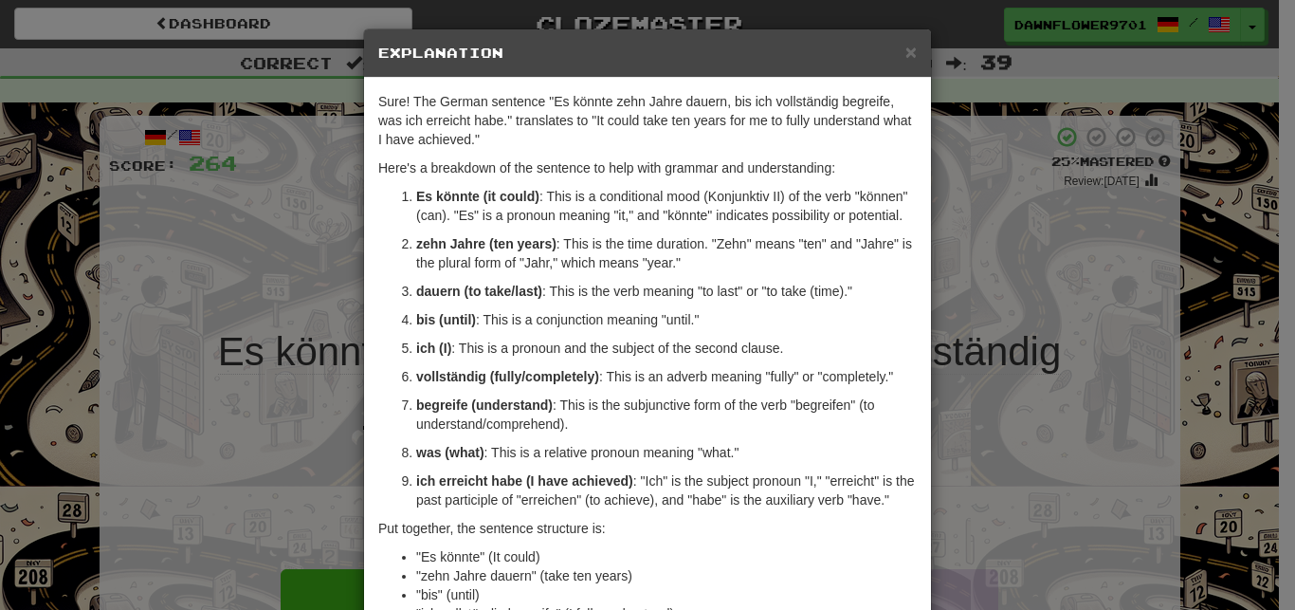
click at [1043, 441] on div "× Explanation Sure! The German sentence "Es könnte zehn Jahre dauern, bis ich v…" at bounding box center [647, 305] width 1295 height 610
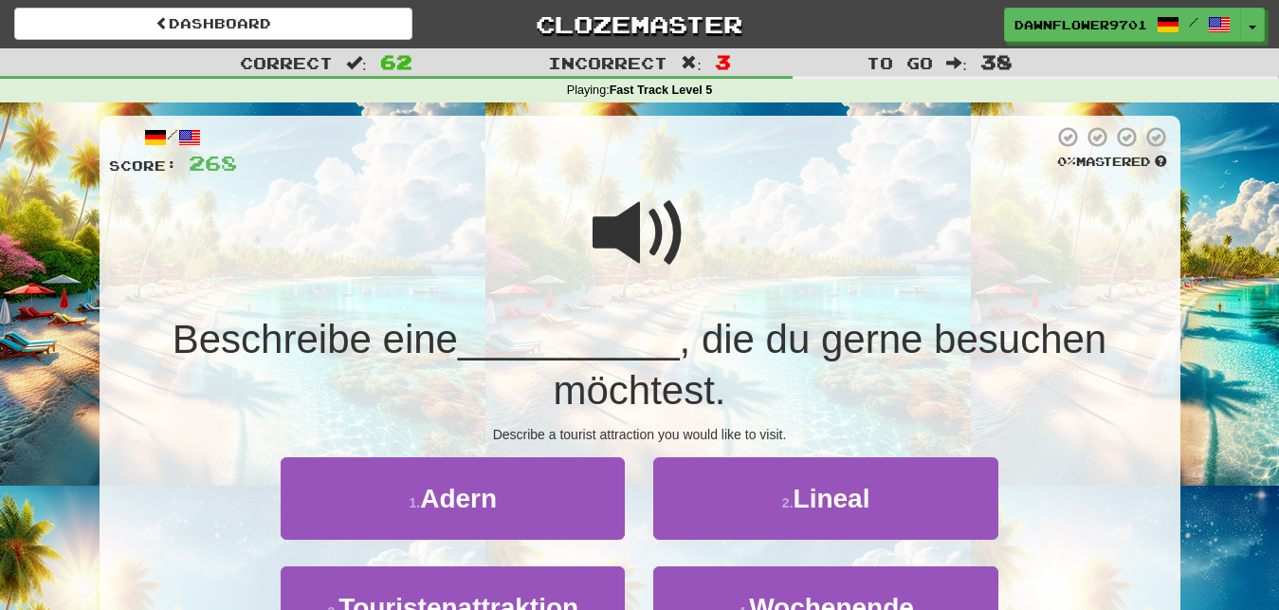
click at [646, 247] on span at bounding box center [640, 233] width 95 height 95
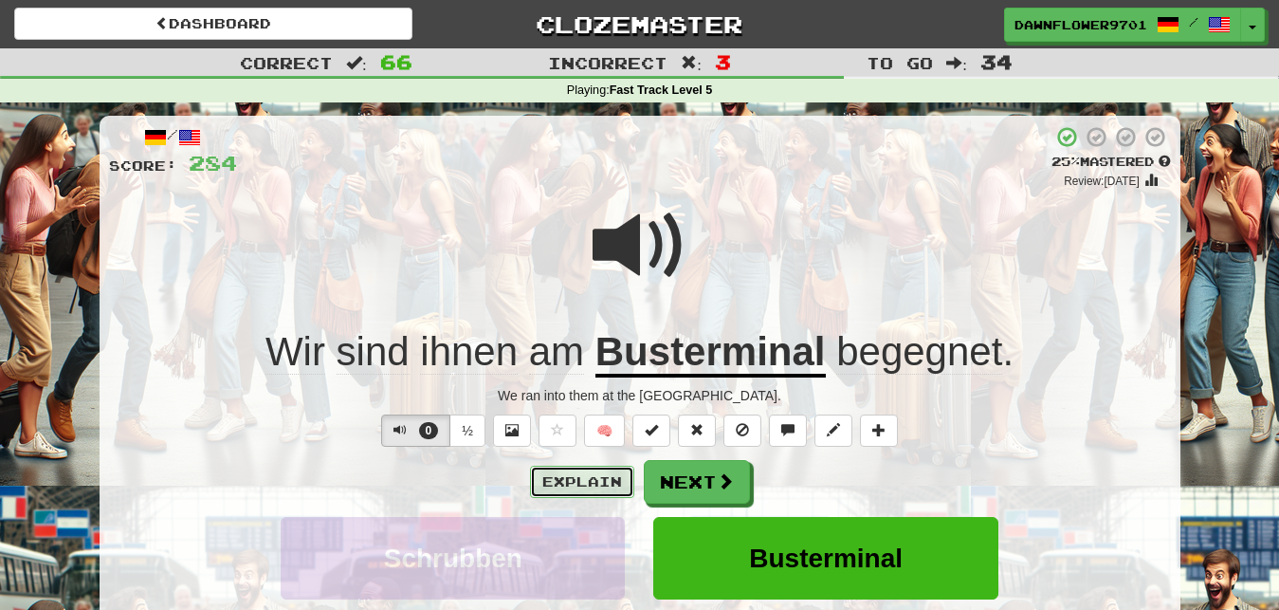
click at [566, 478] on button "Explain" at bounding box center [582, 482] width 104 height 32
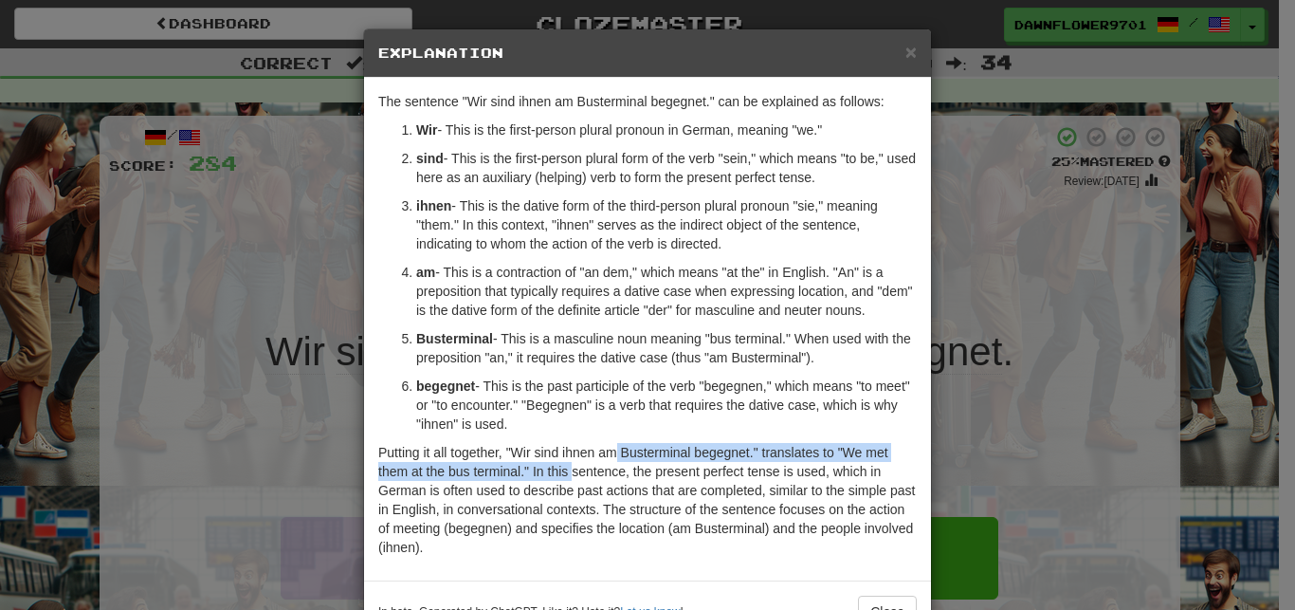
drag, startPoint x: 566, startPoint y: 478, endPoint x: 607, endPoint y: 434, distance: 59.7
click at [607, 434] on div "The sentence "Wir sind ihnen am Busterminal begegnet." can be explained as foll…" at bounding box center [647, 329] width 567 height 502
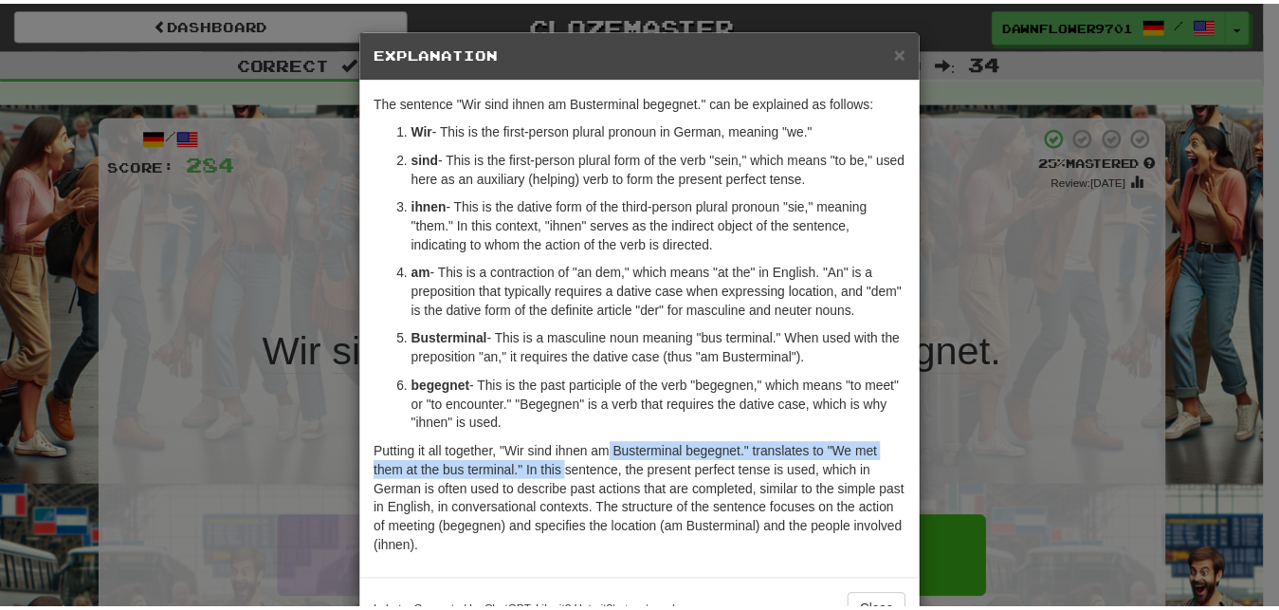
scroll to position [0, 0]
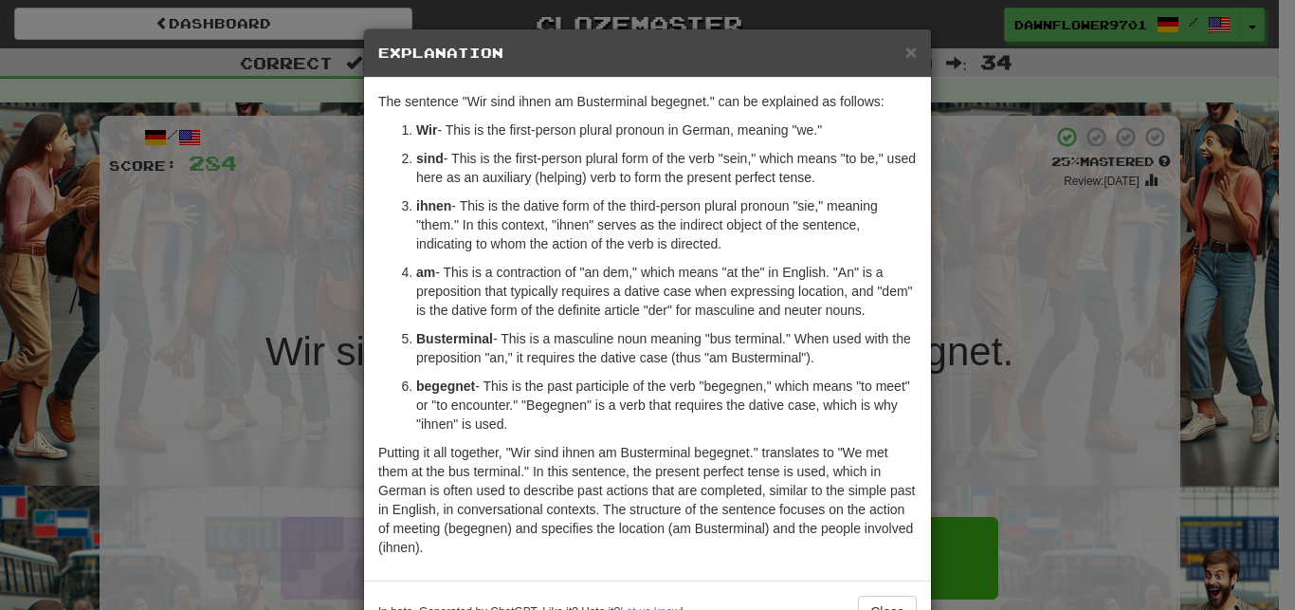
click at [674, 286] on p "am - This is a contraction of "an dem," which means "at the" in English. "An" i…" at bounding box center [666, 291] width 501 height 57
click at [970, 490] on div "× Explanation The sentence "Wir sind ihnen am Busterminal begegnet." can be exp…" at bounding box center [647, 305] width 1295 height 610
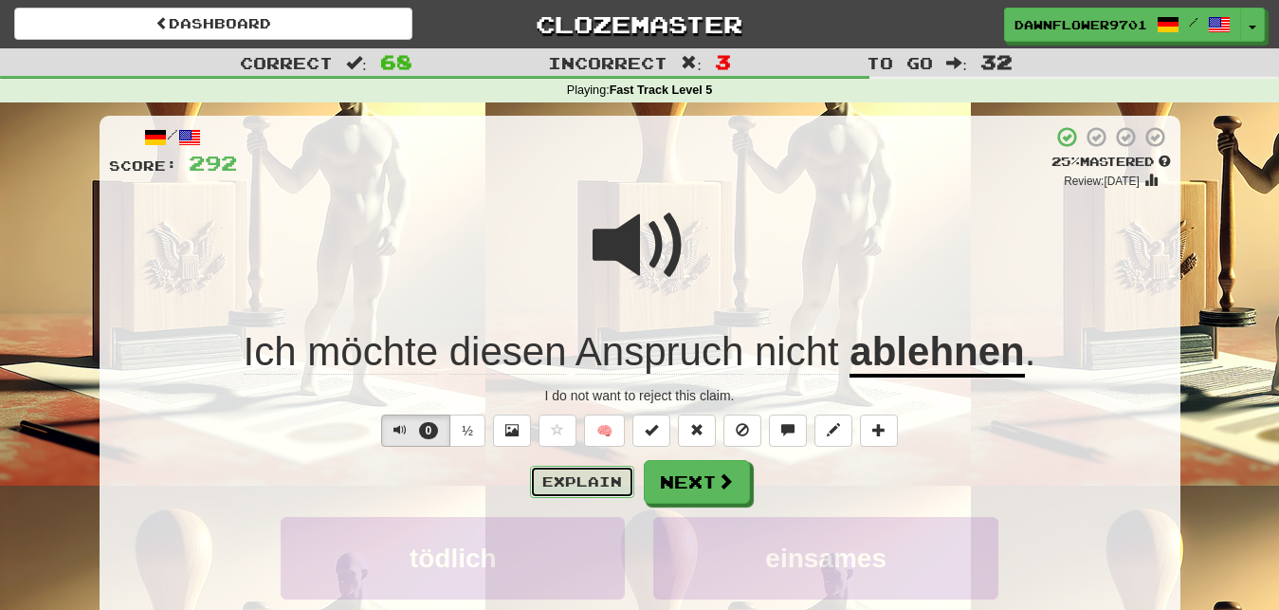
click at [616, 480] on button "Explain" at bounding box center [582, 482] width 104 height 32
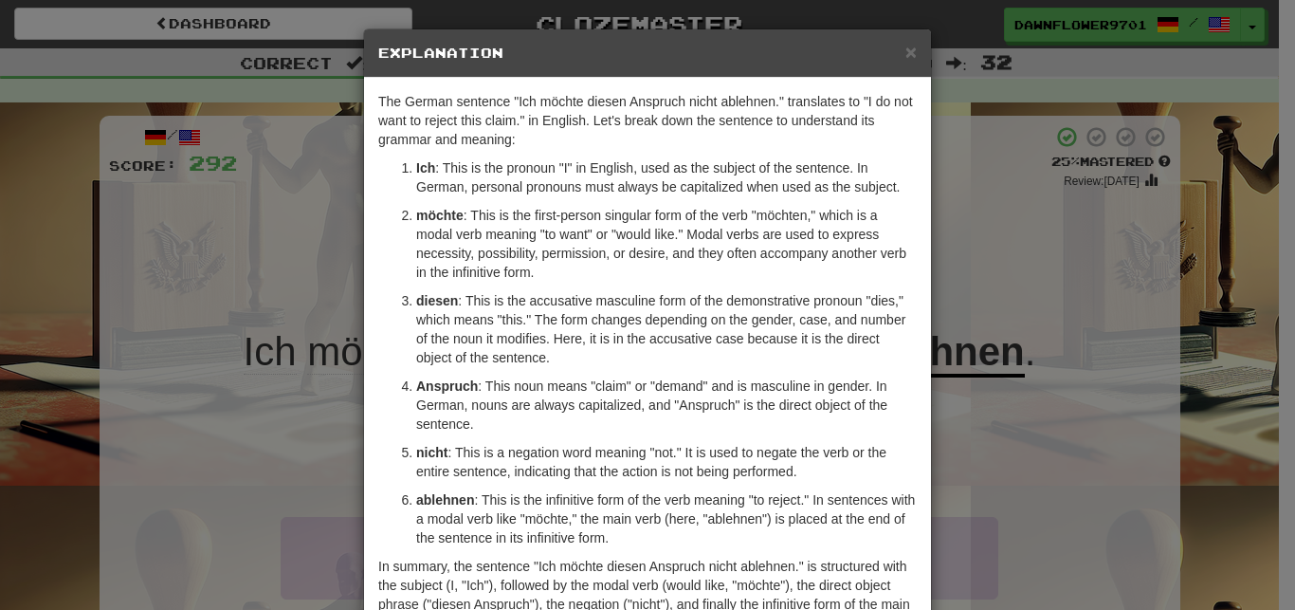
click at [1052, 448] on div "× Explanation The German sentence "Ich möchte diesen Anspruch nicht ablehnen." …" at bounding box center [647, 305] width 1295 height 610
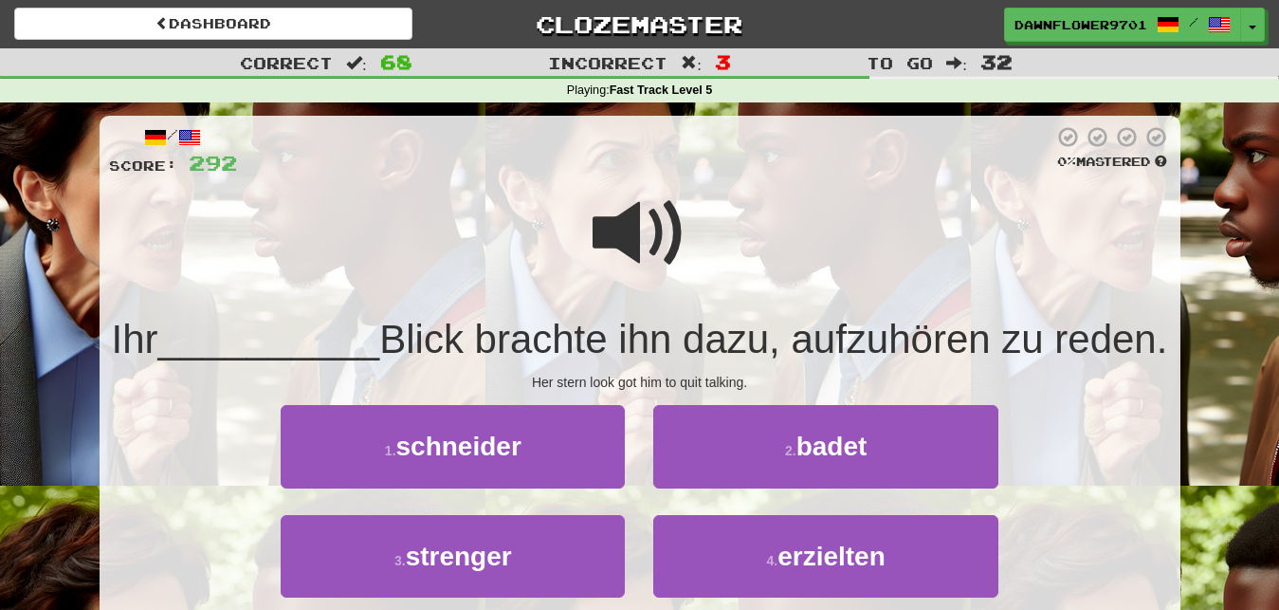
click at [640, 244] on span at bounding box center [640, 233] width 95 height 95
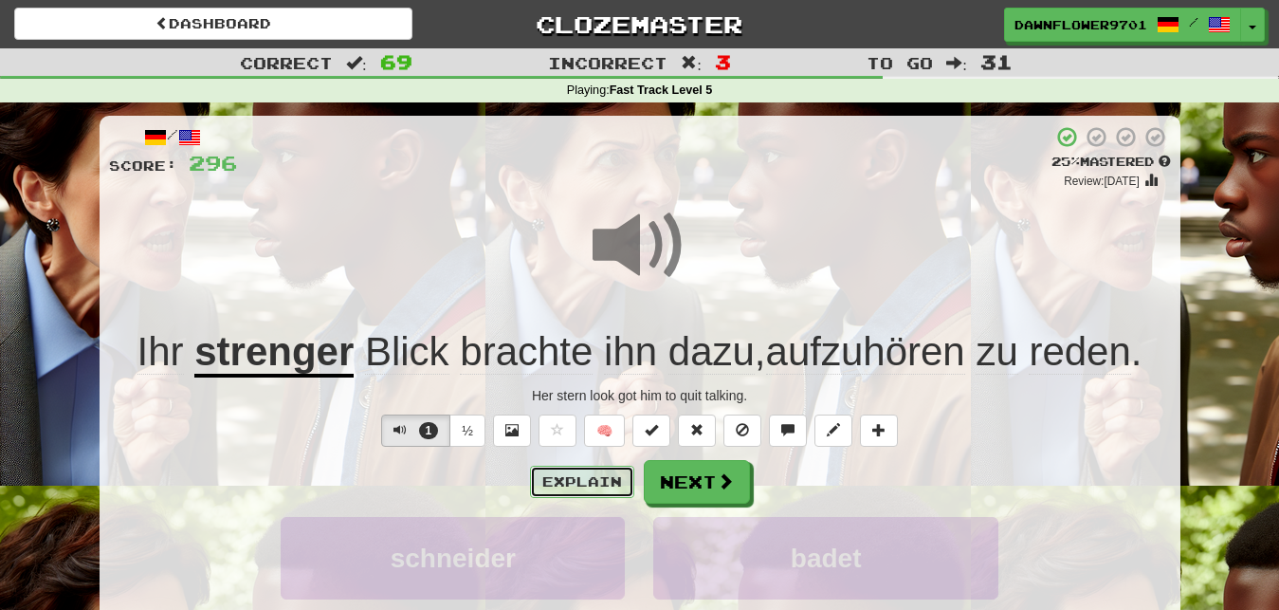
click at [594, 478] on button "Explain" at bounding box center [582, 482] width 104 height 32
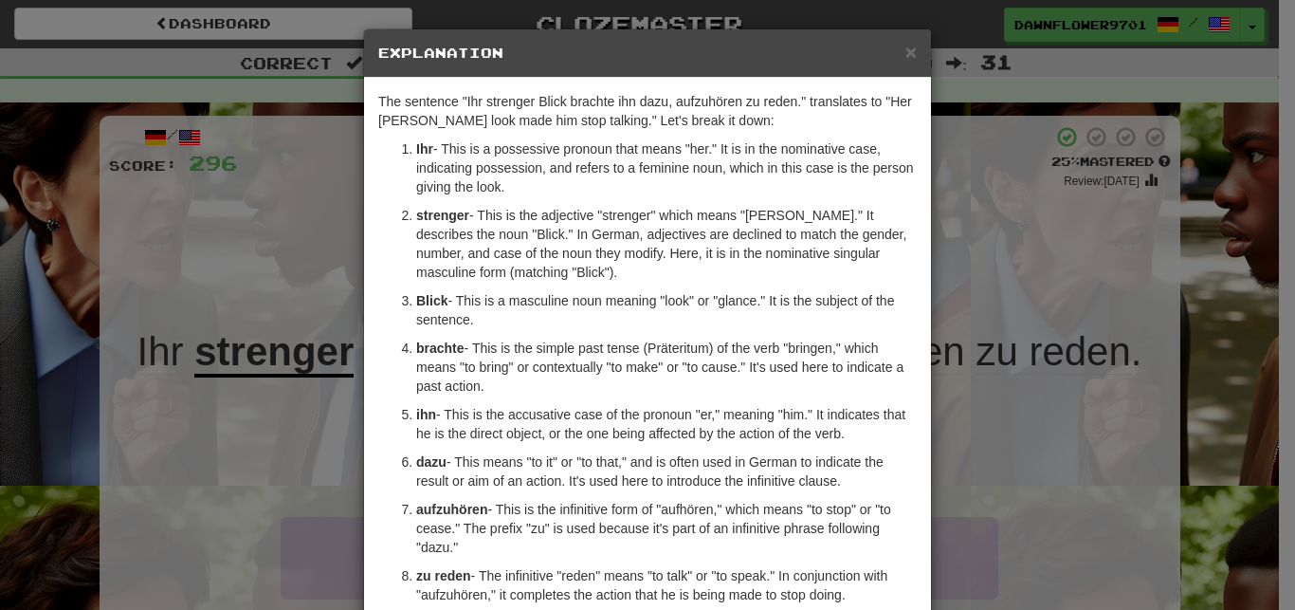
click at [992, 428] on div "× Explanation The sentence "Ihr strenger Blick brachte ihn dazu, aufzuhören zu …" at bounding box center [647, 305] width 1295 height 610
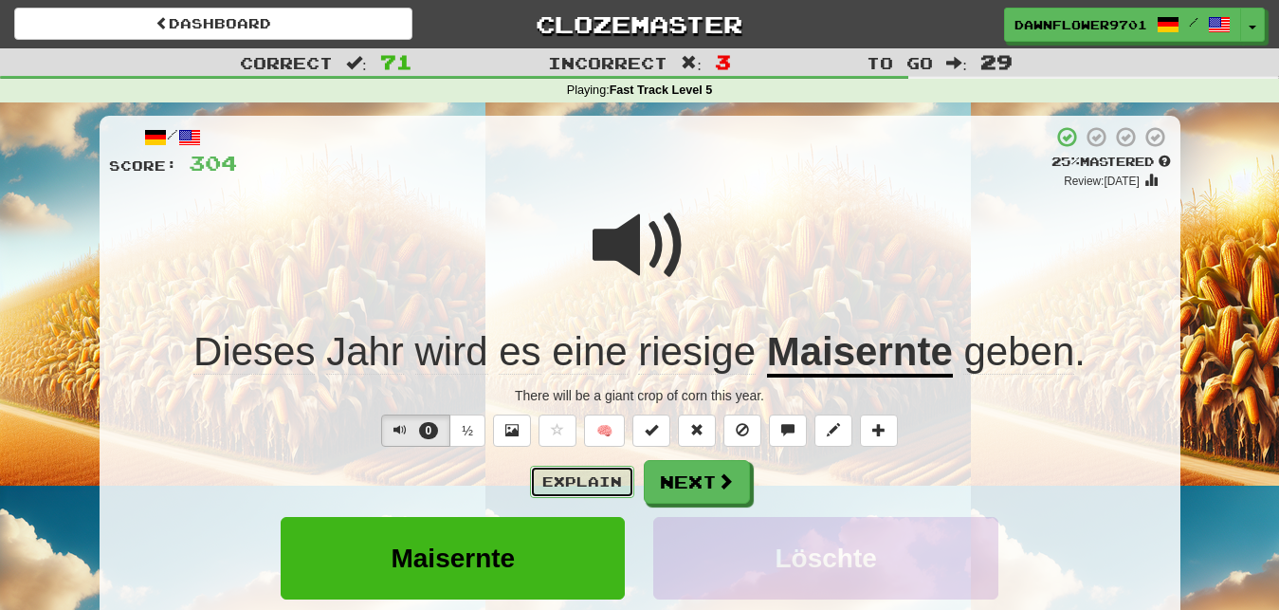
click at [575, 485] on button "Explain" at bounding box center [582, 482] width 104 height 32
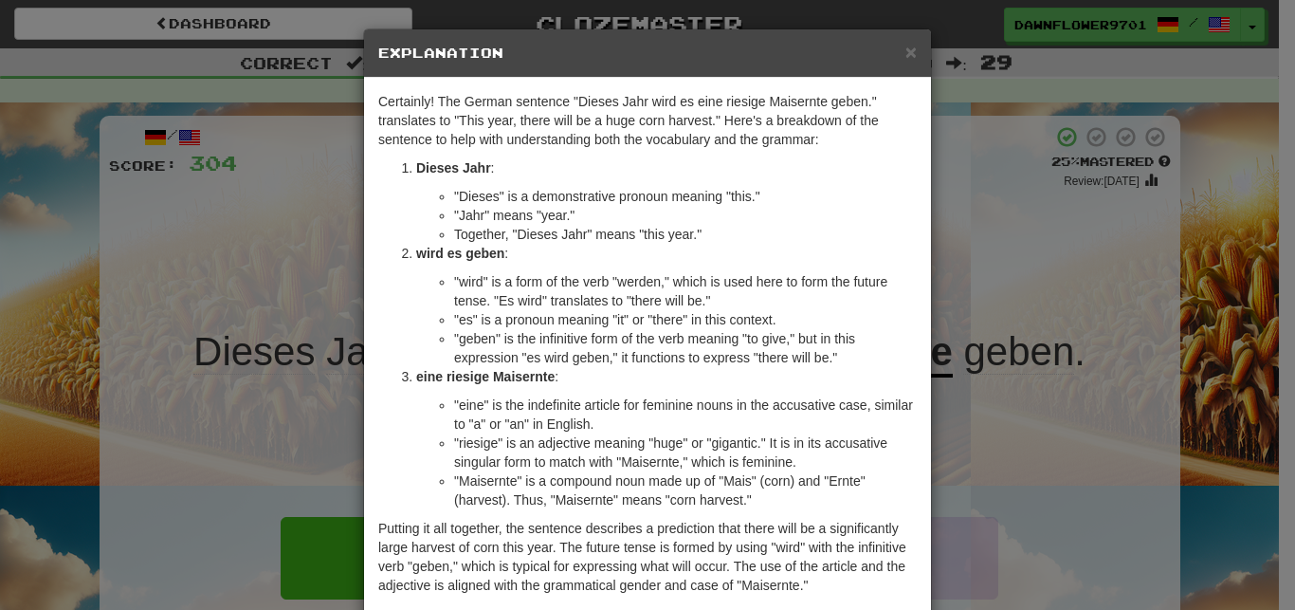
click at [974, 362] on div "× Explanation Certainly! The German sentence "Dieses Jahr wird es eine riesige …" at bounding box center [647, 305] width 1295 height 610
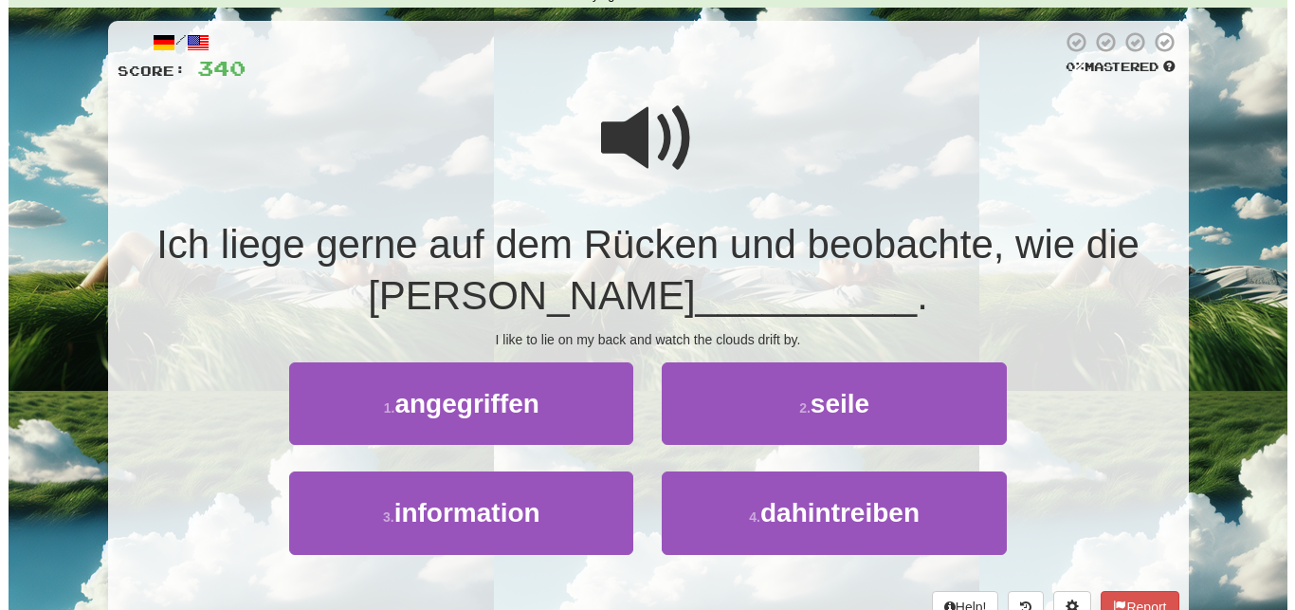
scroll to position [97, 0]
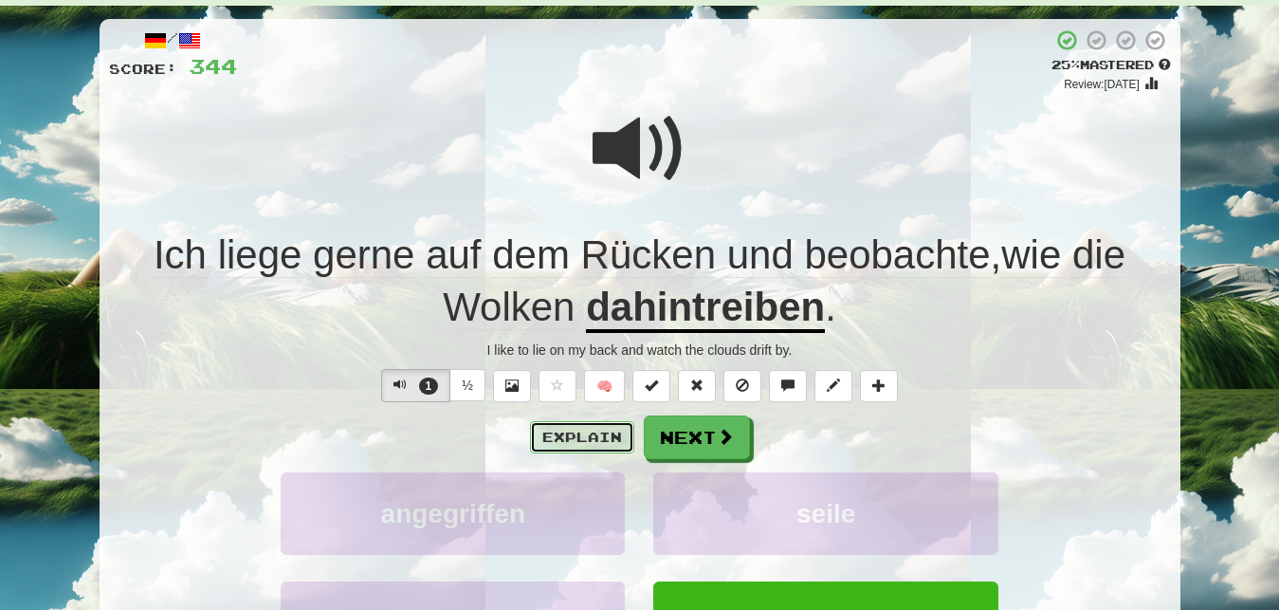
click at [594, 428] on button "Explain" at bounding box center [582, 437] width 104 height 32
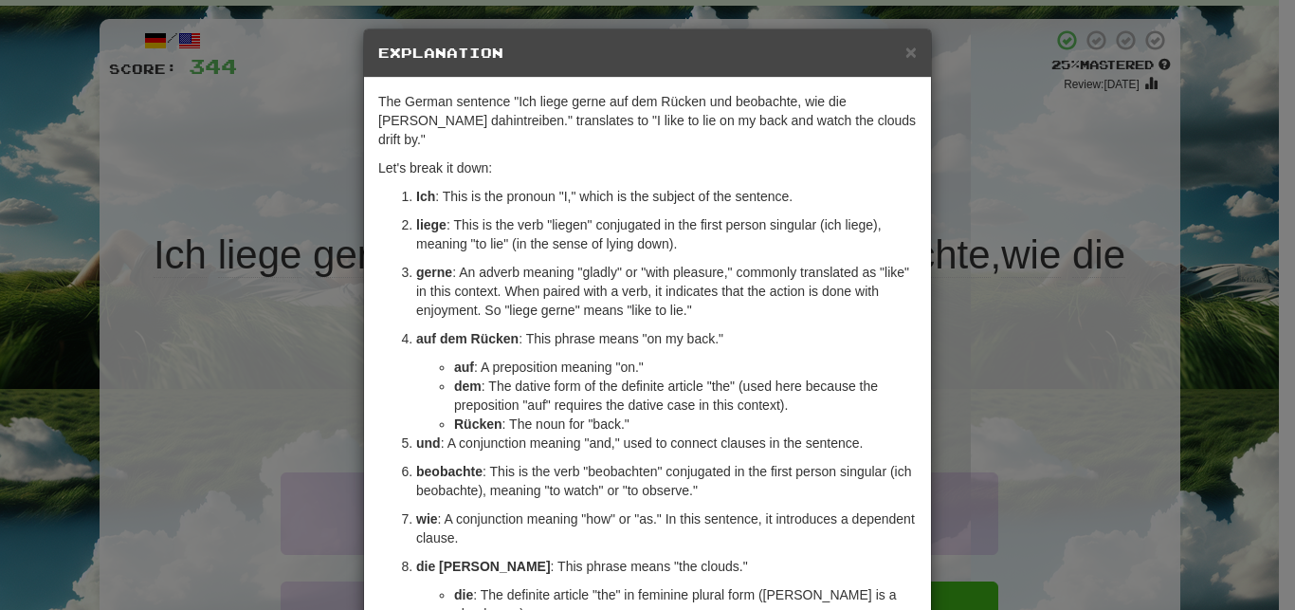
click at [722, 433] on p "und : A conjunction meaning "and," used to connect clauses in the sentence." at bounding box center [666, 442] width 501 height 19
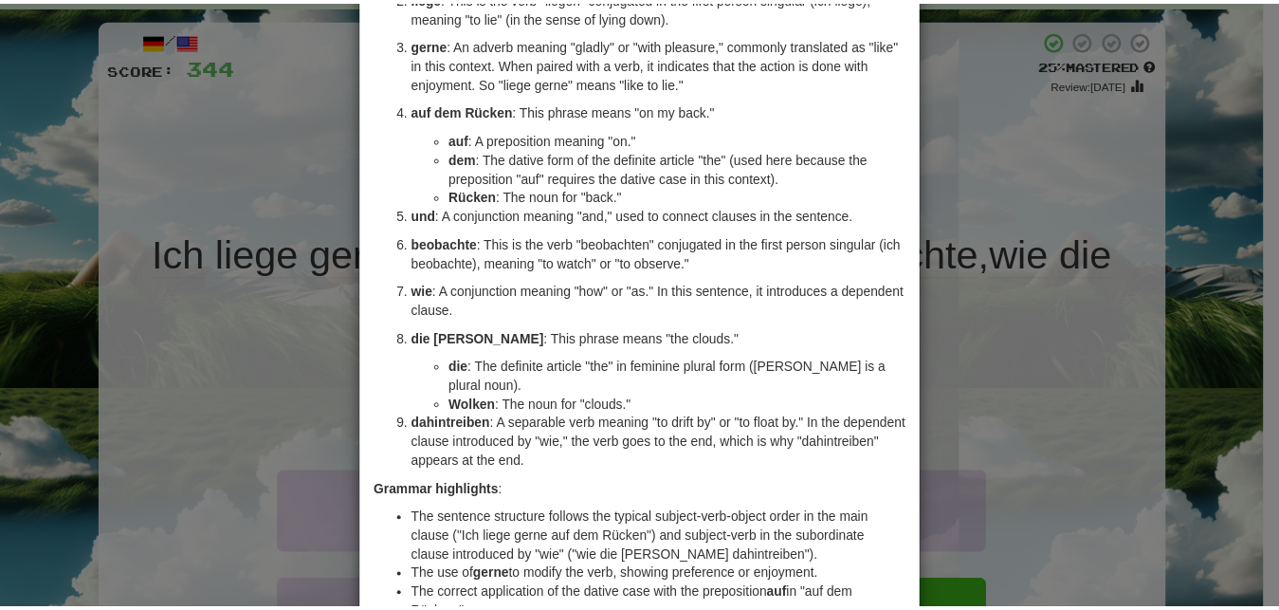
scroll to position [273, 0]
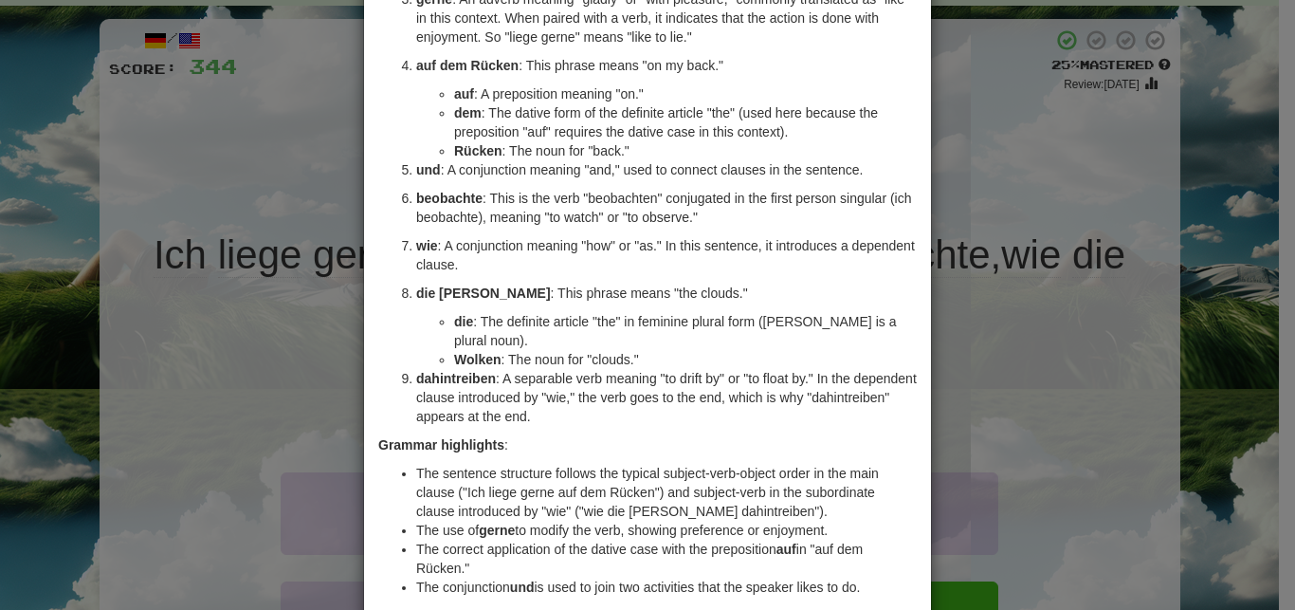
click at [1057, 409] on div "× Explanation The German sentence "Ich liege gerne auf dem Rücken und beobachte…" at bounding box center [647, 305] width 1295 height 610
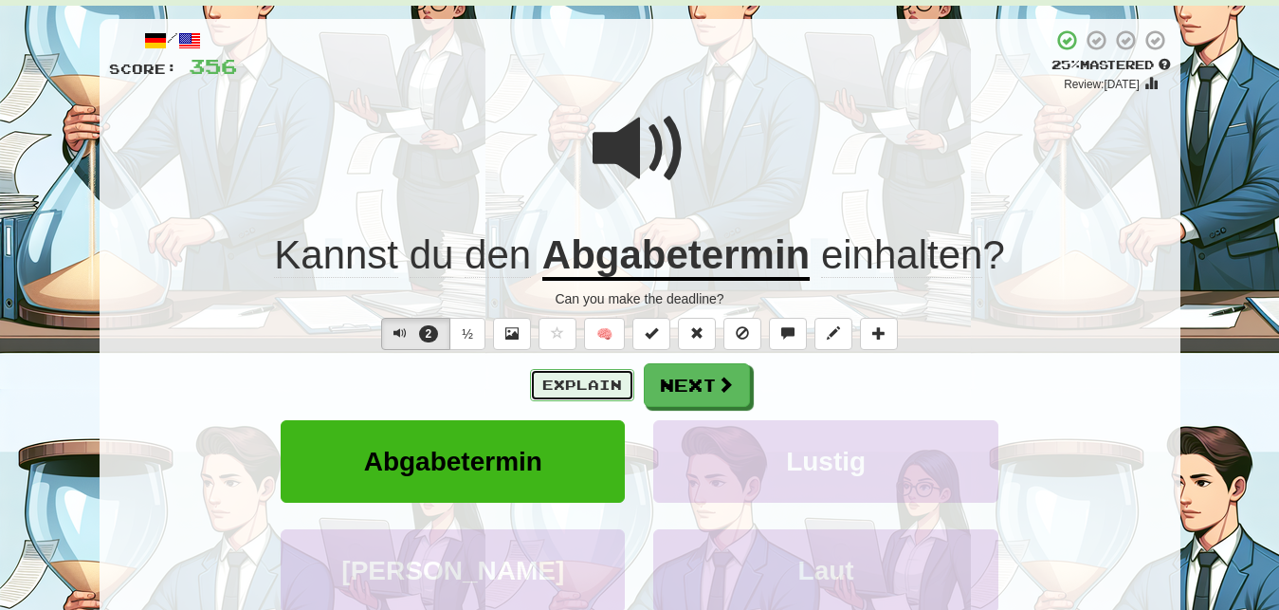
click at [591, 389] on button "Explain" at bounding box center [582, 385] width 104 height 32
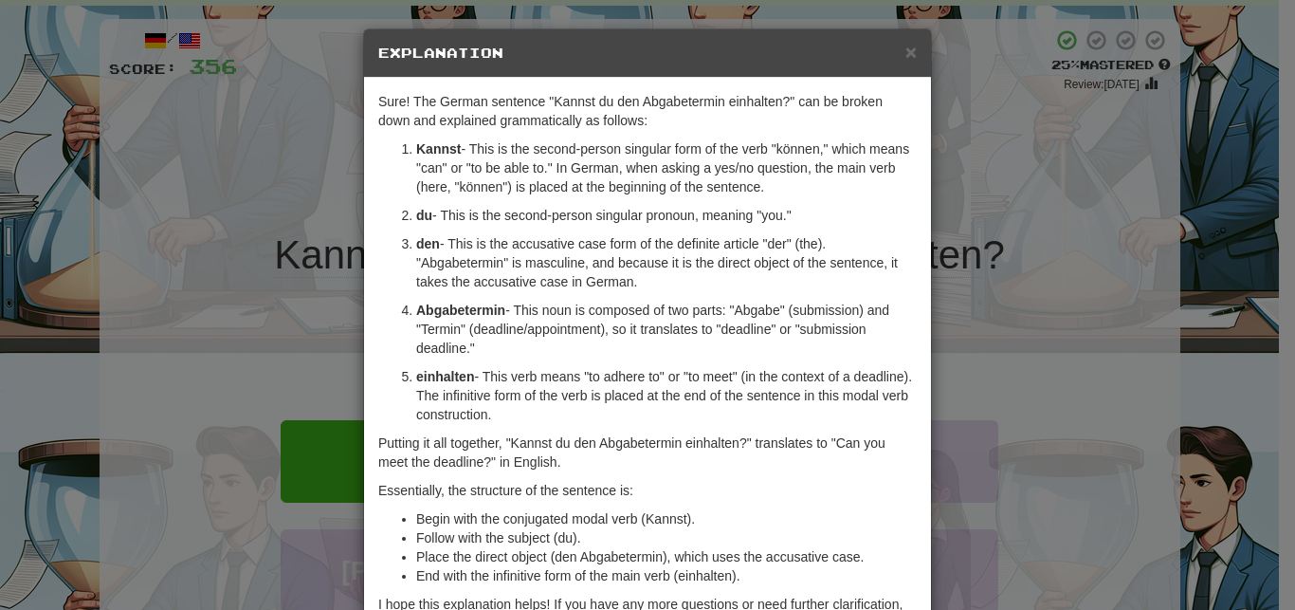
click at [816, 381] on p "einhalten - This verb means "to adhere to" or "to meet" (in the context of a de…" at bounding box center [666, 395] width 501 height 57
click at [964, 371] on div "× Explanation Sure! The German sentence "Kannst du den Abgabetermin einhalten?"…" at bounding box center [647, 305] width 1295 height 610
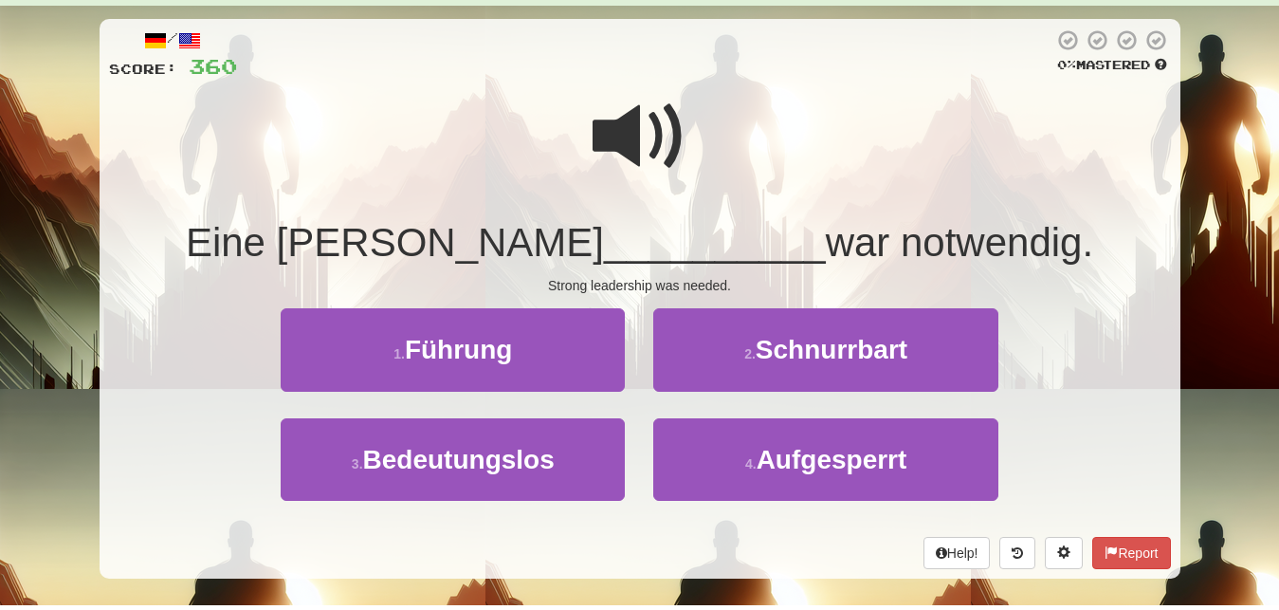
click at [659, 157] on span at bounding box center [640, 136] width 95 height 95
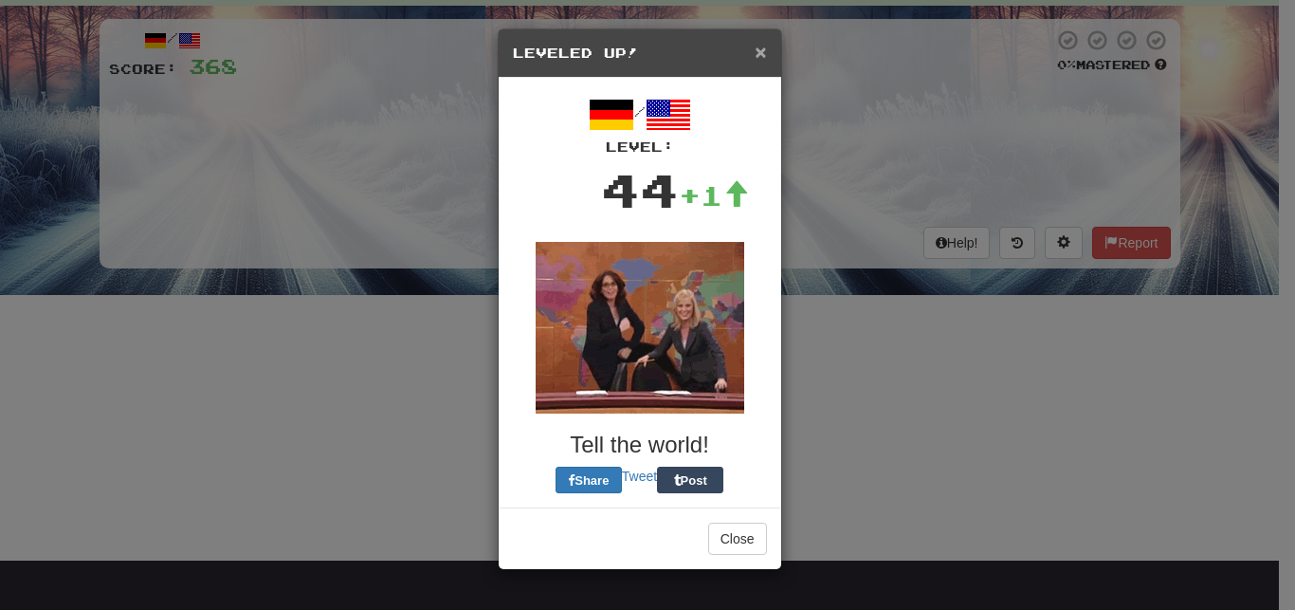
click at [763, 53] on span "×" at bounding box center [760, 52] width 11 height 22
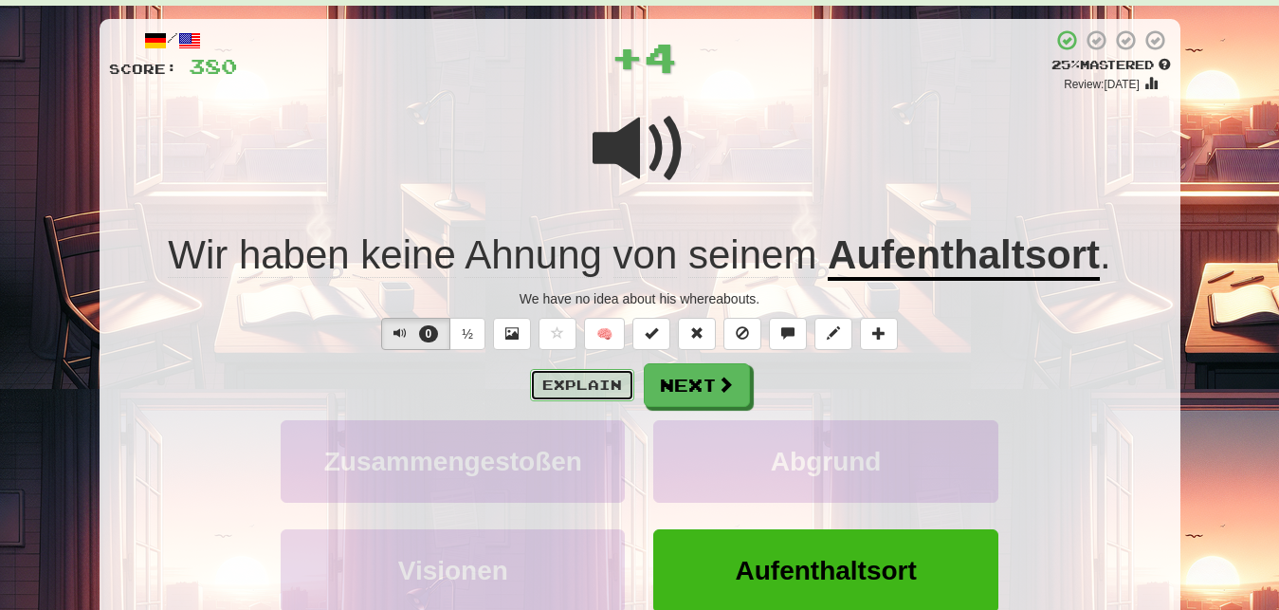
click at [594, 383] on button "Explain" at bounding box center [582, 385] width 104 height 32
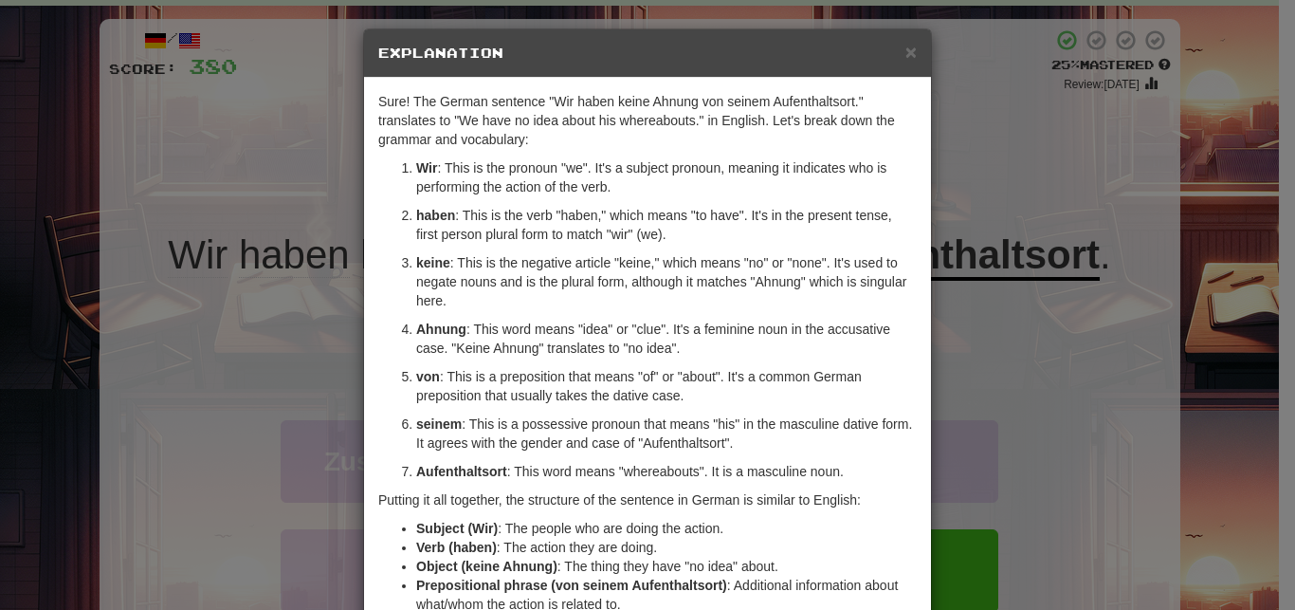
click at [557, 439] on p "seinem : This is a possessive pronoun that means "his" in the masculine dative …" at bounding box center [666, 433] width 501 height 38
click at [1044, 458] on div "× Explanation Sure! The German sentence "Wir haben keine Ahnung von seinem Aufe…" at bounding box center [647, 305] width 1295 height 610
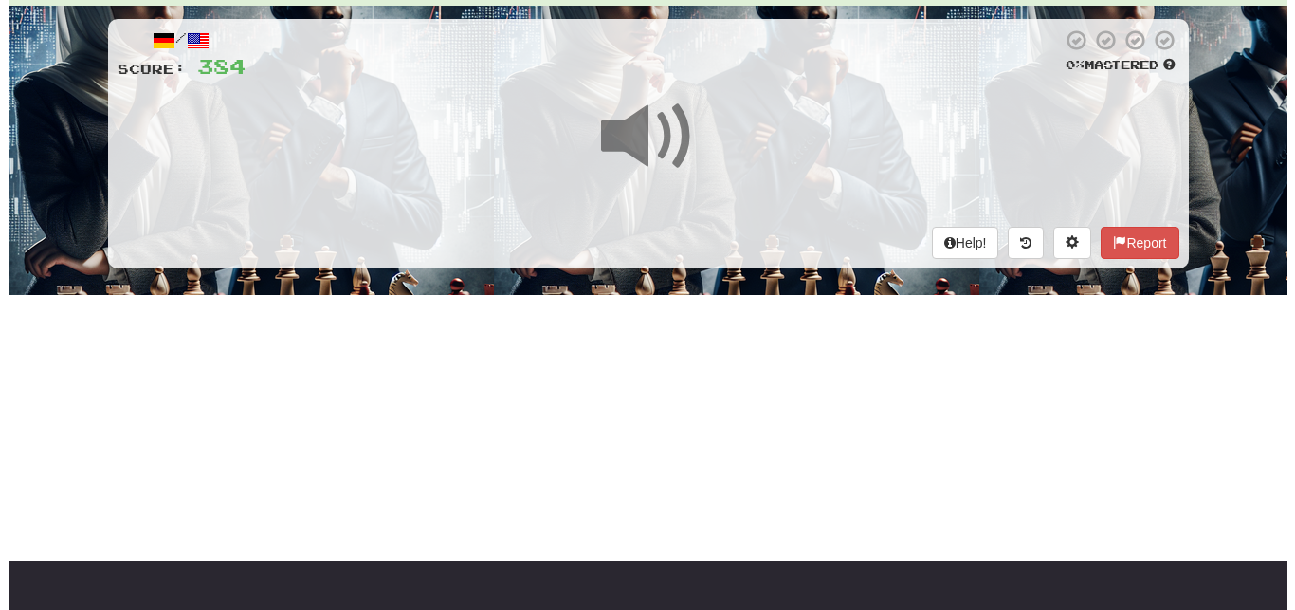
scroll to position [48, 0]
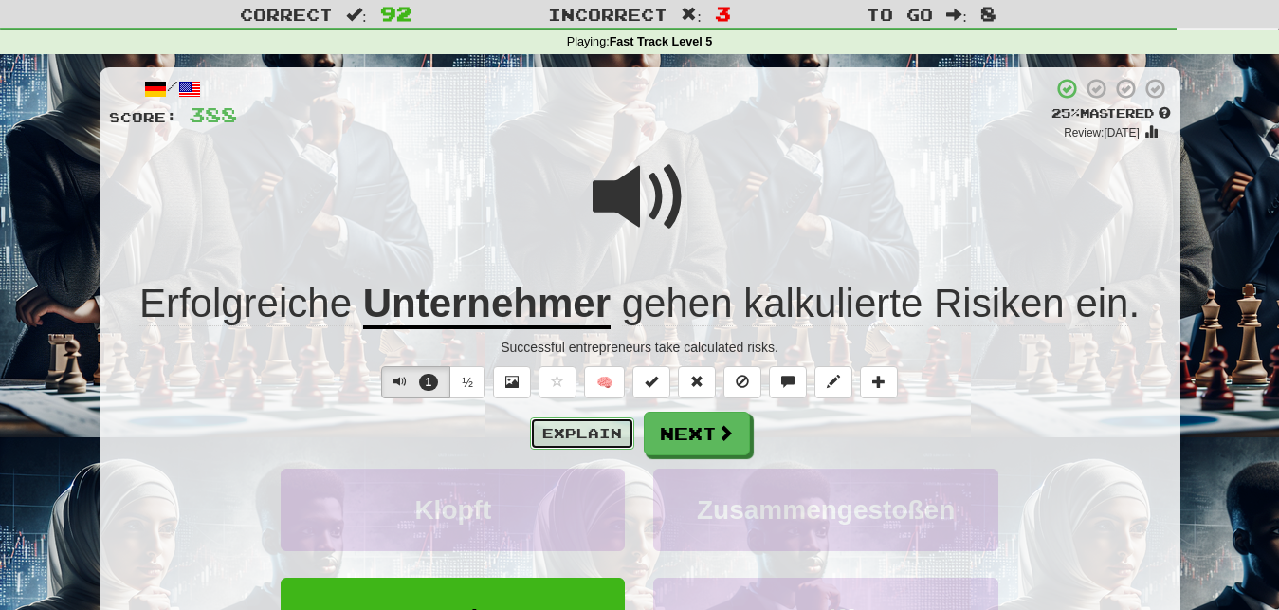
click at [552, 426] on button "Explain" at bounding box center [582, 433] width 104 height 32
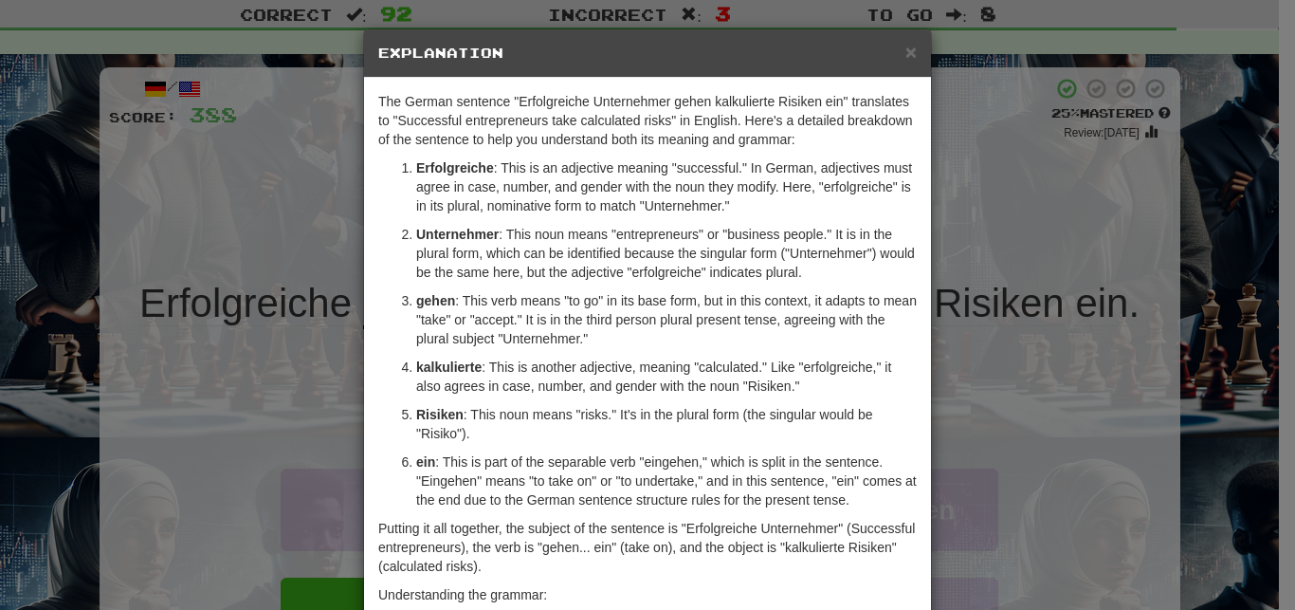
click at [1034, 325] on div "× Explanation The German sentence "Erfolgreiche Unternehmer gehen kalkulierte R…" at bounding box center [647, 305] width 1295 height 610
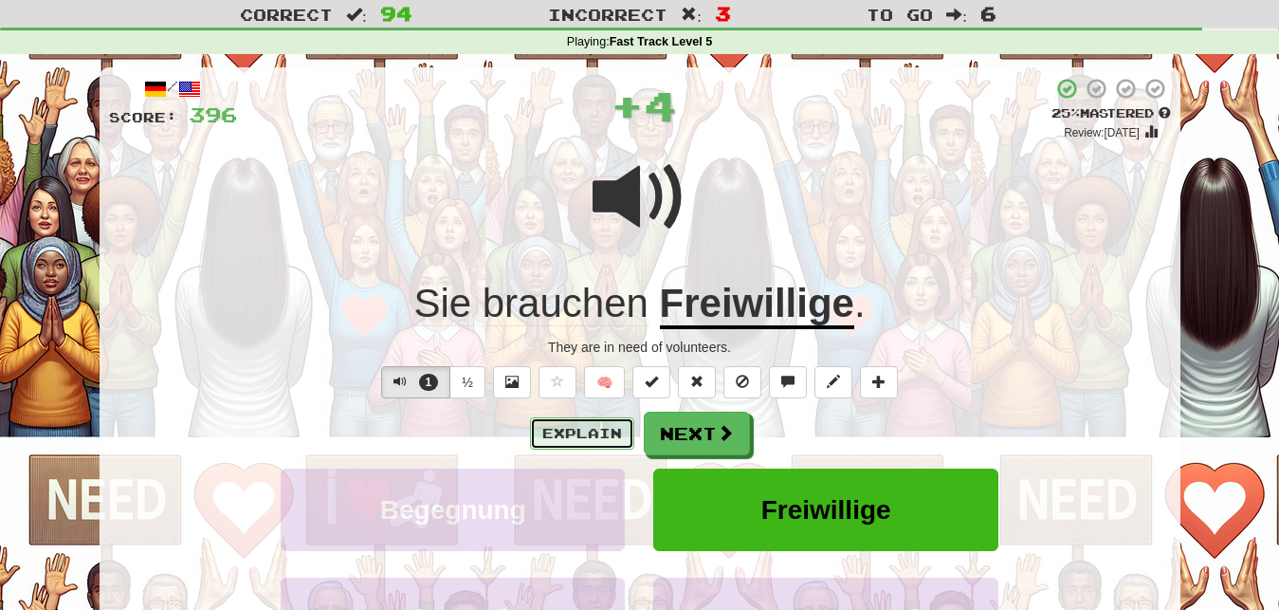
click at [587, 428] on button "Explain" at bounding box center [582, 433] width 104 height 32
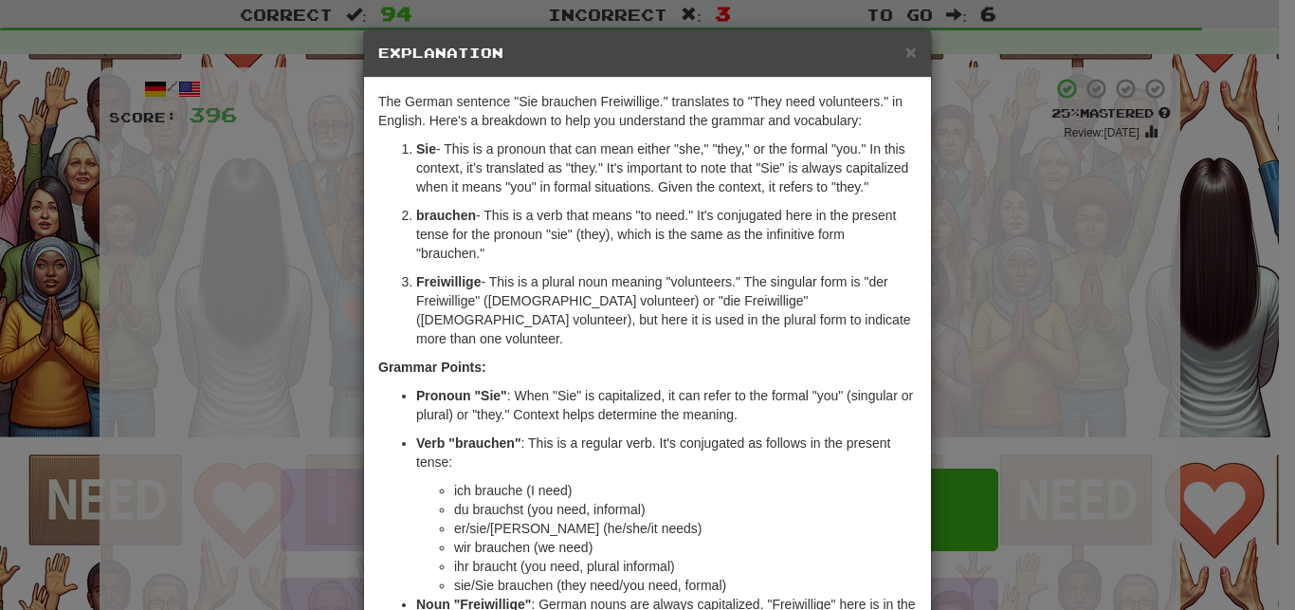
click at [831, 316] on div "The German sentence "Sie brauchen Freiwillige." translates to "They need volunt…" at bounding box center [647, 410] width 567 height 664
click at [990, 333] on div "× Explanation The German sentence "Sie brauchen Freiwillige." translates to "Th…" at bounding box center [647, 305] width 1295 height 610
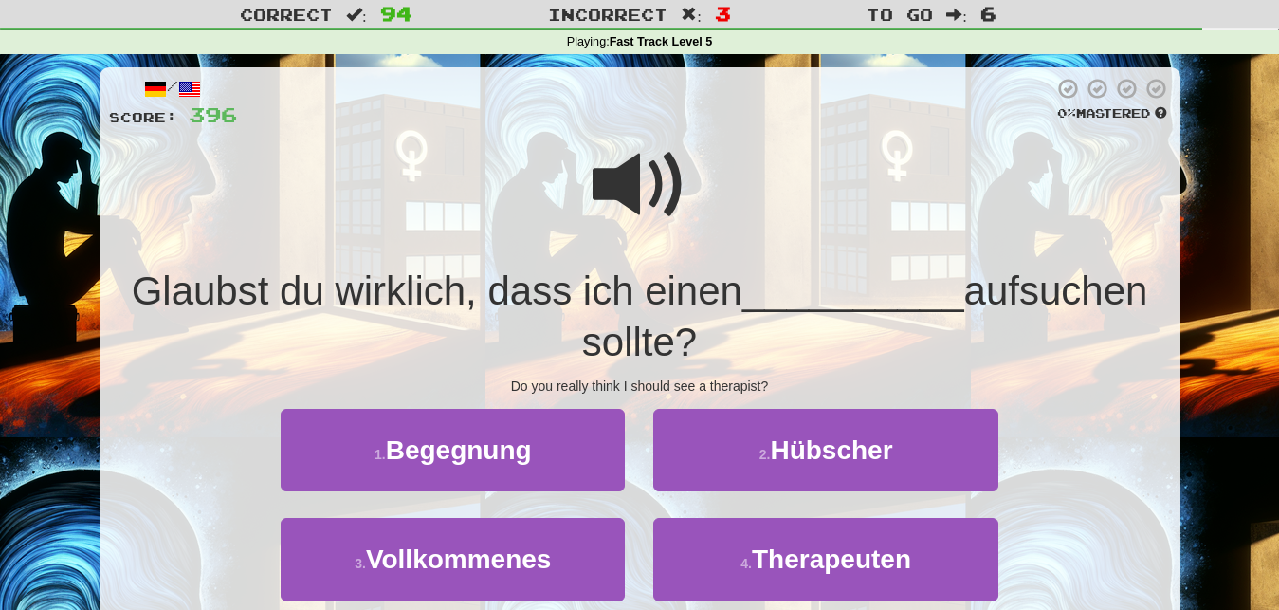
click at [660, 148] on span at bounding box center [640, 184] width 95 height 95
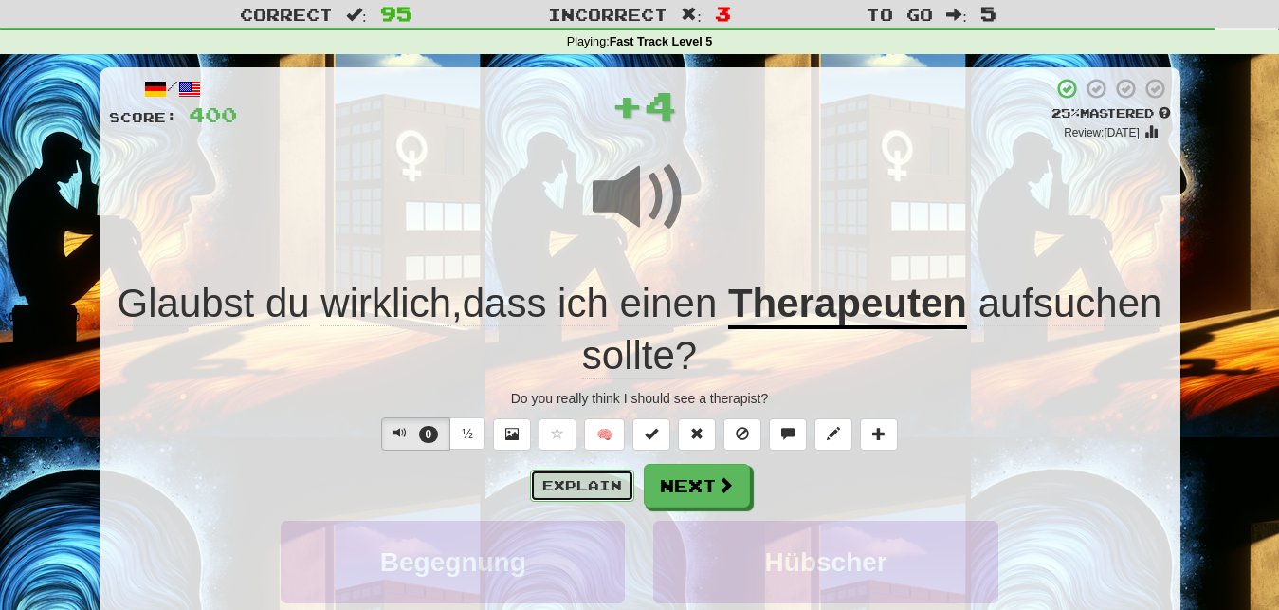
click at [591, 469] on button "Explain" at bounding box center [582, 485] width 104 height 32
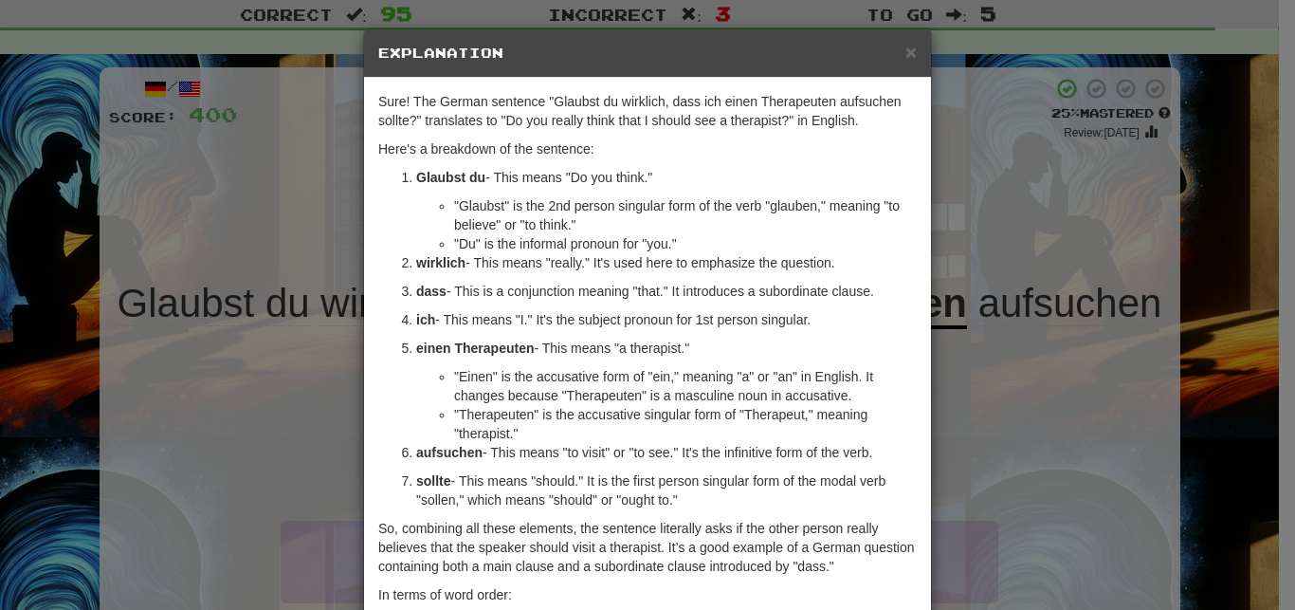
click at [622, 465] on ol "Glaubst du - This means "Do you think." "Glaubst" is the 2nd person singular fo…" at bounding box center [647, 338] width 539 height 341
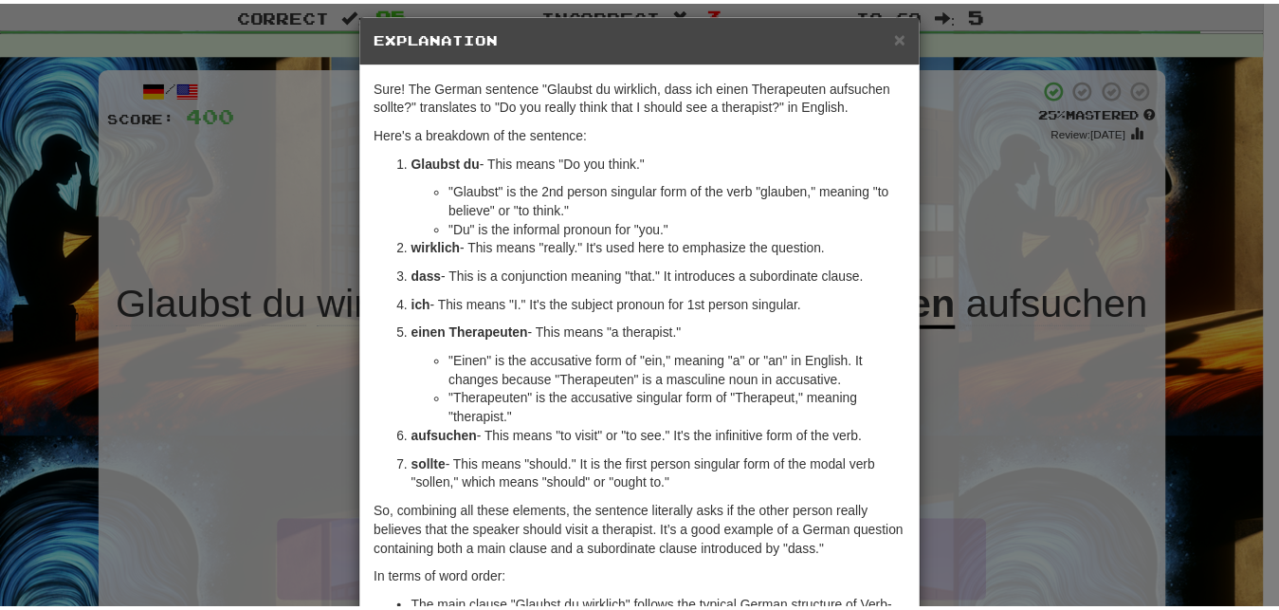
scroll to position [12, 0]
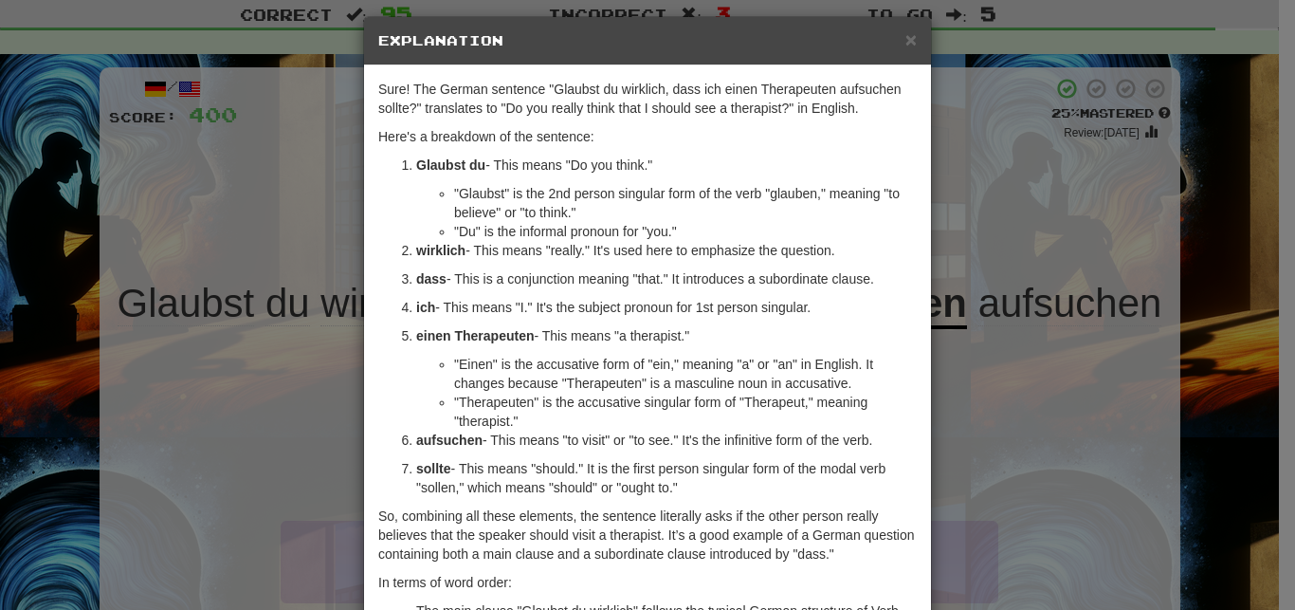
click at [1063, 436] on div "× Explanation Sure! The German sentence "Glaubst du wirklich, dass ich einen Th…" at bounding box center [647, 305] width 1295 height 610
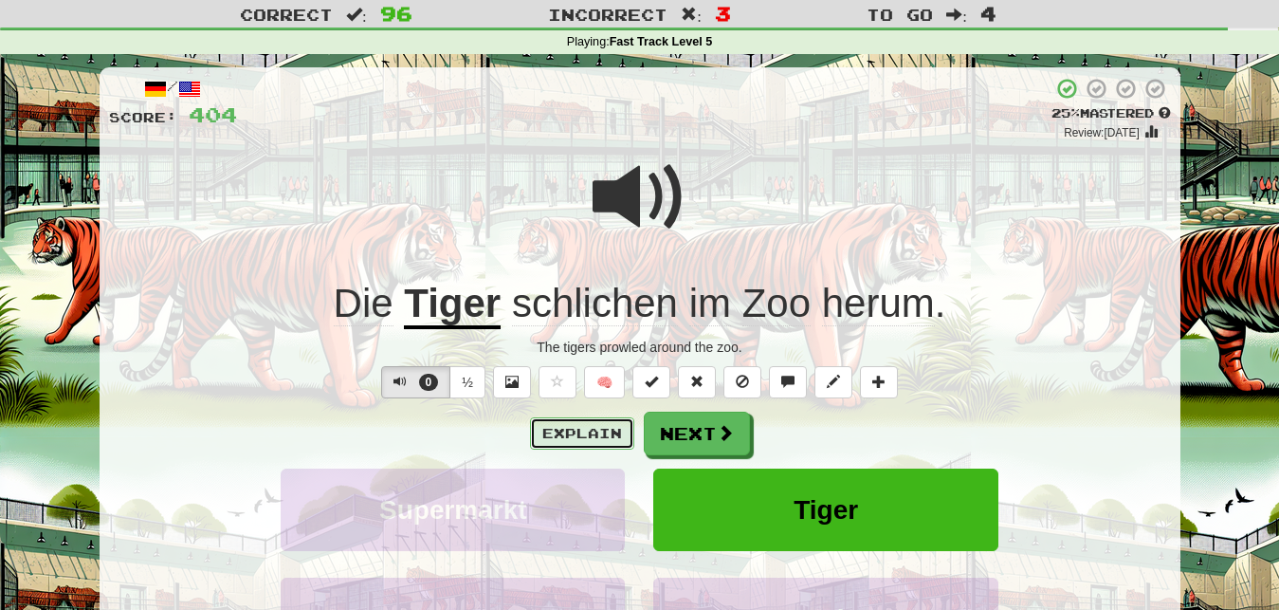
click at [584, 432] on button "Explain" at bounding box center [582, 433] width 104 height 32
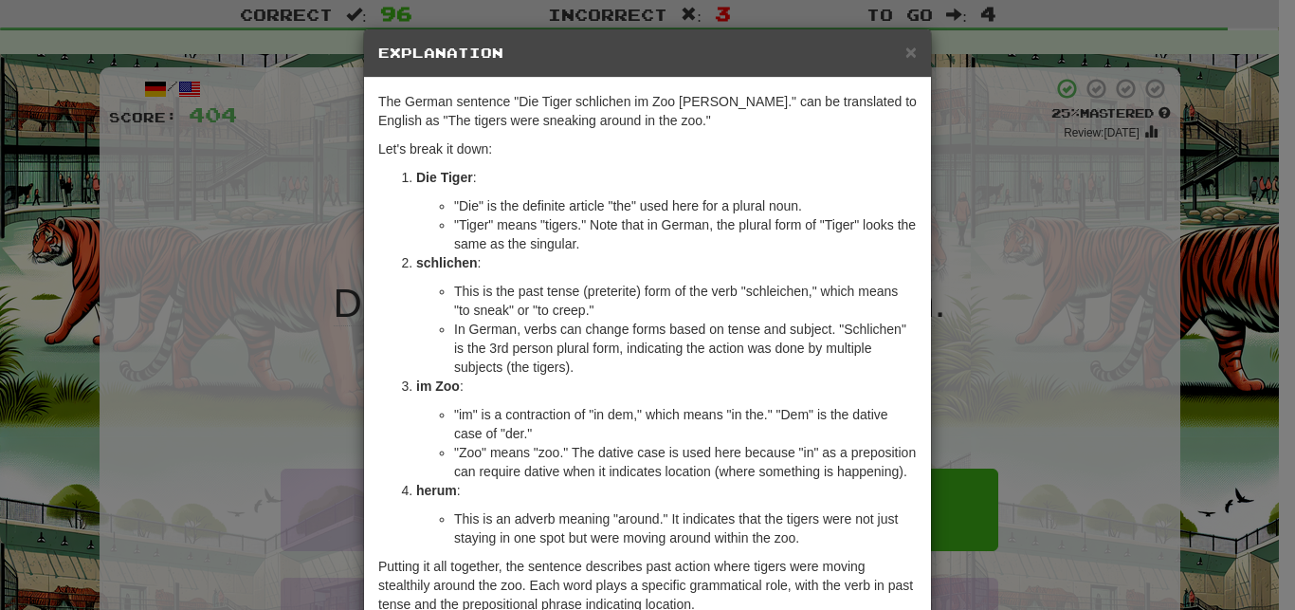
click at [704, 397] on li "im Zoo : "im" is a contraction of "in dem," which means "in the." "Dem" is the …" at bounding box center [666, 428] width 501 height 104
click at [979, 402] on div "× Explanation The German sentence "Die Tiger schlichen im Zoo herum." can be tr…" at bounding box center [647, 305] width 1295 height 610
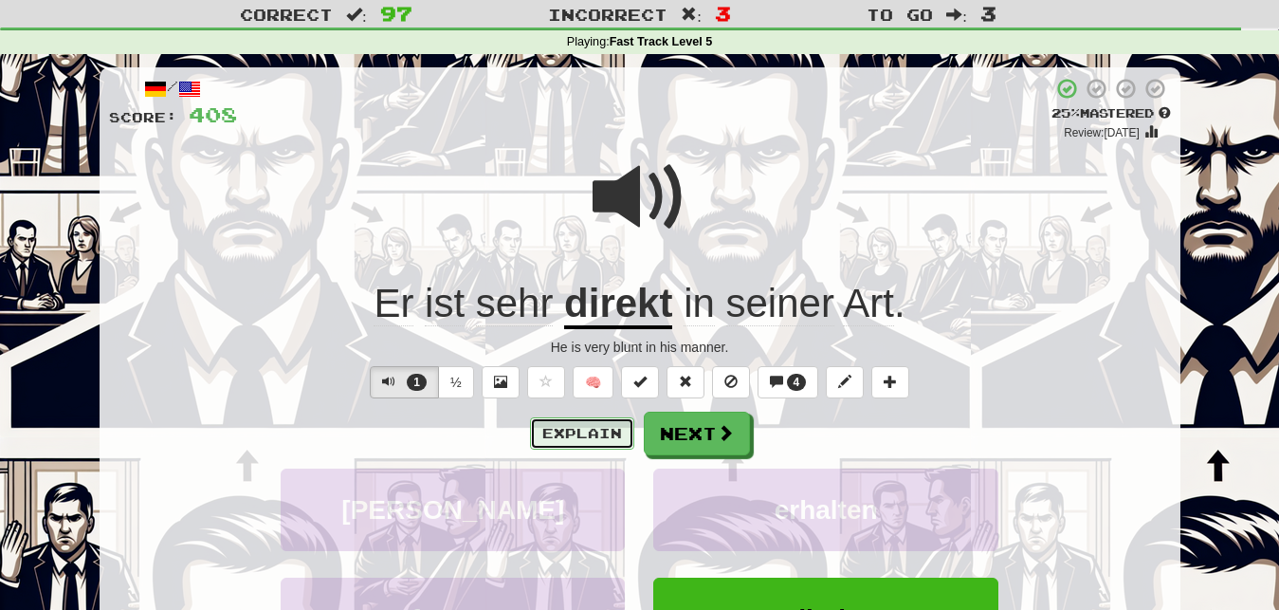
click at [577, 432] on button "Explain" at bounding box center [582, 433] width 104 height 32
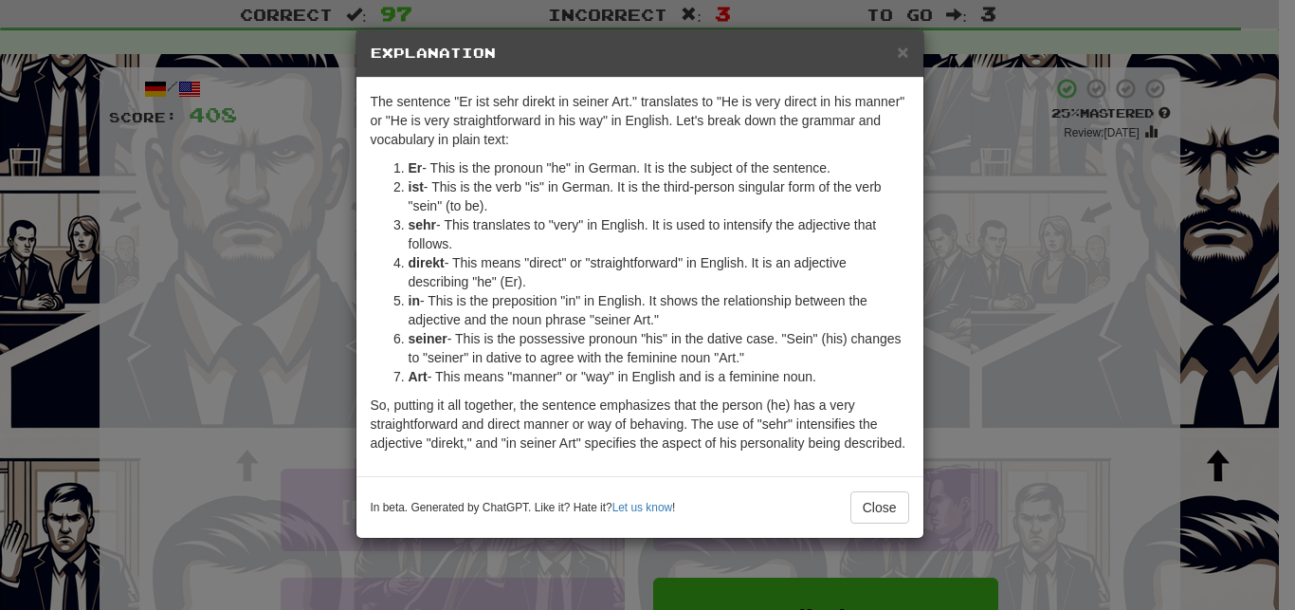
click at [988, 265] on div "× Explanation The sentence "Er ist sehr direkt in seiner Art." translates to "H…" at bounding box center [647, 305] width 1295 height 610
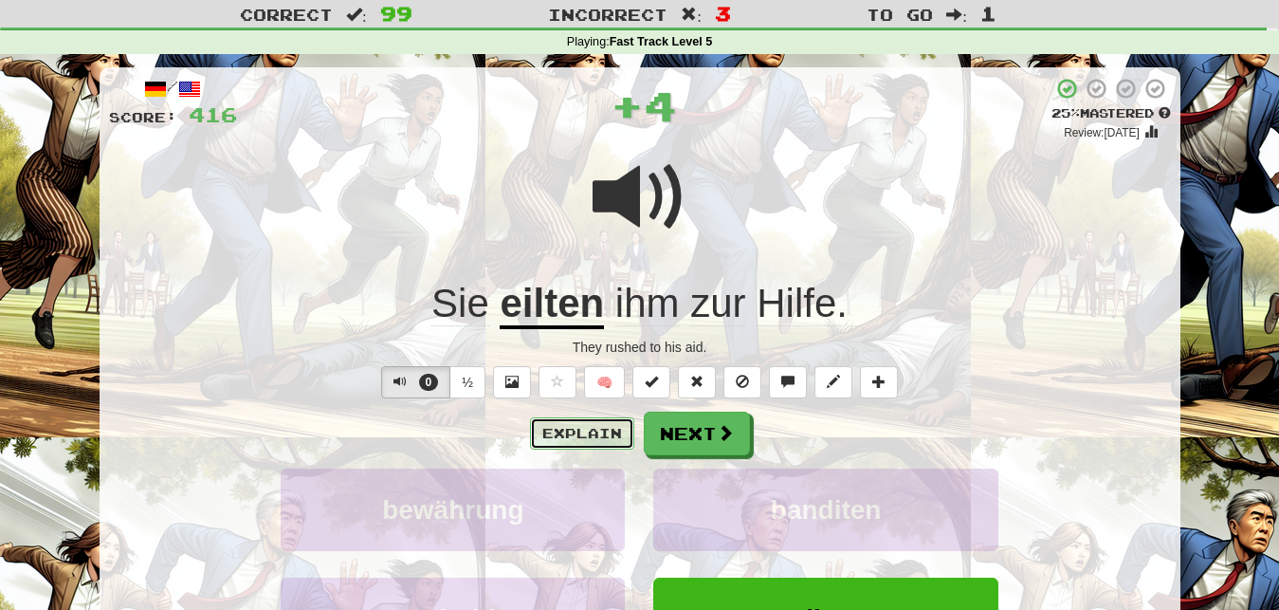
click at [599, 442] on button "Explain" at bounding box center [582, 433] width 104 height 32
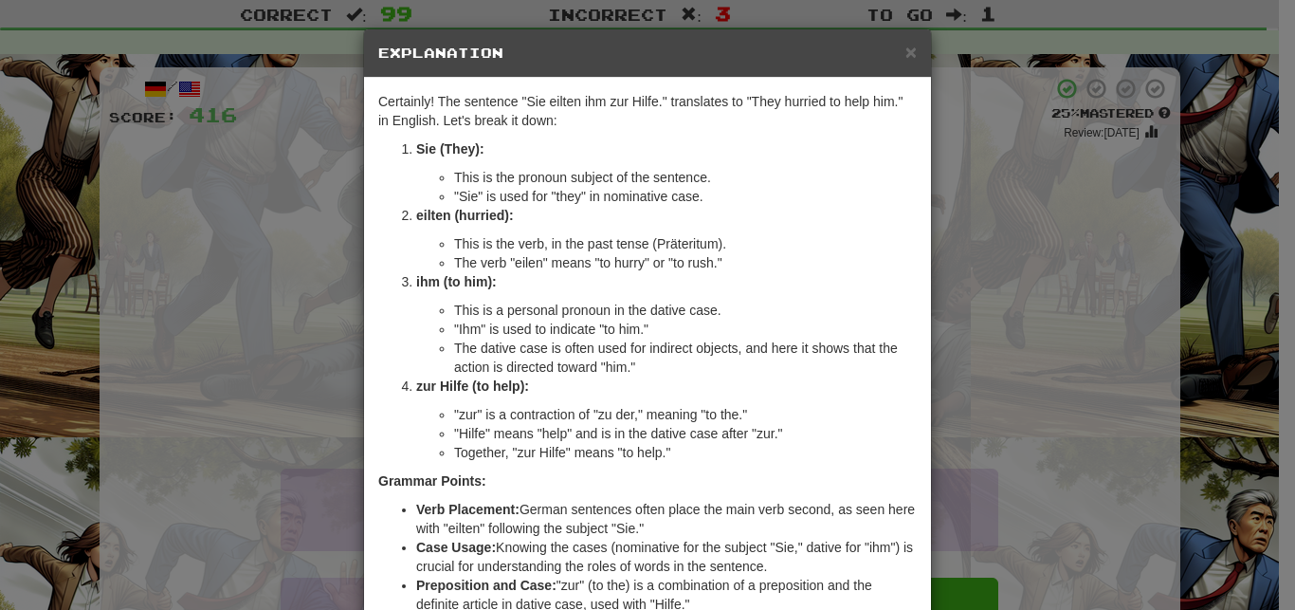
click at [1055, 305] on div "× Explanation Certainly! The sentence "Sie eilten ihm zur Hilfe." translates to…" at bounding box center [647, 305] width 1295 height 610
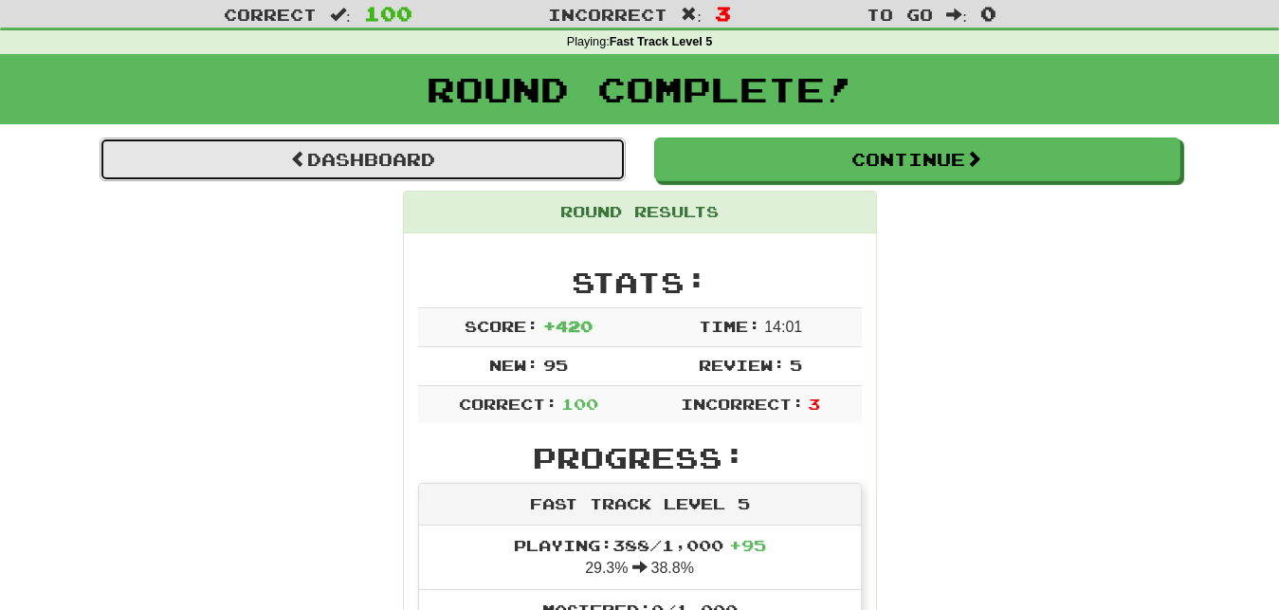
click at [446, 152] on link "Dashboard" at bounding box center [363, 159] width 526 height 44
